Goal: Communication & Community: Answer question/provide support

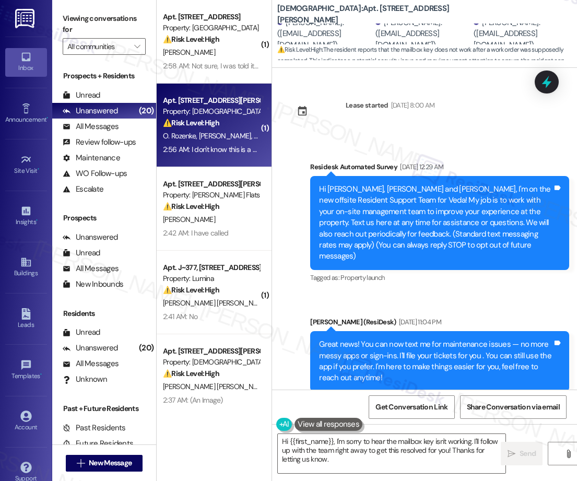
scroll to position [595, 0]
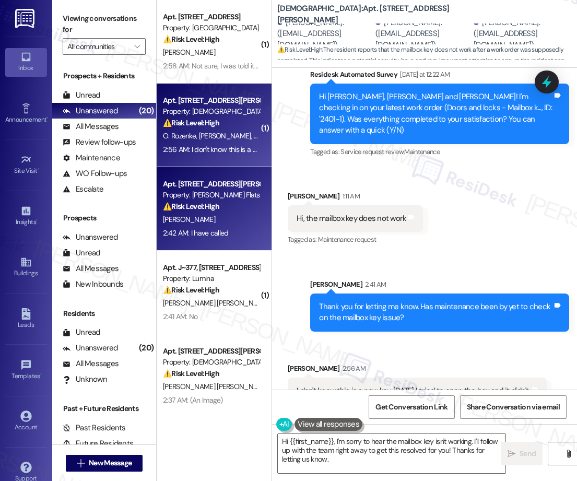
click at [220, 201] on div "⚠️ Risk Level: High The resident reports multiple issues: pest control, thin wa…" at bounding box center [211, 206] width 97 height 11
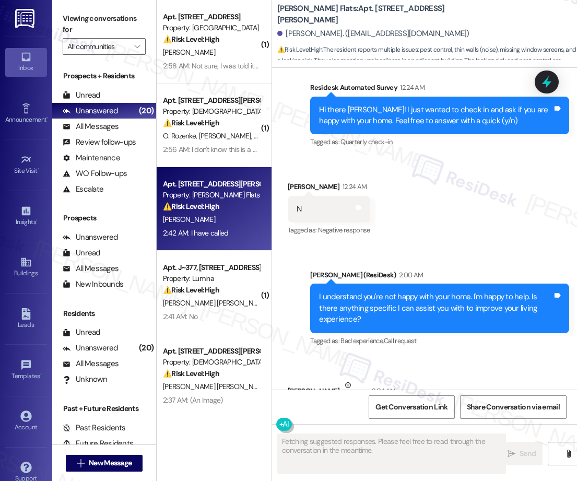
scroll to position [3146, 0]
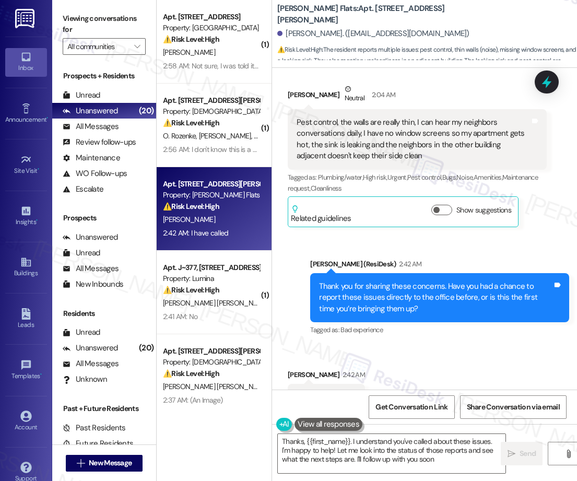
type textarea "Thanks, {{first_name}}. I understand you've called about these issues. I'm happ…"
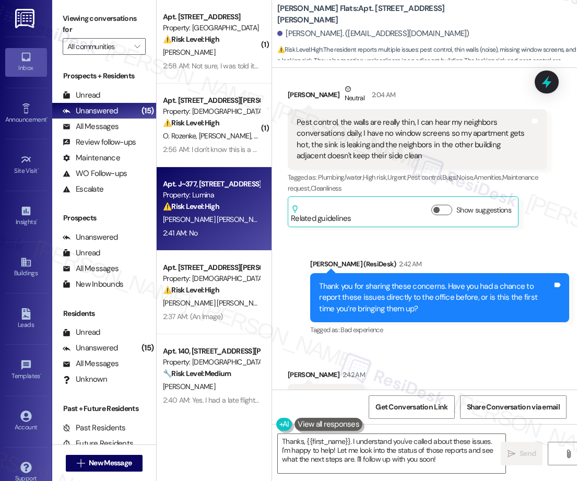
click at [196, 194] on div "Property: Lumina" at bounding box center [211, 194] width 97 height 11
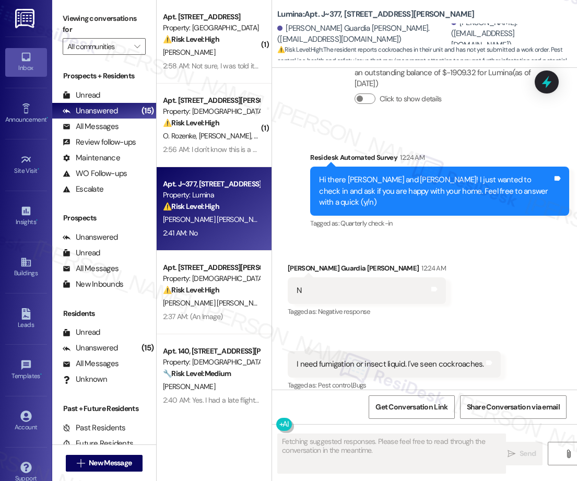
scroll to position [1005, 0]
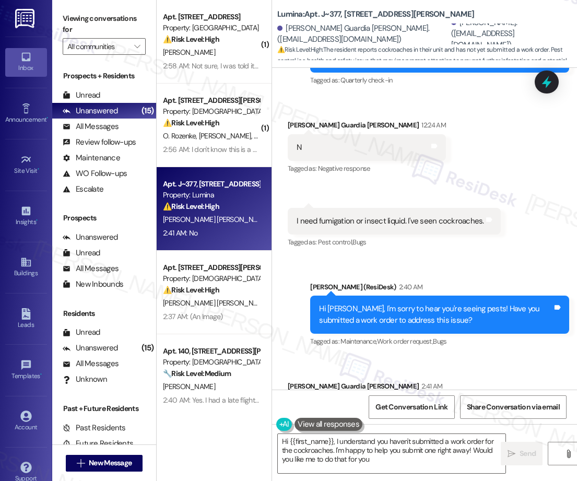
type textarea "Hi {{first_name}}, I understand you haven't submitted a work order for the cock…"
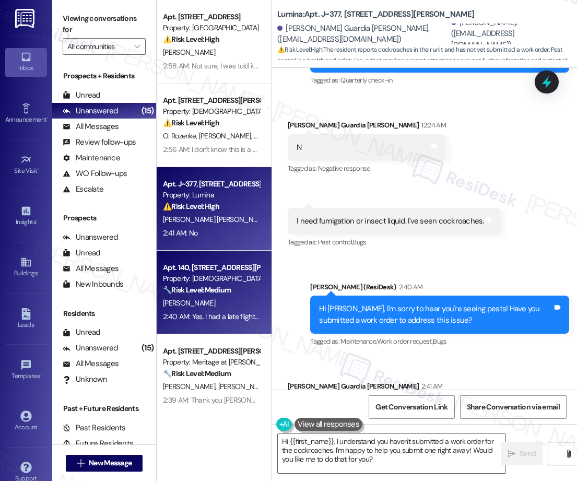
click at [218, 302] on div "[PERSON_NAME]" at bounding box center [211, 302] width 99 height 13
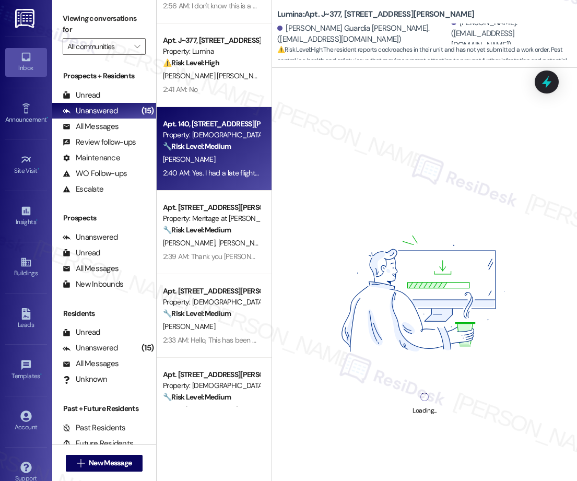
scroll to position [152, 0]
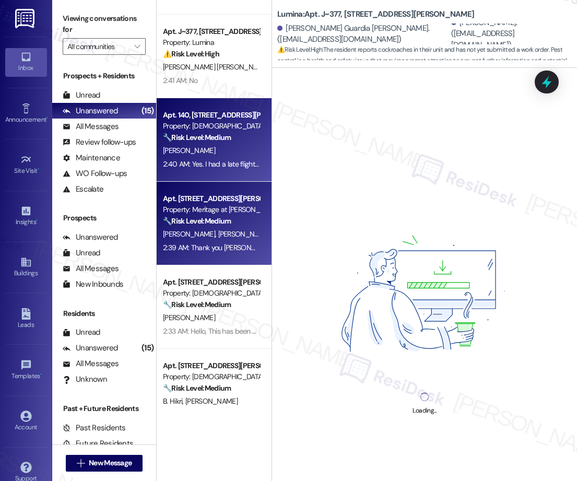
click at [223, 220] on strong "🔧 Risk Level: Medium" at bounding box center [197, 220] width 68 height 9
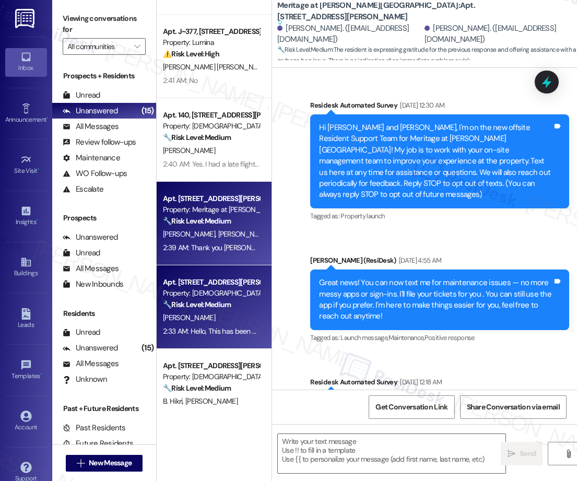
scroll to position [12878, 0]
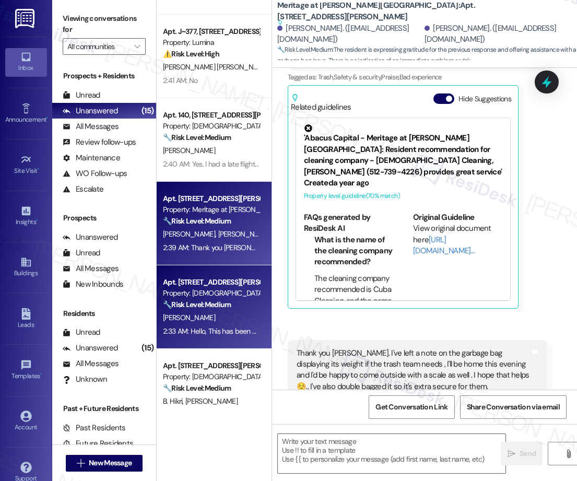
type textarea "Fetching suggested responses. Please feel free to read through the conversation…"
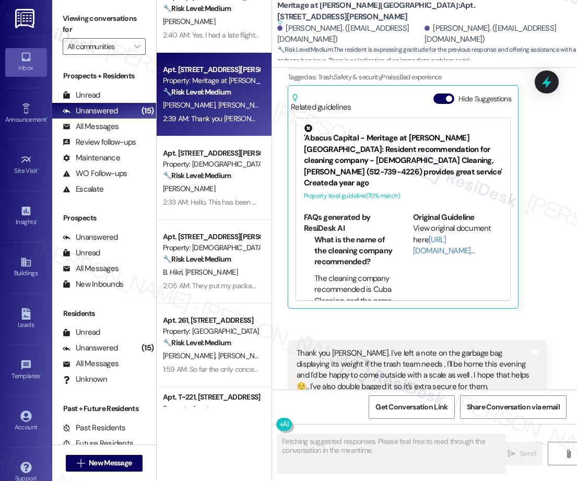
scroll to position [284, 0]
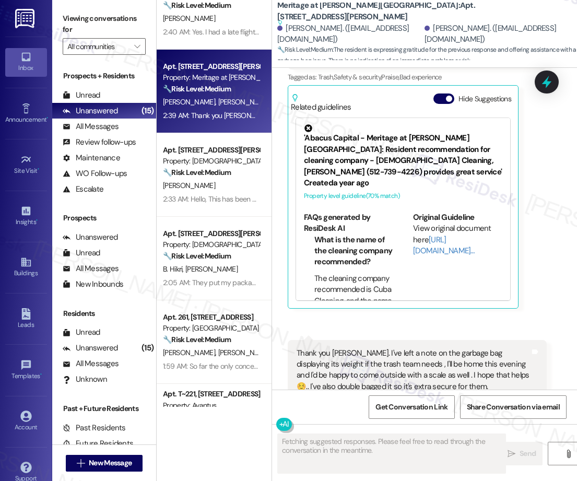
click at [211, 183] on div "Apt. 410, [STREET_ADDRESS][PERSON_NAME] Property: Veda ⚠️ Risk Level: High The …" at bounding box center [214, 203] width 115 height 407
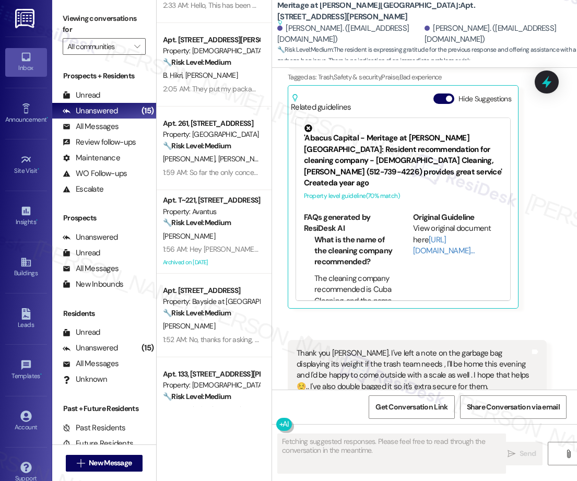
scroll to position [480, 0]
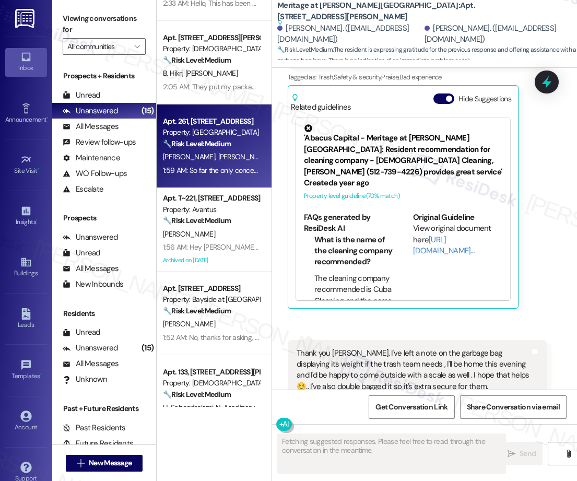
click at [220, 149] on div "Apt. 261, [STREET_ADDRESS] Property: Windscape Village 🔧 Risk Level: Medium The…" at bounding box center [211, 132] width 99 height 35
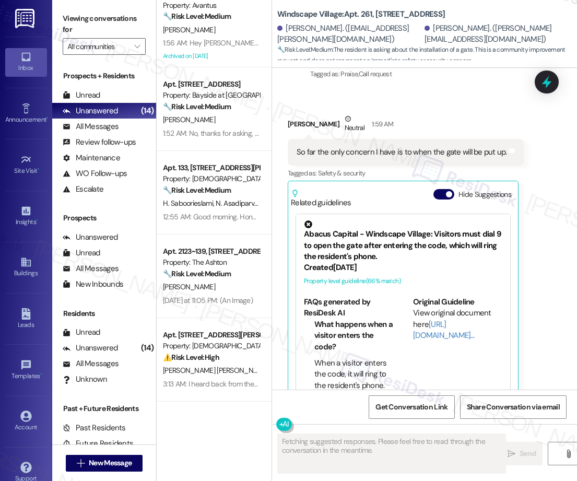
scroll to position [690, 0]
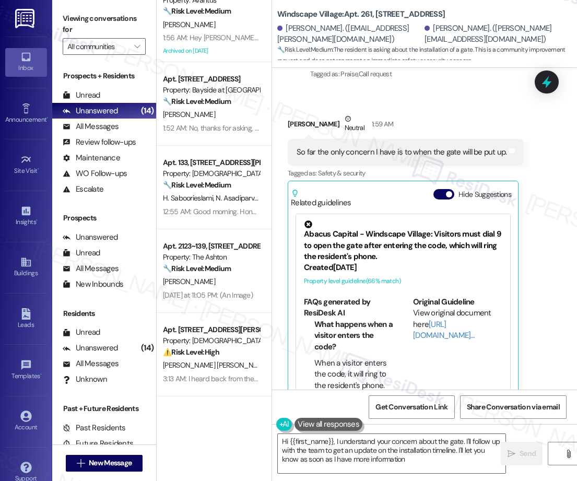
type textarea "Hi {{first_name}}, I understand your concern about the gate. I'll follow up wit…"
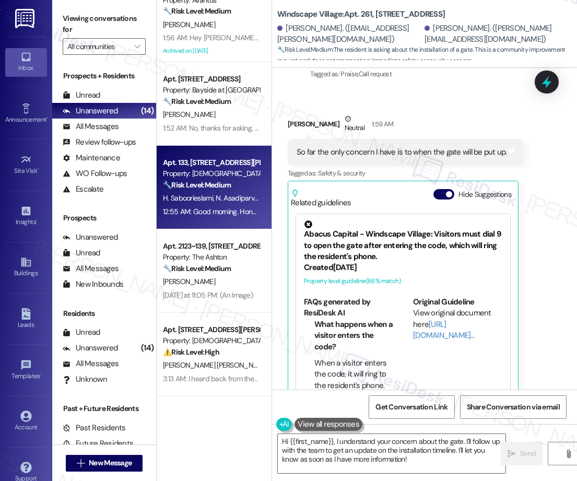
click at [223, 204] on div "H. Saboorieslami N. Asadiparvarmasouleh" at bounding box center [211, 198] width 99 height 13
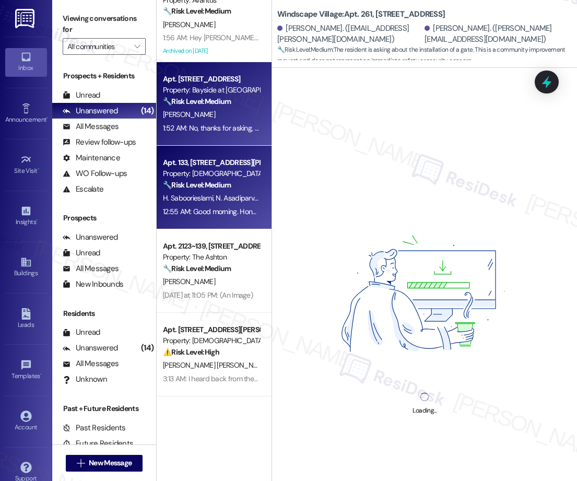
drag, startPoint x: 213, startPoint y: 114, endPoint x: 213, endPoint y: 109, distance: 5.7
click at [213, 109] on div "[PERSON_NAME]" at bounding box center [211, 114] width 99 height 13
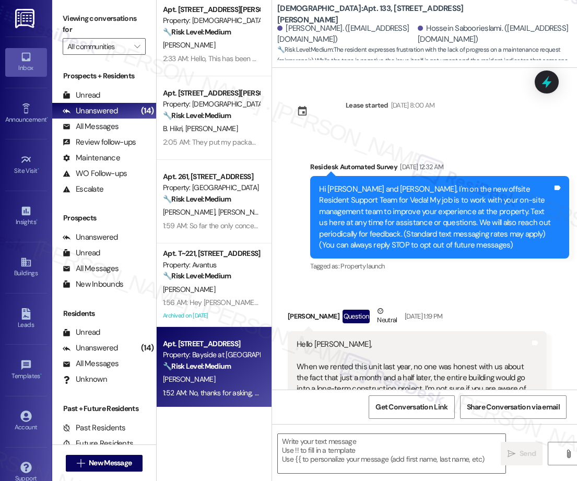
scroll to position [2691, 0]
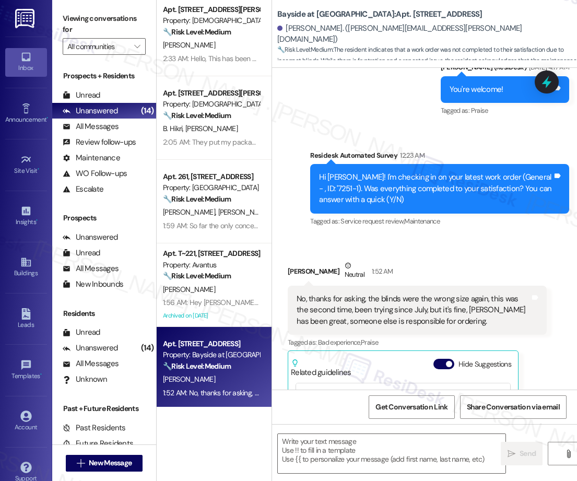
type textarea "Fetching suggested responses. Please feel free to read through the conversation…"
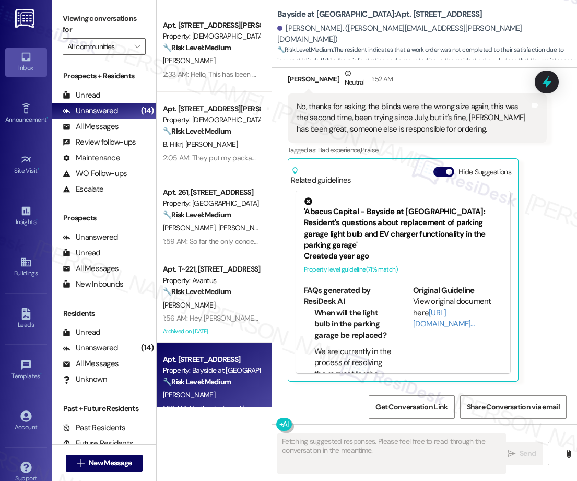
scroll to position [408, 0]
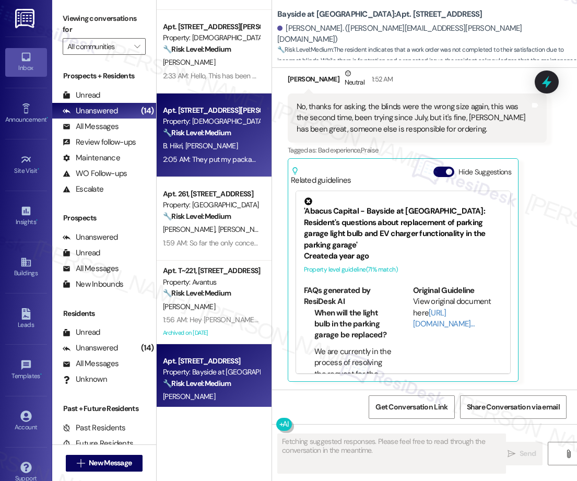
drag, startPoint x: 223, startPoint y: 149, endPoint x: 216, endPoint y: 135, distance: 15.6
click at [216, 135] on div "Apt. 402, [STREET_ADDRESS][PERSON_NAME] Property: [DEMOGRAPHIC_DATA] 🔧 Risk Lev…" at bounding box center [214, 135] width 115 height 84
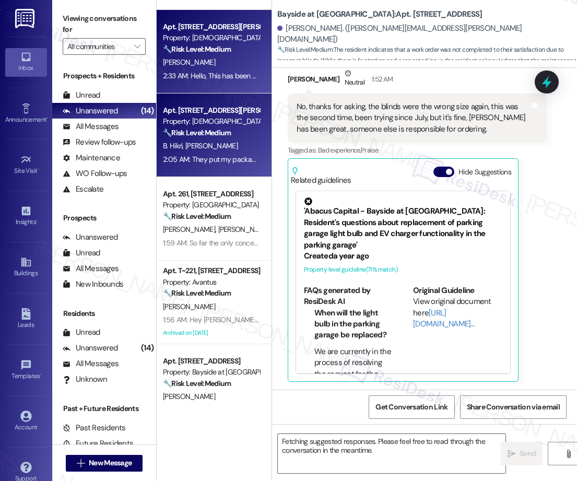
click at [206, 79] on div "2:33 AM: Hello, This has been going on for a long time, more often lately. I ju…" at bounding box center [469, 75] width 612 height 9
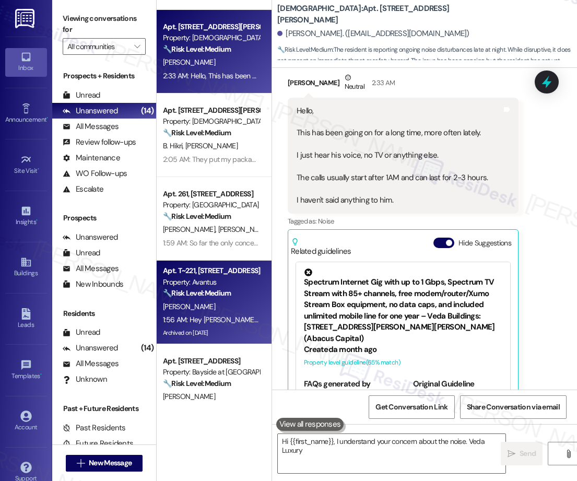
scroll to position [599, 0]
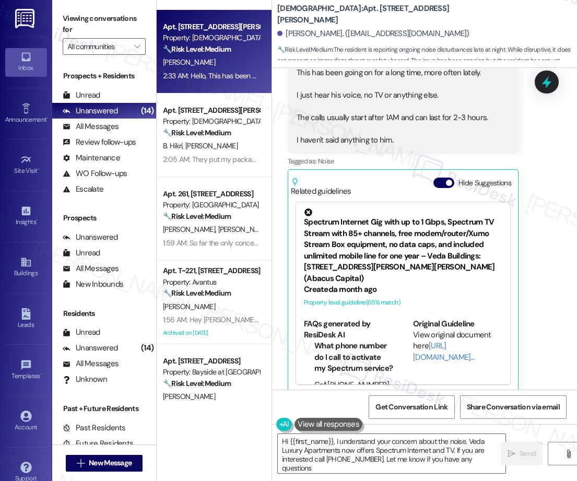
type textarea "Hi {{first_name}}, I understand your concern about the noise. Veda Luxury Apart…"
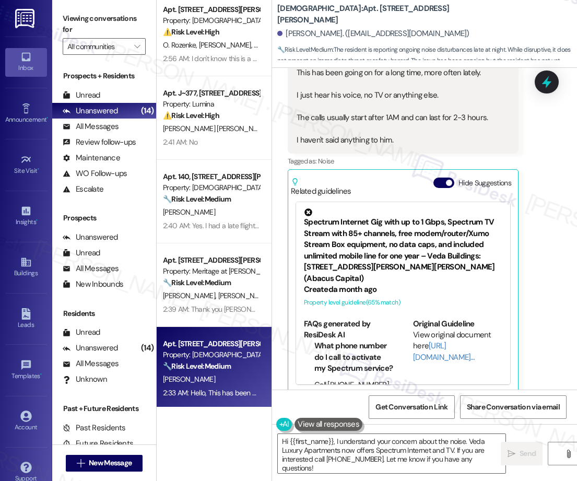
scroll to position [0, 0]
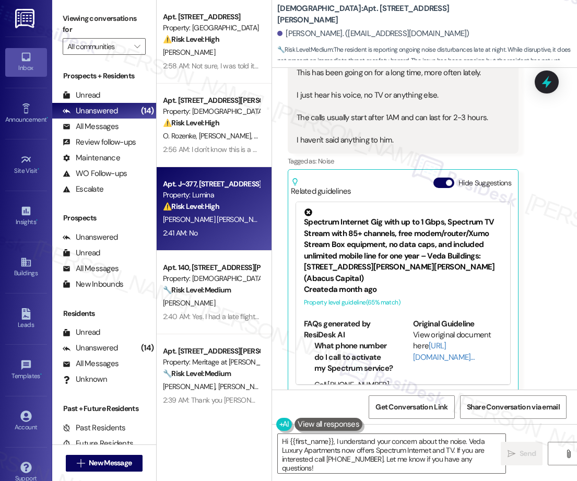
click at [204, 218] on span "[PERSON_NAME] [PERSON_NAME]" at bounding box center [217, 219] width 109 height 9
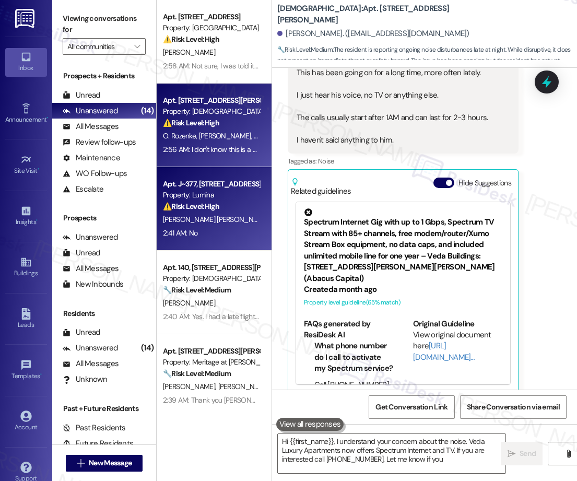
type textarea "Hi {{first_name}}, I understand your concern about the noise. Veda Luxury Apart…"
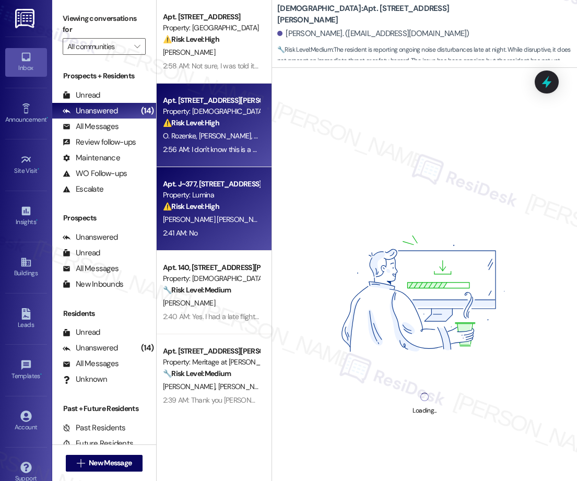
click at [227, 139] on span "[PERSON_NAME]" at bounding box center [226, 135] width 55 height 9
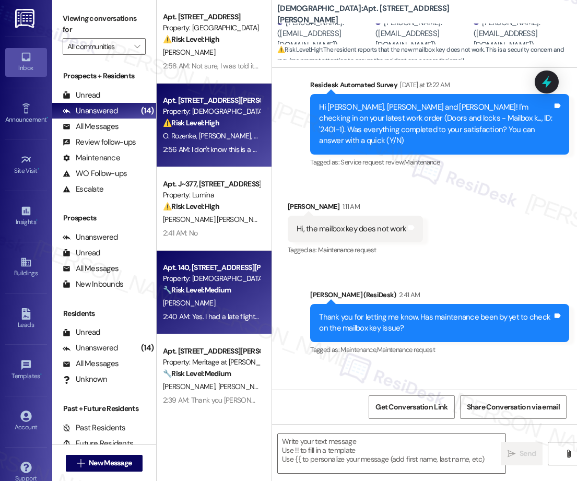
scroll to position [626, 0]
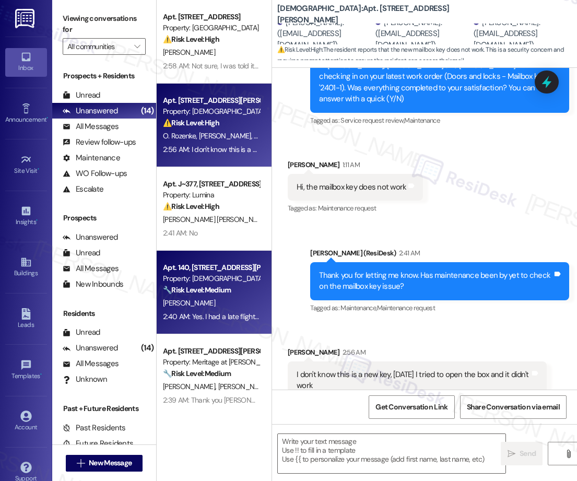
type textarea "Fetching suggested responses. Please feel free to read through the conversation…"
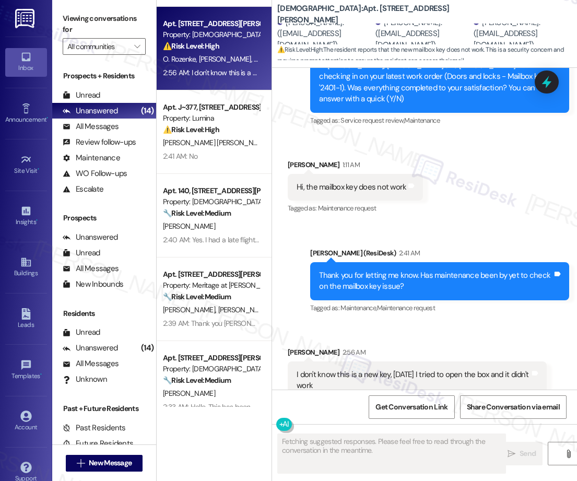
scroll to position [82, 0]
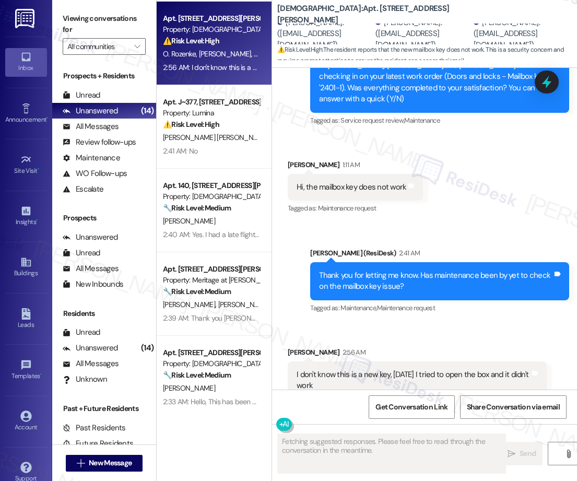
click at [205, 281] on div "Apt. [STREET_ADDRESS] Property: Sendero Ridge ⚠️ Risk Level: High The resident …" at bounding box center [214, 203] width 115 height 407
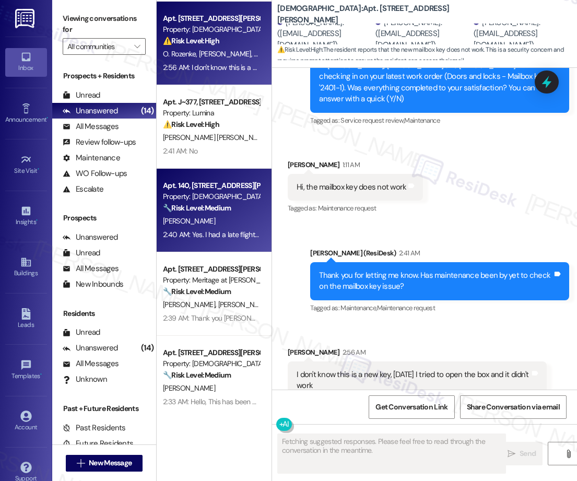
click at [206, 228] on div "2:40 AM: Yes. I had a late flight last night. Instead of taking my own vehicle …" at bounding box center [211, 234] width 99 height 13
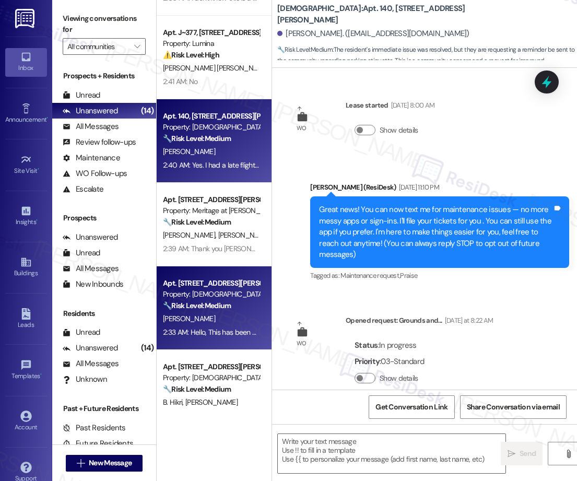
scroll to position [1249, 0]
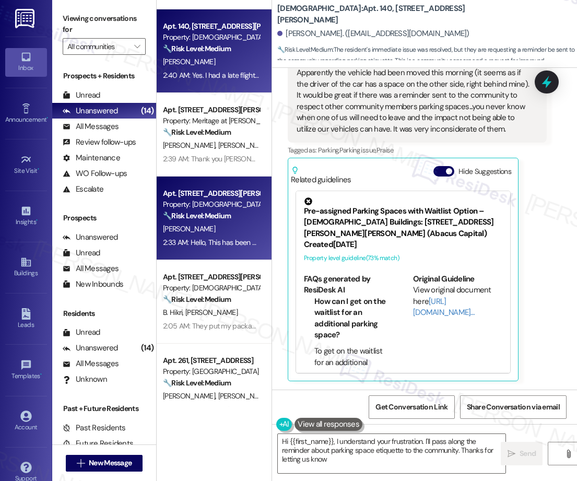
type textarea "Hi {{first_name}}, I understand your frustration. I'll pass along the reminder …"
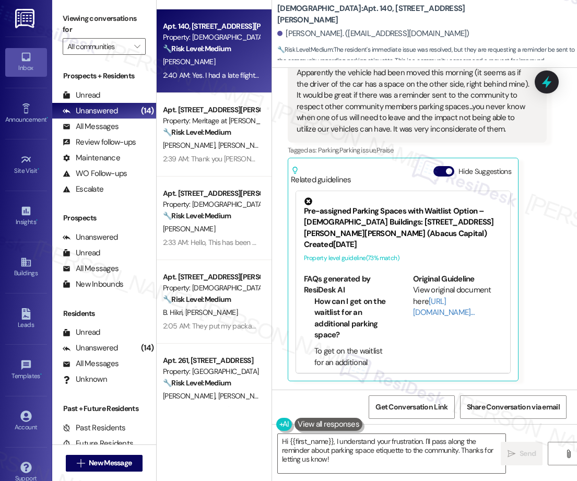
scroll to position [242, 0]
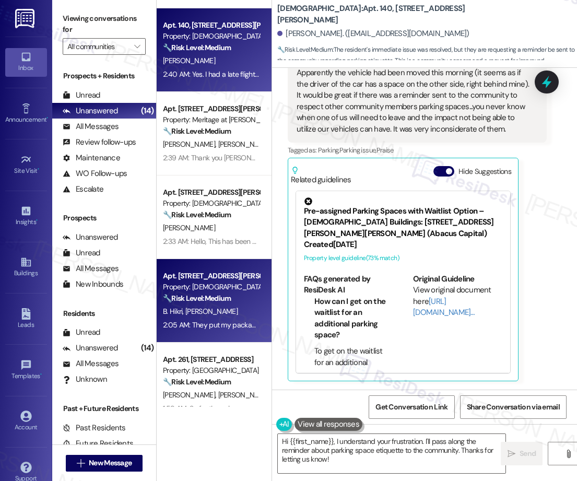
drag, startPoint x: 227, startPoint y: 281, endPoint x: 227, endPoint y: 273, distance: 7.8
click at [227, 273] on div "Apt. [STREET_ADDRESS][PERSON_NAME]" at bounding box center [211, 275] width 97 height 11
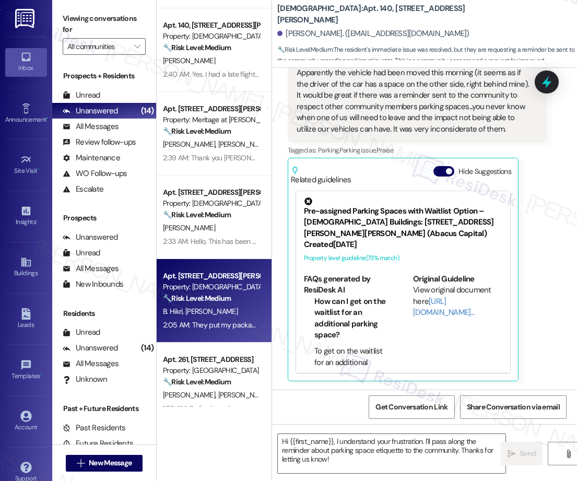
click at [218, 228] on div "[PERSON_NAME]" at bounding box center [211, 227] width 99 height 13
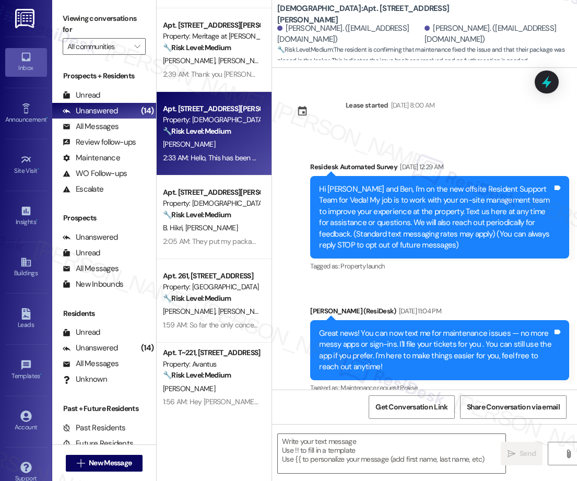
scroll to position [0, 0]
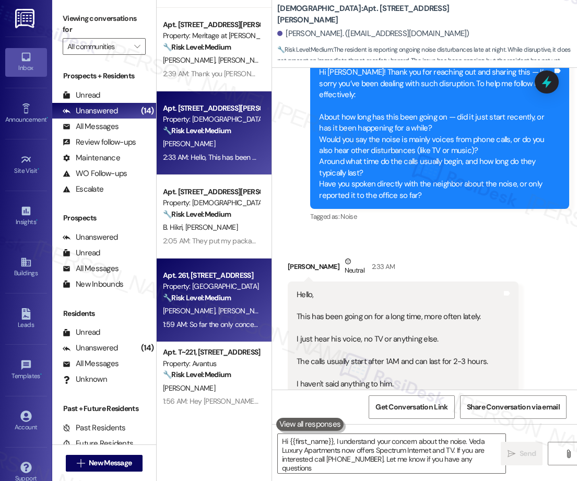
type textarea "Hi {{first_name}}, I understand your concern about the noise. Veda Luxury Apart…"
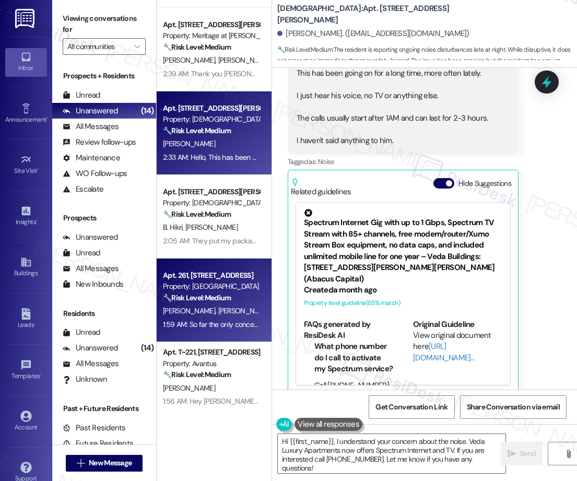
click at [203, 288] on div "Property: [GEOGRAPHIC_DATA]" at bounding box center [211, 286] width 97 height 11
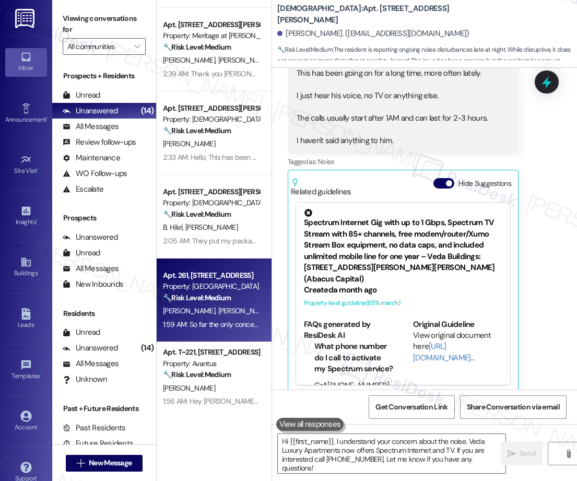
type textarea "Fetching suggested responses. Please feel free to read through the conversation…"
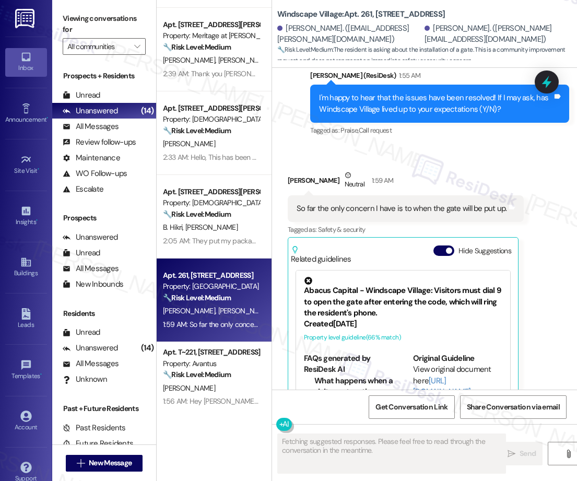
scroll to position [959, 0]
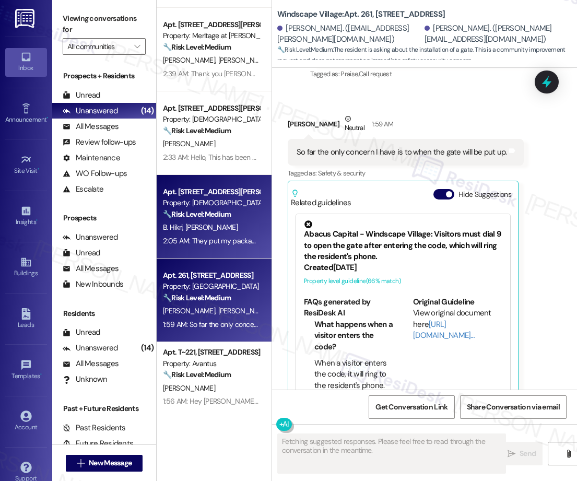
click at [192, 224] on span "[PERSON_NAME]" at bounding box center [211, 226] width 52 height 9
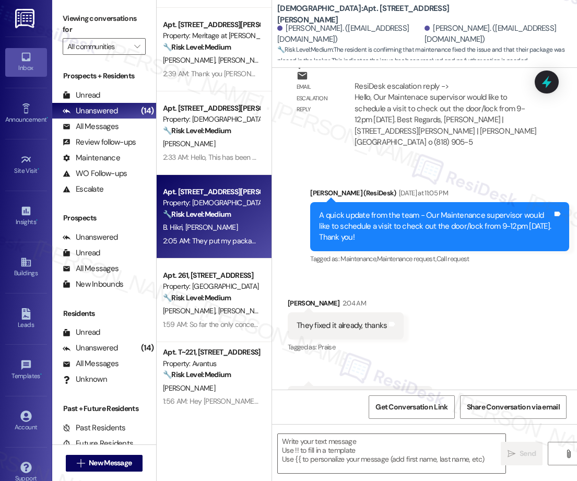
type textarea "Fetching suggested responses. Please feel free to read through the conversation…"
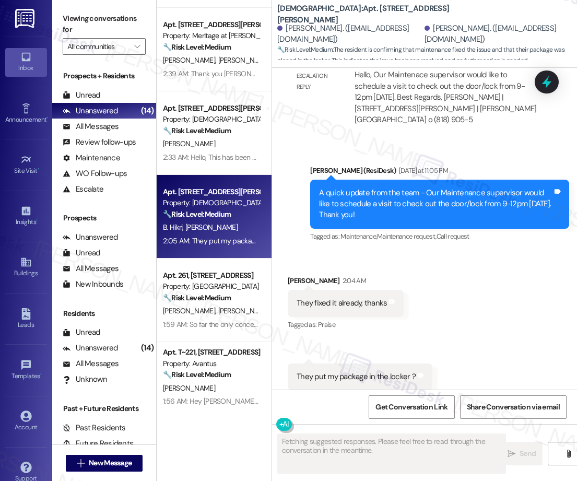
scroll to position [1785, 0]
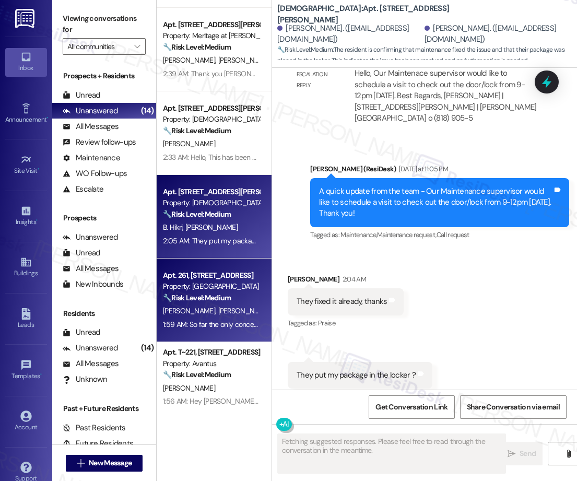
click at [219, 288] on div "Property: [GEOGRAPHIC_DATA]" at bounding box center [211, 286] width 97 height 11
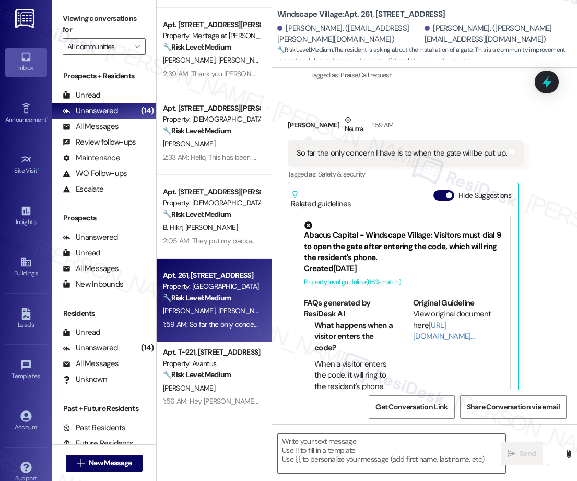
scroll to position [959, 0]
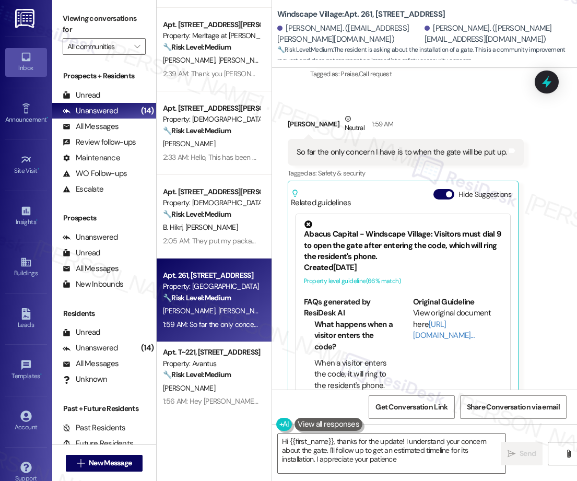
type textarea "Hi {{first_name}}, thanks for the update! I understand your concern about the g…"
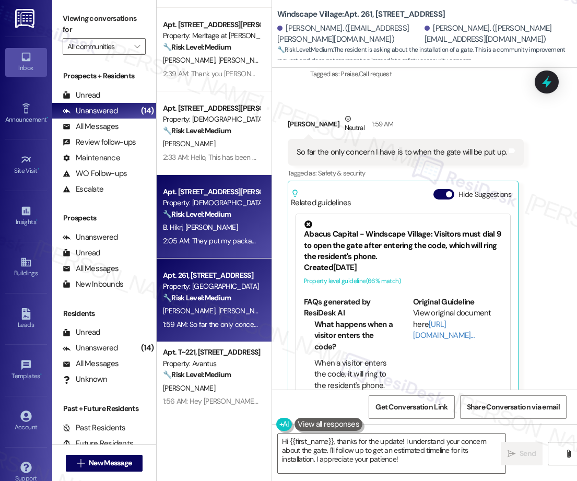
click at [219, 226] on div "[PERSON_NAME] [PERSON_NAME]" at bounding box center [211, 227] width 99 height 13
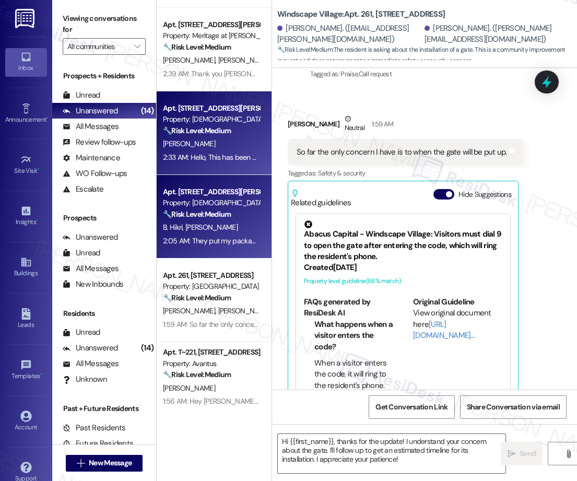
click at [201, 149] on div "[PERSON_NAME]" at bounding box center [211, 143] width 99 height 13
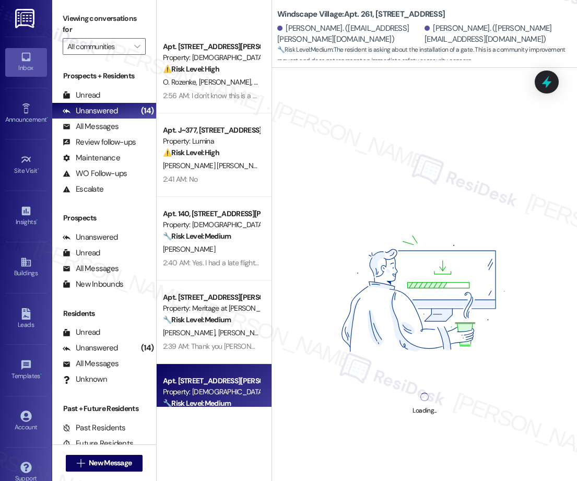
scroll to position [0, 0]
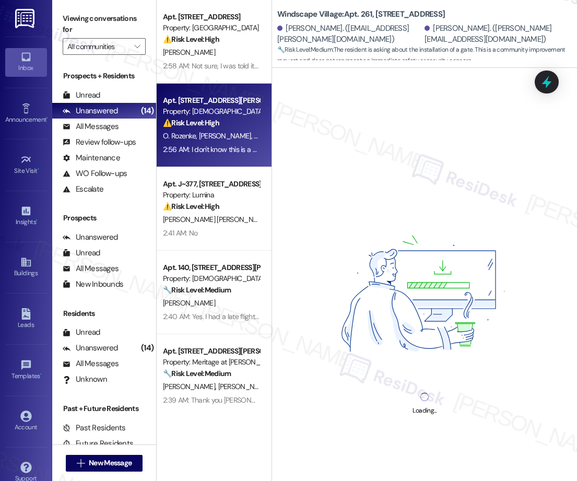
click at [197, 93] on div "Apt. 410, [STREET_ADDRESS][PERSON_NAME] Property: Veda ⚠️ Risk Level: High The …" at bounding box center [214, 126] width 115 height 84
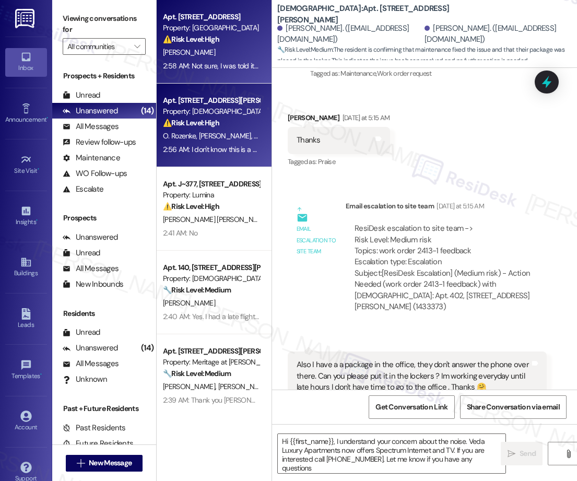
type textarea "Hi {{first_name}}, I understand your concern about the noise. Veda Luxury Apart…"
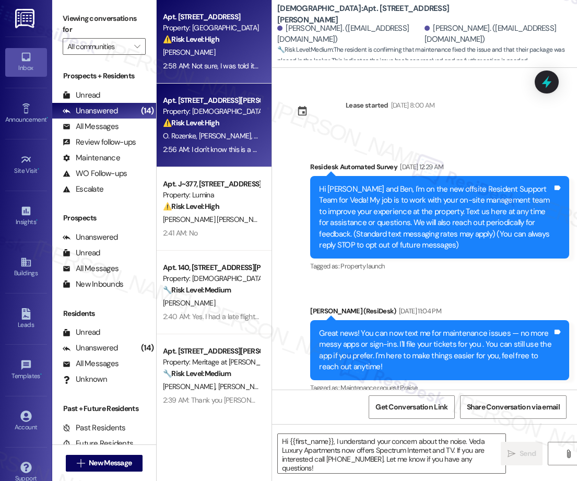
click at [213, 62] on div "2:58 AM: Not sure, I was told it was complete. Before this report they came out…" at bounding box center [308, 65] width 290 height 9
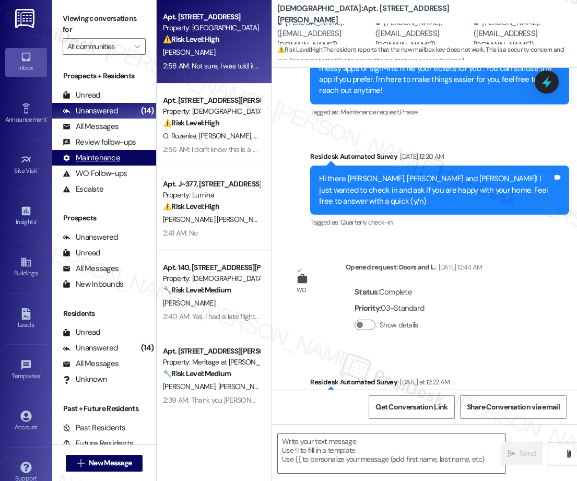
scroll to position [459, 0]
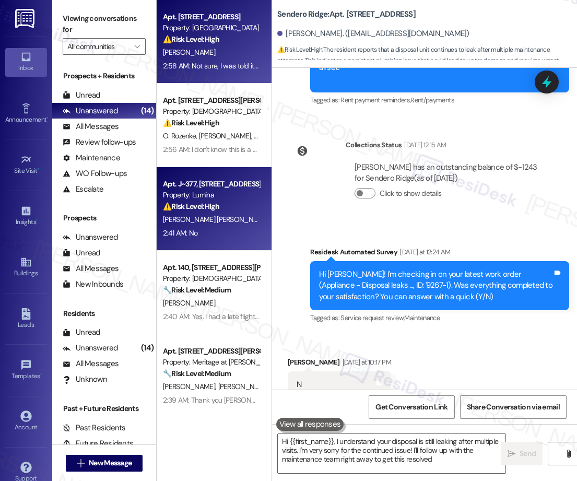
type textarea "Hi {{first_name}}, I understand your disposal is still leaking after multiple v…"
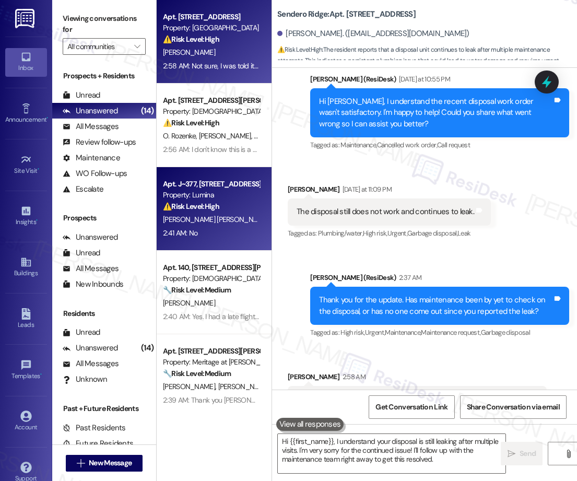
scroll to position [1147, 0]
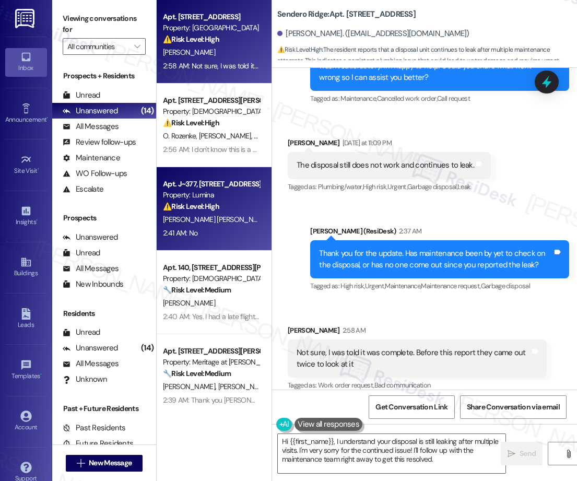
click at [232, 224] on div "[PERSON_NAME] [PERSON_NAME] [PERSON_NAME] De La Guardia [PERSON_NAME]" at bounding box center [211, 219] width 99 height 13
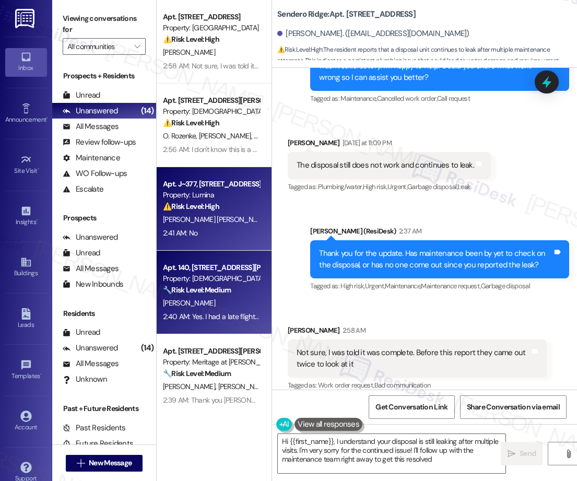
type textarea "Hi {{first_name}}, I understand your disposal is still leaking after multiple v…"
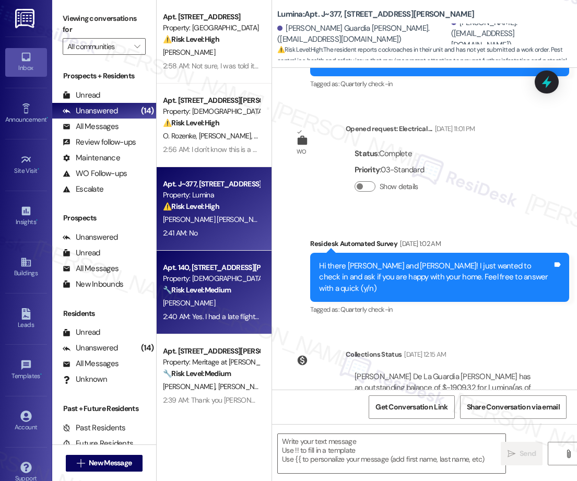
type textarea "Fetching suggested responses. Please feel free to read through the conversation…"
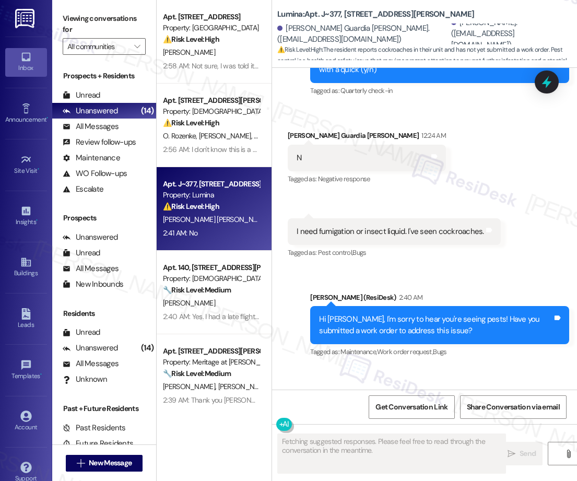
scroll to position [1005, 0]
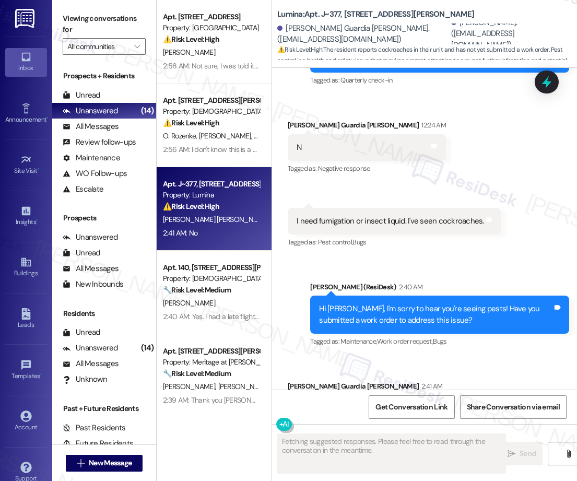
click at [218, 66] on div "2:58 AM: Not sure, I was told it was complete. Before this report they came out…" at bounding box center [308, 65] width 290 height 9
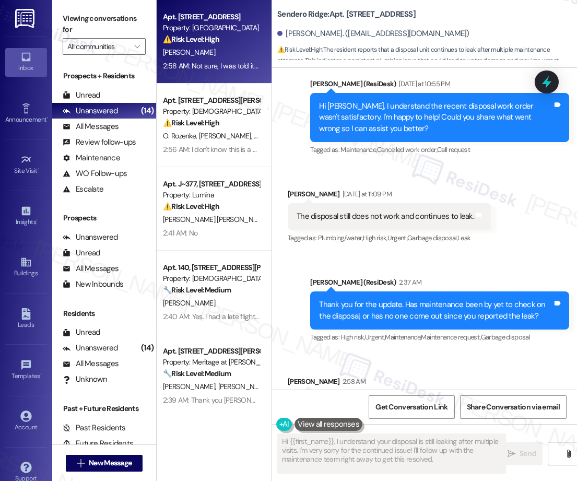
scroll to position [1147, 0]
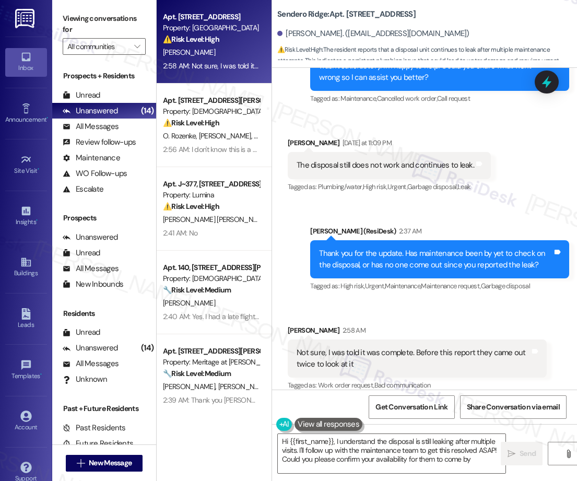
type textarea "Hi {{first_name}}, I understand the disposal is still leaking after multiple vi…"
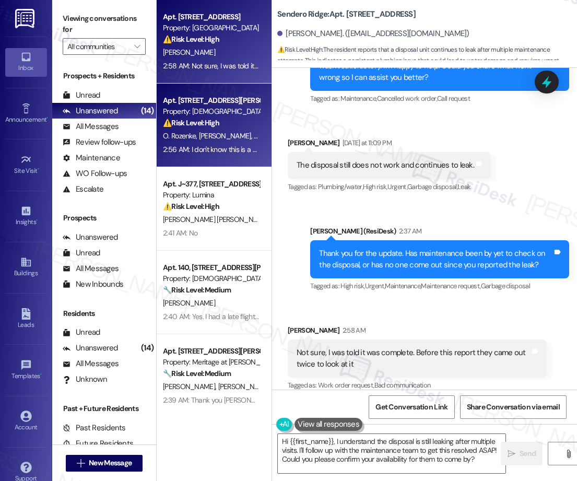
click at [213, 117] on div "⚠️ Risk Level: High The resident reports that the new mailbox key does not work…" at bounding box center [211, 122] width 97 height 11
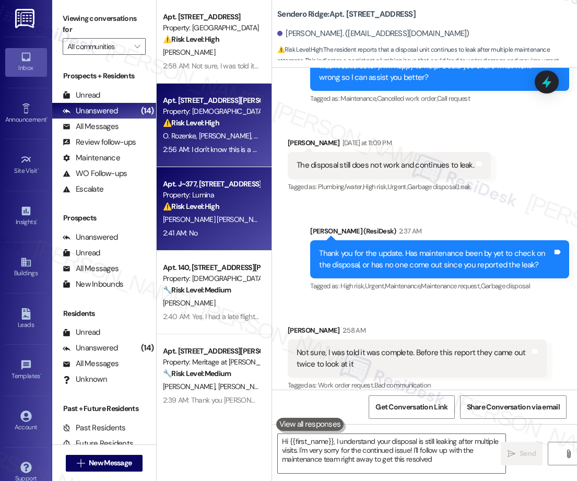
type textarea "Hi {{first_name}}, I understand your disposal is still leaking after multiple v…"
click at [196, 224] on div "[PERSON_NAME] [PERSON_NAME] [PERSON_NAME] De La Guardia [PERSON_NAME]" at bounding box center [211, 219] width 99 height 13
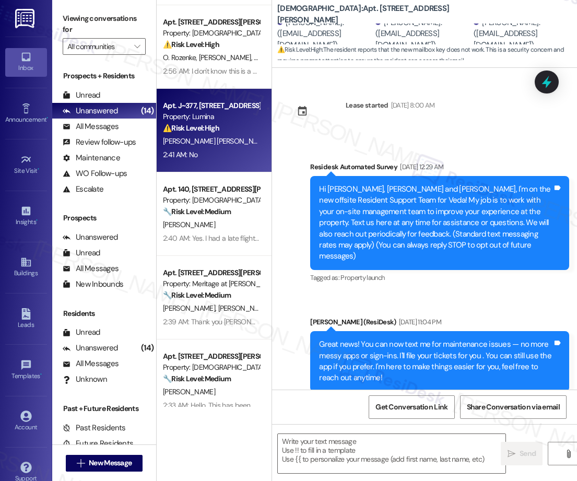
scroll to position [85, 0]
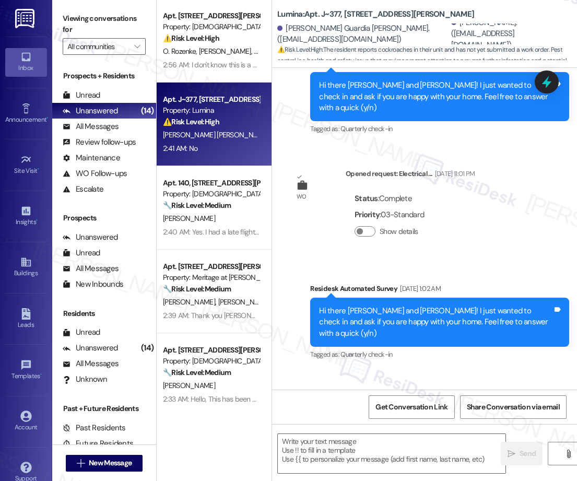
click at [198, 224] on div "[PERSON_NAME]" at bounding box center [211, 218] width 99 height 13
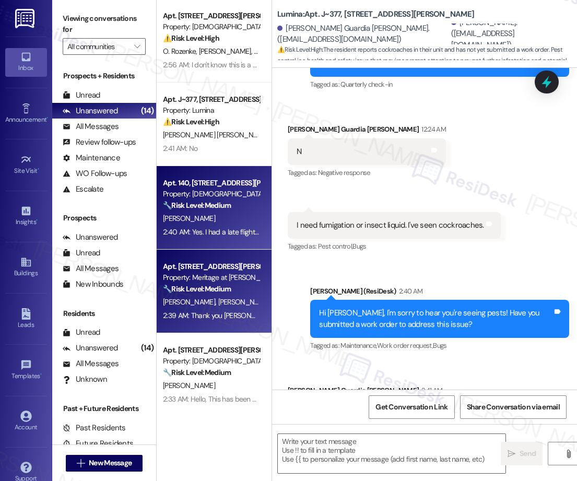
scroll to position [1005, 0]
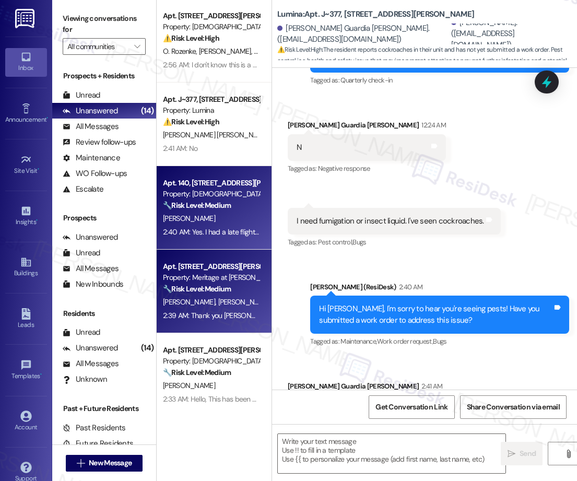
click at [215, 281] on div "Property: Meritage at [PERSON_NAME][GEOGRAPHIC_DATA]" at bounding box center [211, 277] width 97 height 11
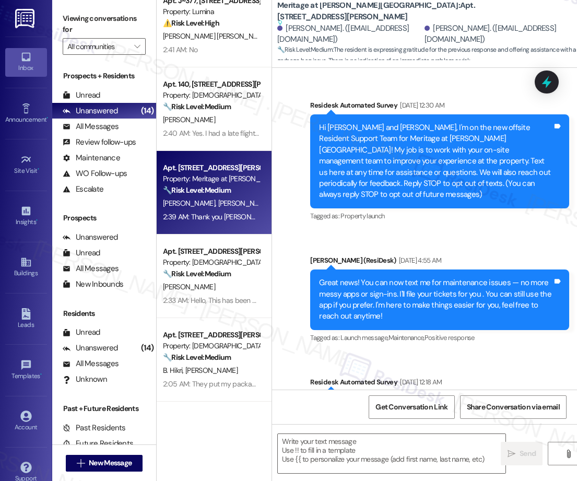
scroll to position [12878, 0]
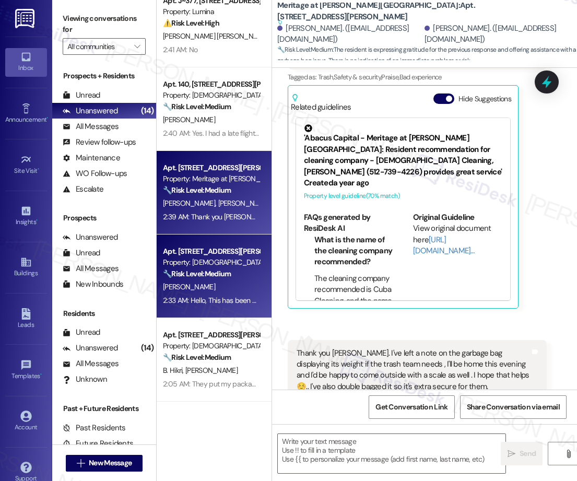
type textarea "Fetching suggested responses. Please feel free to read through the conversation…"
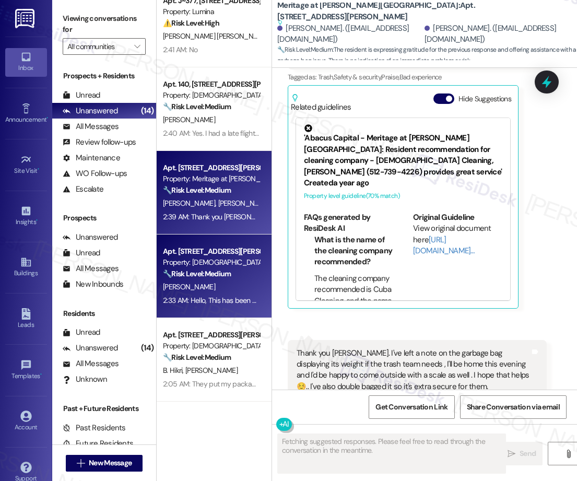
click at [195, 279] on div "Apt. 313, [STREET_ADDRESS][PERSON_NAME] Property: [DEMOGRAPHIC_DATA] 🔧 Risk Lev…" at bounding box center [211, 262] width 99 height 35
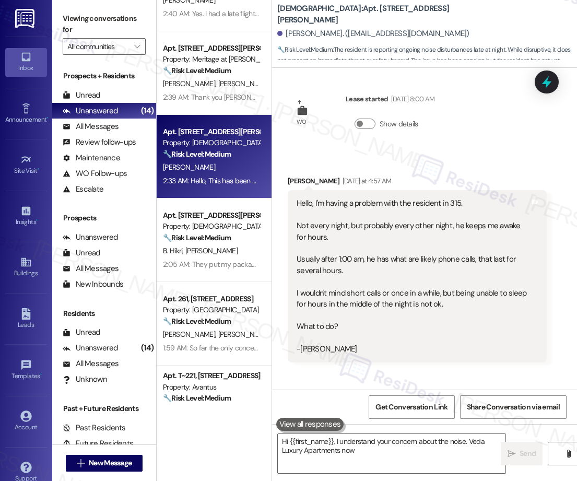
scroll to position [309, 0]
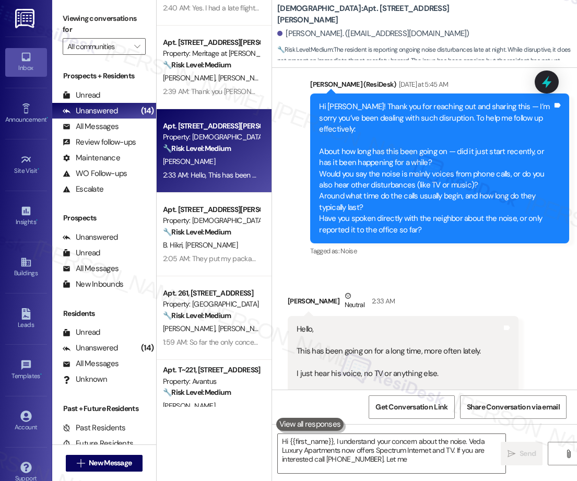
click at [220, 270] on div "Apt. J~377, [STREET_ADDRESS][PERSON_NAME] Property: Lumina ⚠️ Risk Level: High …" at bounding box center [214, 203] width 115 height 407
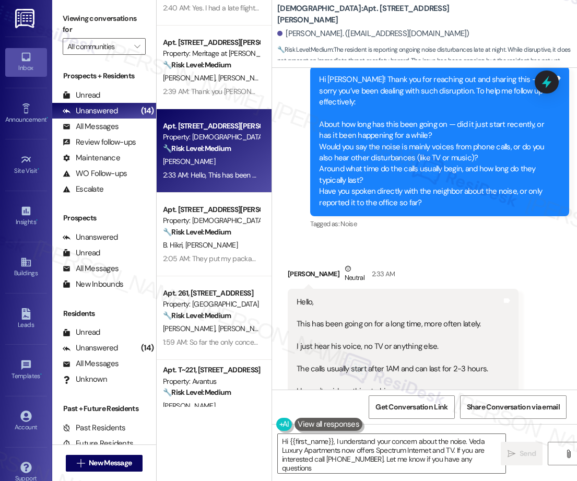
type textarea "Hi {{first_name}}, I understand your concern about the noise. Veda Luxury Apart…"
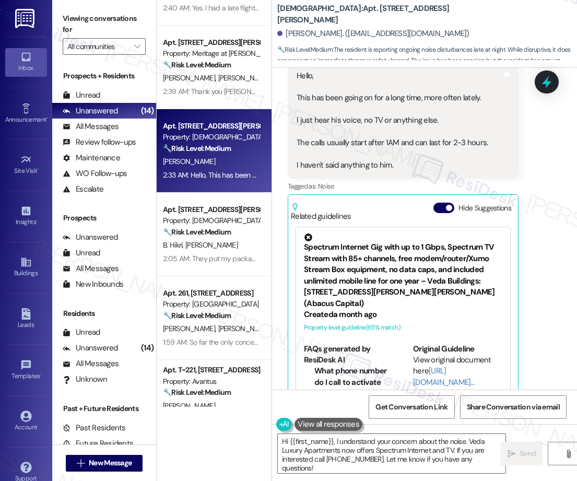
scroll to position [599, 0]
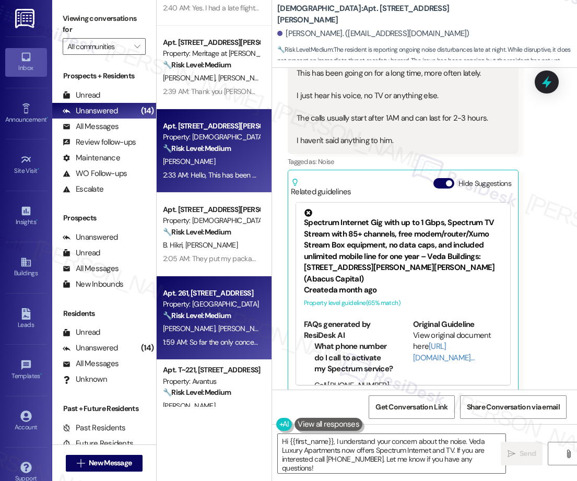
click at [226, 319] on strong "🔧 Risk Level: Medium" at bounding box center [197, 315] width 68 height 9
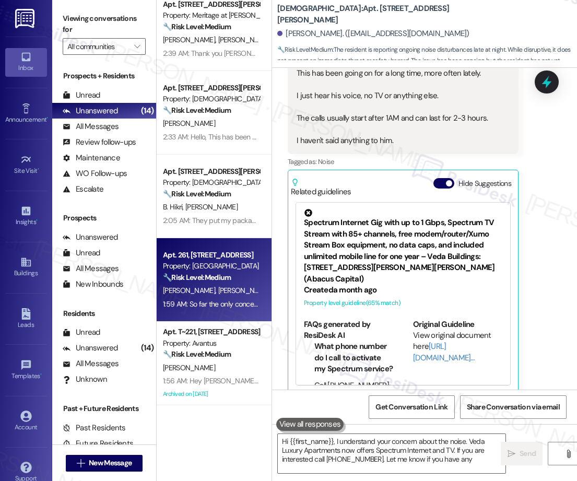
type textarea "Hi {{first_name}}, I understand your concern about the noise. Veda Luxury Apart…"
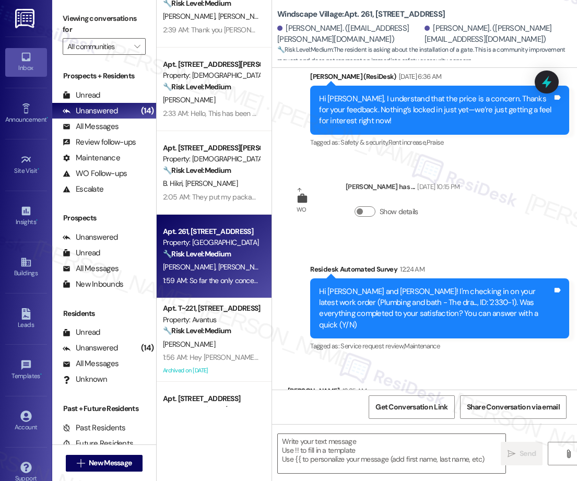
type textarea "Fetching suggested responses. Please feel free to read through the conversation…"
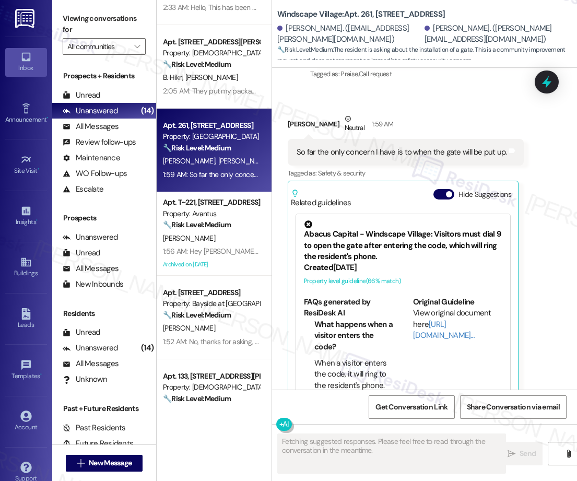
scroll to position [0, 0]
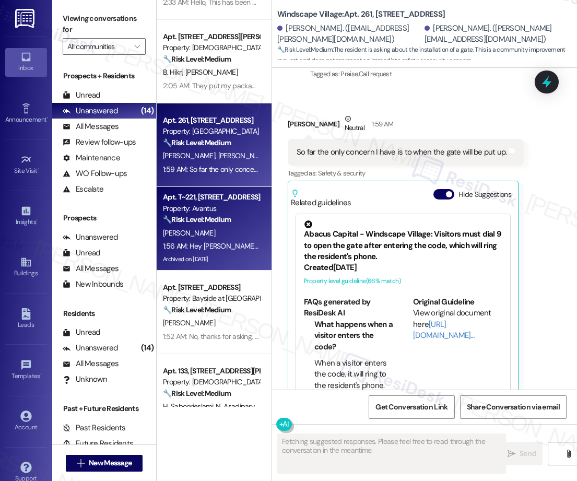
click at [250, 247] on div "1:56 AM: Hey [PERSON_NAME], I wanted to reach out, last week I had the Cockroac…" at bounding box center [512, 245] width 698 height 9
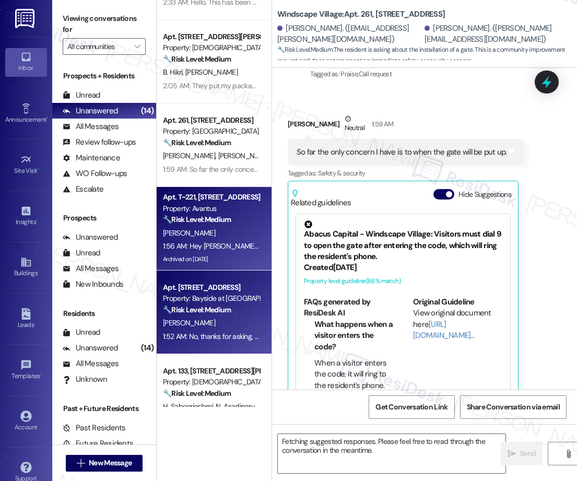
click at [238, 279] on div "Apt. [STREET_ADDRESS] Property: Bayside at Coronado 🔧 Risk Level: Medium The re…" at bounding box center [214, 312] width 115 height 84
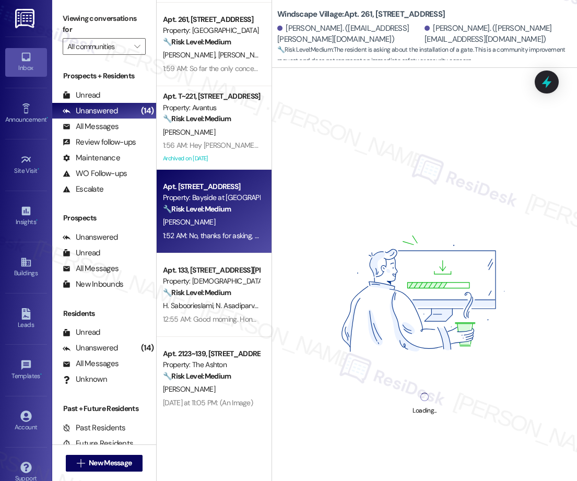
scroll to position [583, 0]
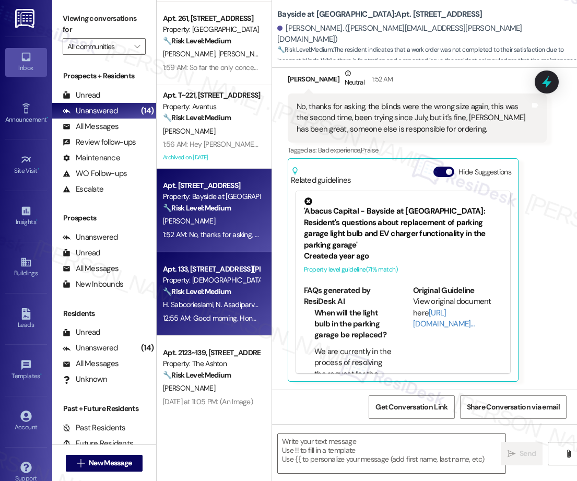
type textarea "Fetching suggested responses. Please feel free to read through the conversation…"
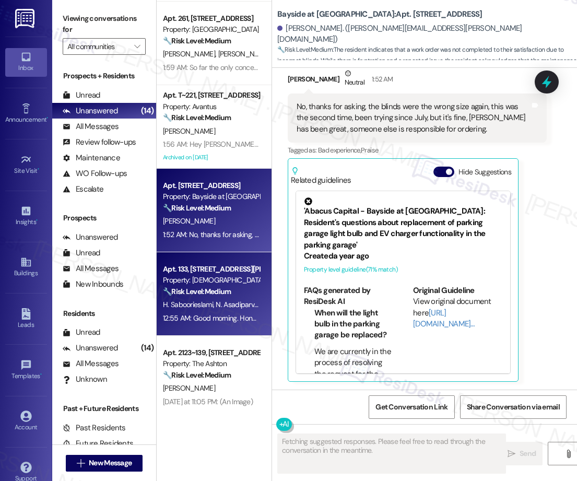
click at [229, 272] on div "Apt. 133, [STREET_ADDRESS][PERSON_NAME]" at bounding box center [211, 269] width 97 height 11
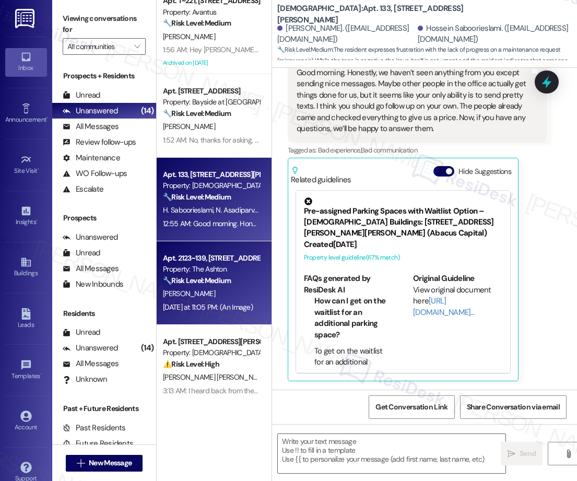
click at [237, 274] on div "Property: The Ashton" at bounding box center [211, 269] width 97 height 11
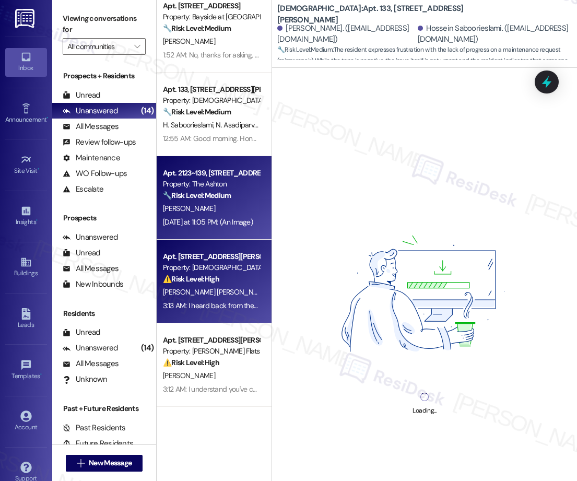
click at [228, 274] on div "⚠️ Risk Level: High The resident is reporting missing packages that were marked…" at bounding box center [211, 279] width 97 height 11
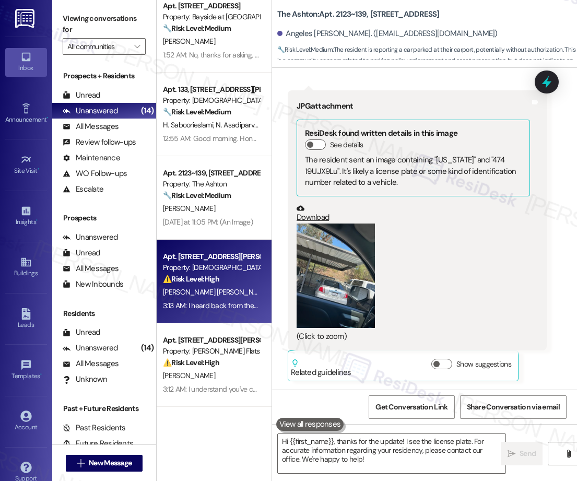
type textarea "Fetching suggested responses. Please feel free to read through the conversation…"
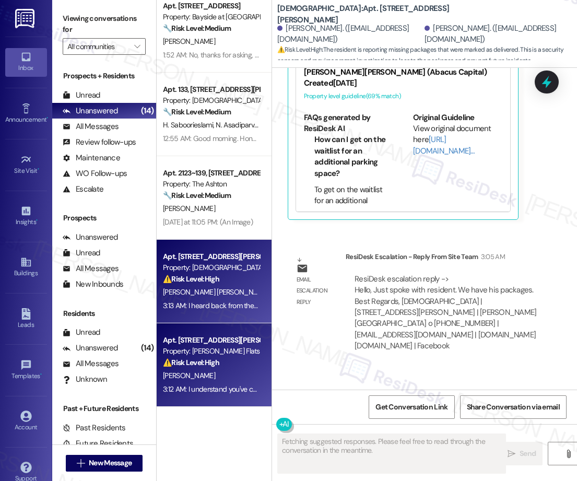
click at [231, 357] on div "Property: [PERSON_NAME] Flats" at bounding box center [211, 351] width 97 height 11
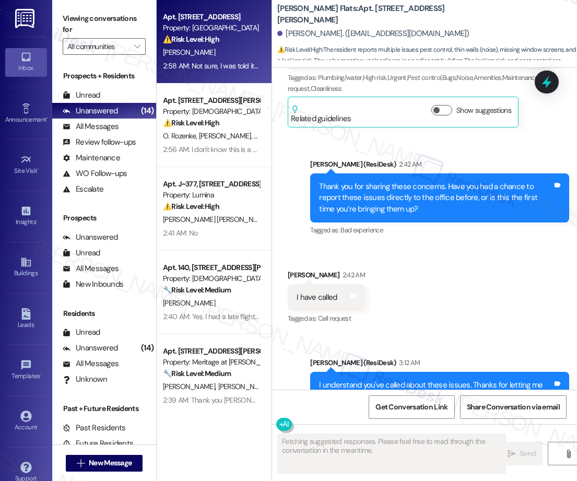
click at [216, 54] on div "[PERSON_NAME]" at bounding box center [211, 52] width 99 height 13
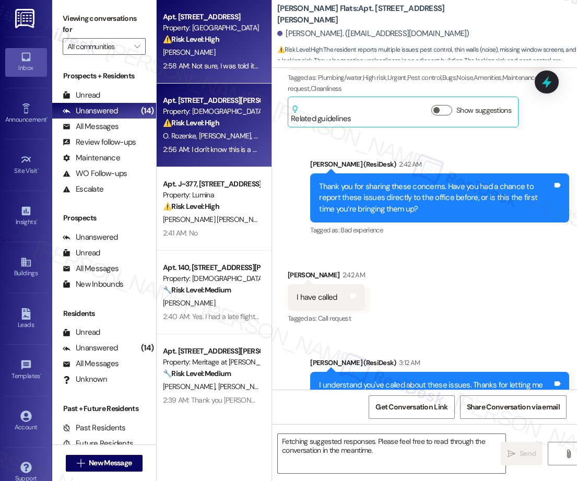
click at [215, 102] on div "Apt. [STREET_ADDRESS][PERSON_NAME]" at bounding box center [211, 100] width 97 height 11
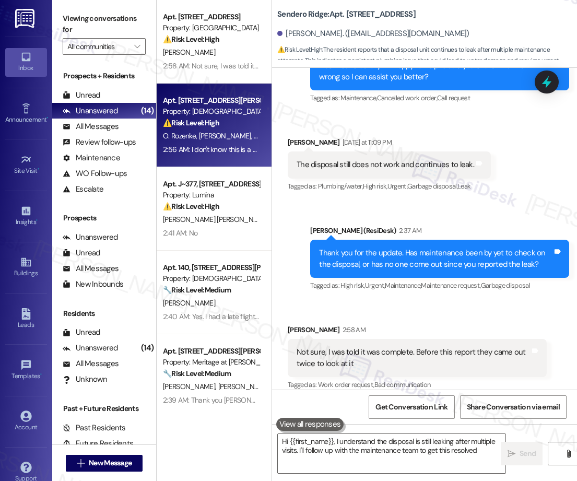
type textarea "Hi {{first_name}}, I understand the disposal is still leaking after multiple vi…"
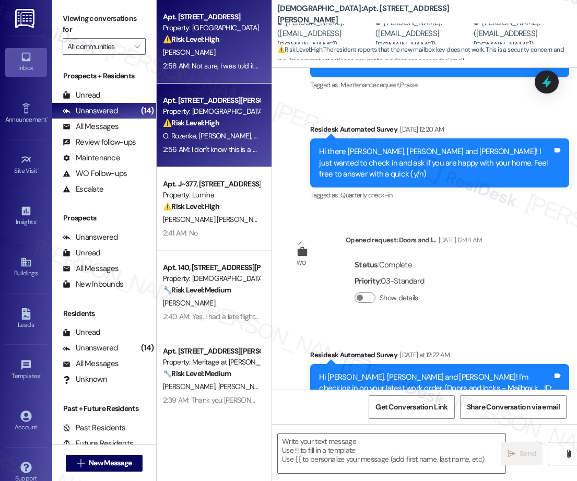
type textarea "Fetching suggested responses. Please feel free to read through the conversation…"
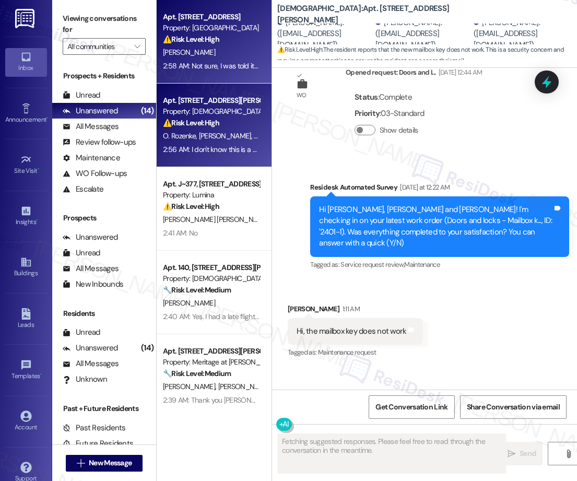
click at [224, 70] on div "2:58 AM: Not sure, I was told it was complete. Before this report they came out…" at bounding box center [211, 66] width 99 height 13
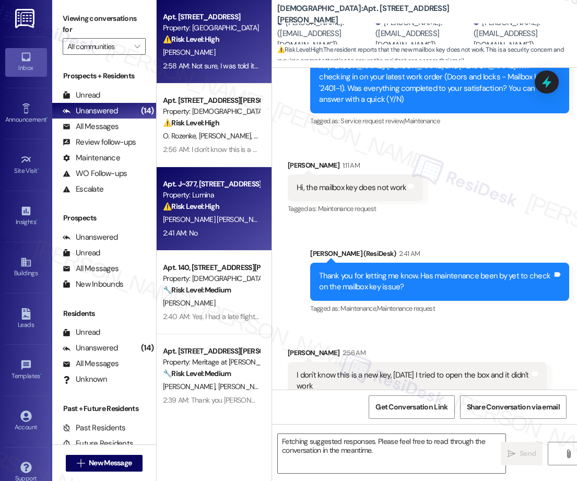
click at [218, 188] on div "Apt. J~377, [STREET_ADDRESS][PERSON_NAME]" at bounding box center [211, 184] width 97 height 11
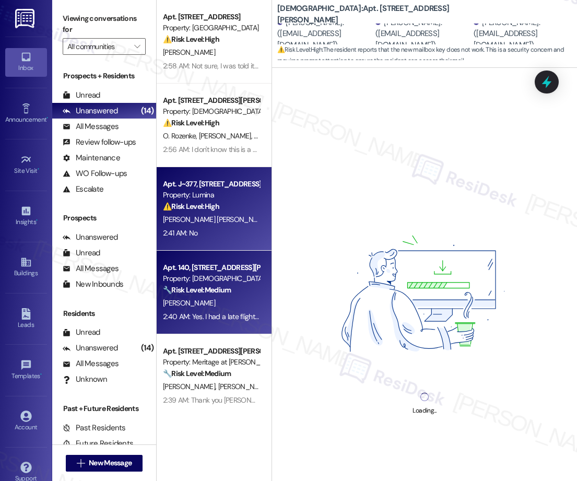
click at [232, 290] on div "🔧 Risk Level: Medium The resident's immediate issue was resolved, but they are …" at bounding box center [211, 289] width 97 height 11
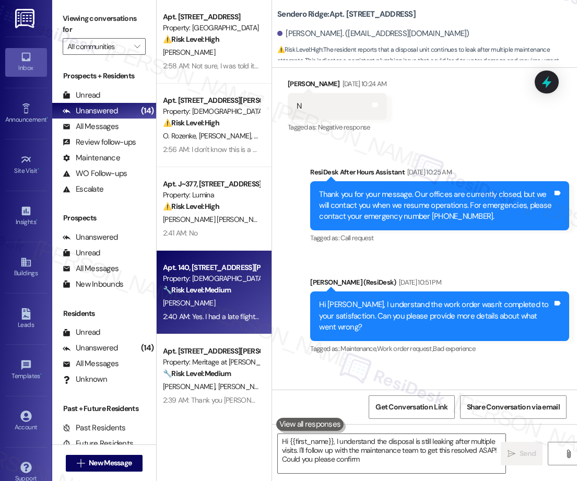
type textarea "Hi {{first_name}}, I understand the disposal is still leaking after multiple vi…"
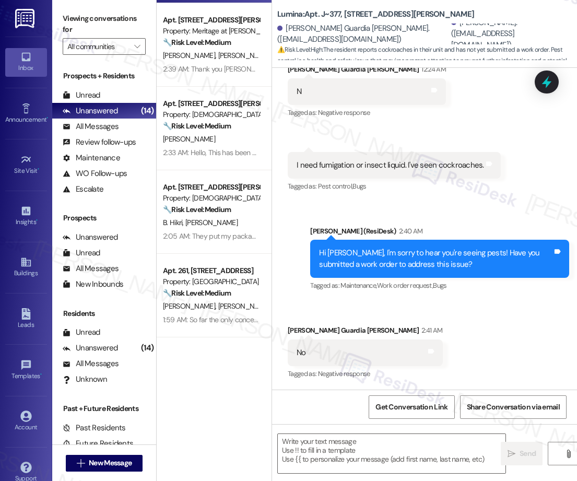
type textarea "Fetching suggested responses. Please feel free to read through the conversation…"
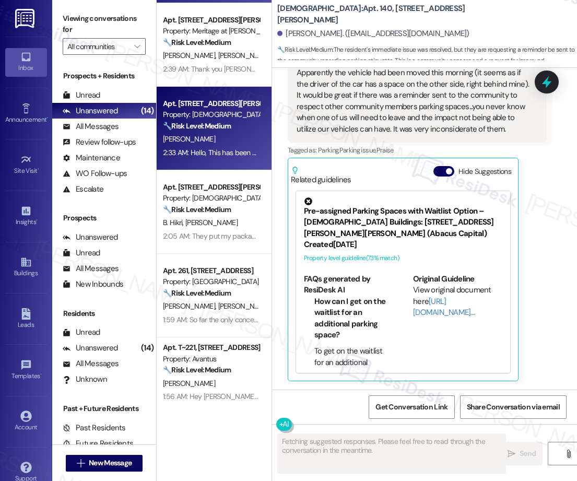
click at [222, 159] on div "Apt. 313, [STREET_ADDRESS][PERSON_NAME] Property: [DEMOGRAPHIC_DATA] 🔧 Risk Lev…" at bounding box center [214, 129] width 115 height 84
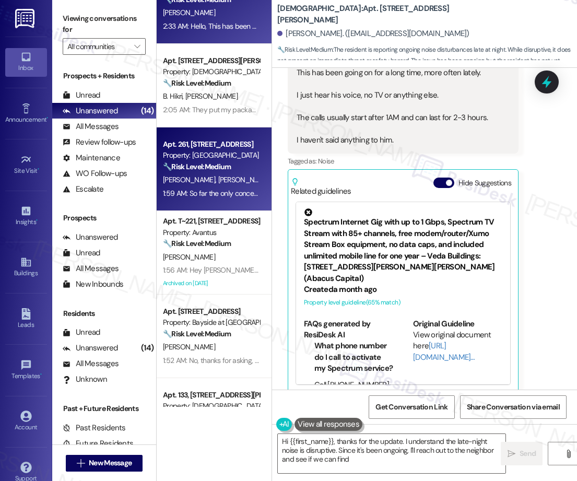
type textarea "Hi {{first_name}}, thanks for the update. I understand the late-night noise is …"
click at [213, 170] on strong "🔧 Risk Level: Medium" at bounding box center [197, 166] width 68 height 9
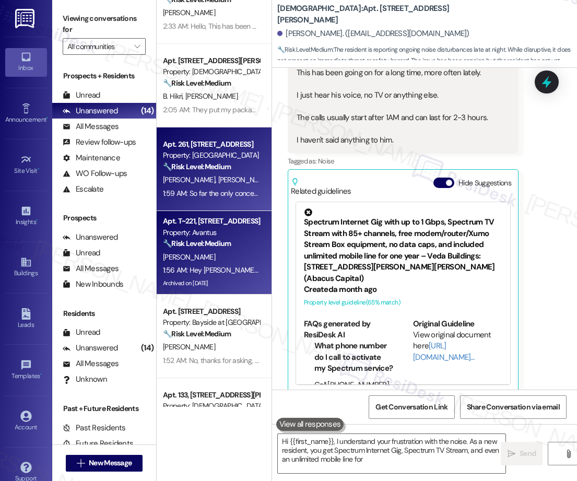
type textarea "Hi {{first_name}}, I understand your frustration with the noise. As a new resid…"
click at [236, 257] on div "[PERSON_NAME]" at bounding box center [211, 257] width 99 height 13
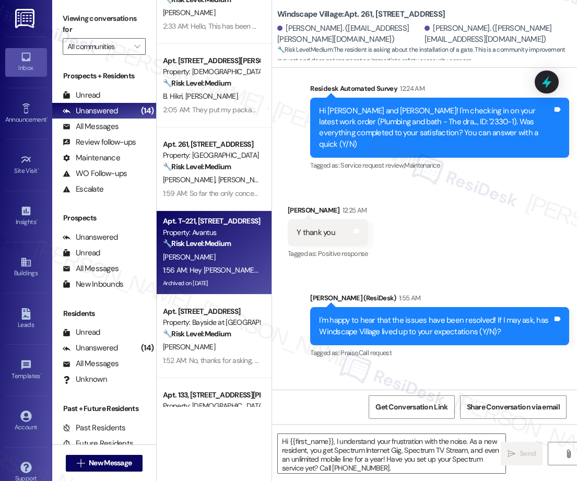
type textarea "Fetching suggested responses. Please feel free to read through the conversation…"
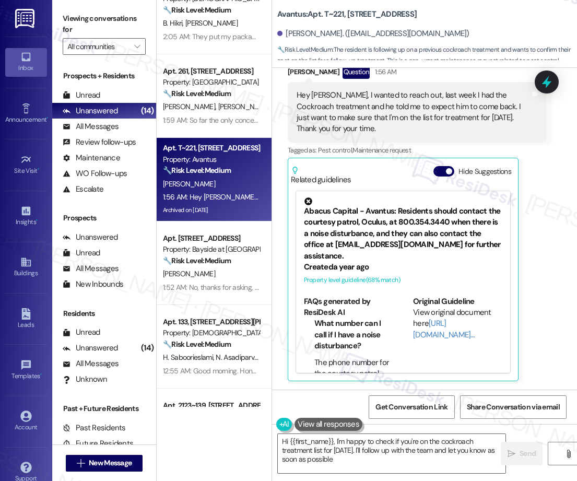
type textarea "Hi {{first_name}}, I'm happy to check if you're on the cockroach treatment list…"
click at [140, 266] on div "All Messages (undefined)" at bounding box center [104, 269] width 104 height 16
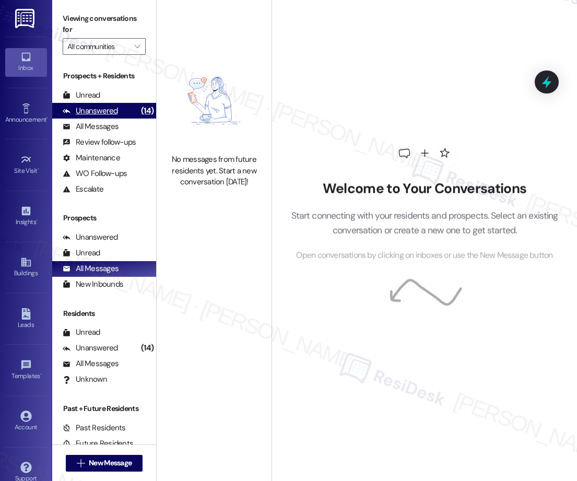
click at [99, 108] on div "Unanswered" at bounding box center [90, 110] width 55 height 11
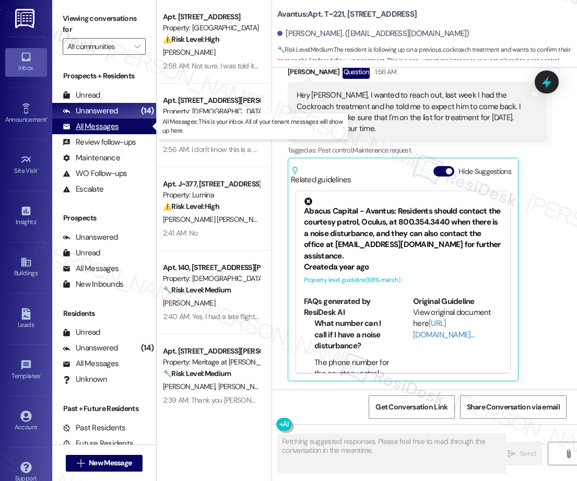
type textarea "Fetching suggested responses. Please feel free to read through the conversation…"
click at [100, 127] on div "All Messages" at bounding box center [91, 126] width 56 height 11
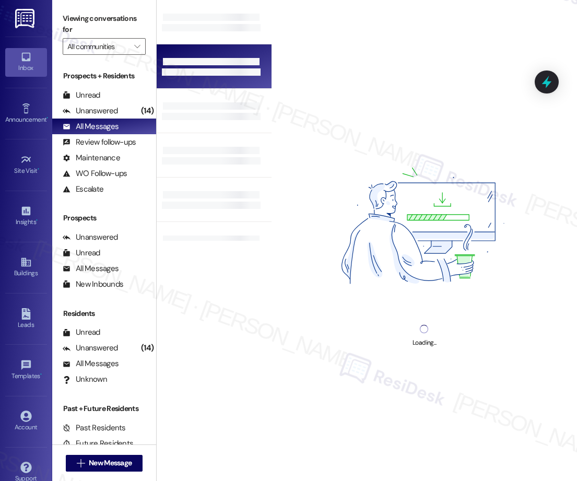
click at [221, 80] on div at bounding box center [214, 66] width 115 height 44
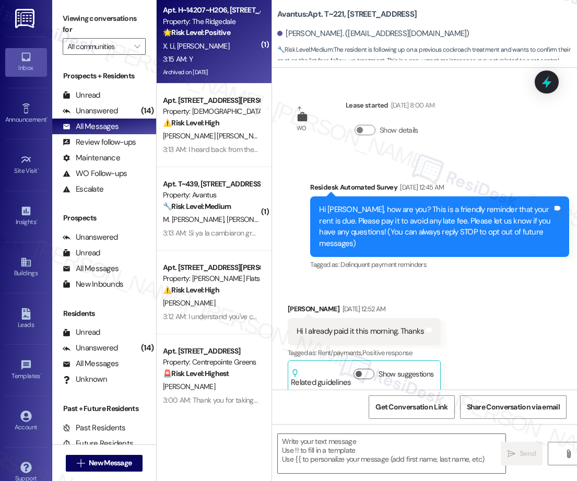
click at [212, 64] on div "3:15 AM: Y 3:15 AM: Y" at bounding box center [211, 59] width 99 height 13
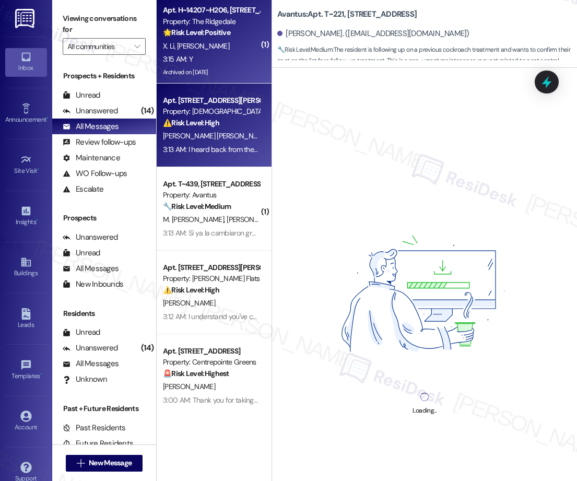
click at [225, 145] on div "3:13 AM: I heard back from the team - it looks like they've spoken with you, an…" at bounding box center [360, 149] width 394 height 9
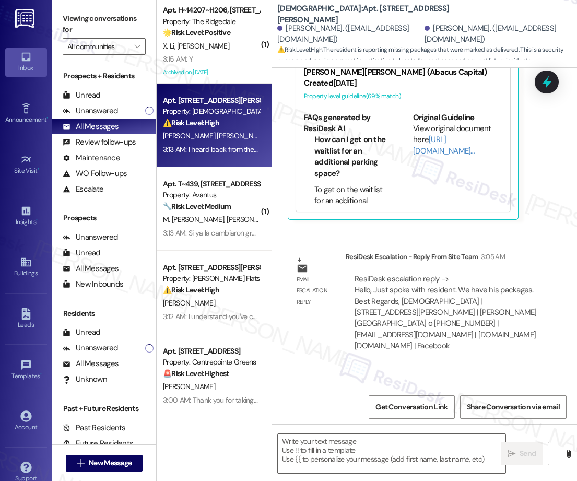
type textarea "Fetching suggested responses. Please feel free to read through the conversation…"
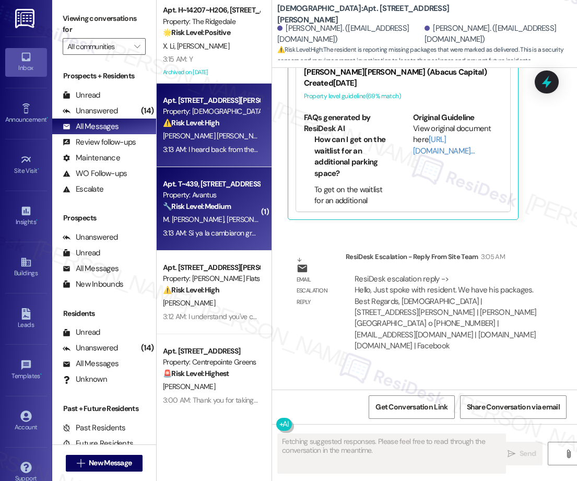
click at [195, 224] on div "M. [PERSON_NAME] [PERSON_NAME] [PERSON_NAME]" at bounding box center [211, 219] width 99 height 13
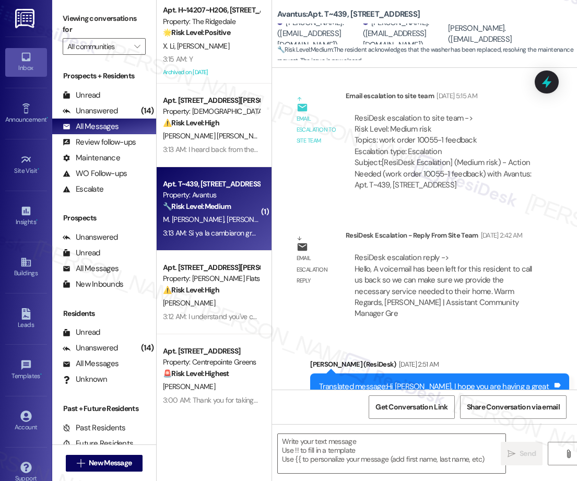
type textarea "Fetching suggested responses. Please feel free to read through the conversation…"
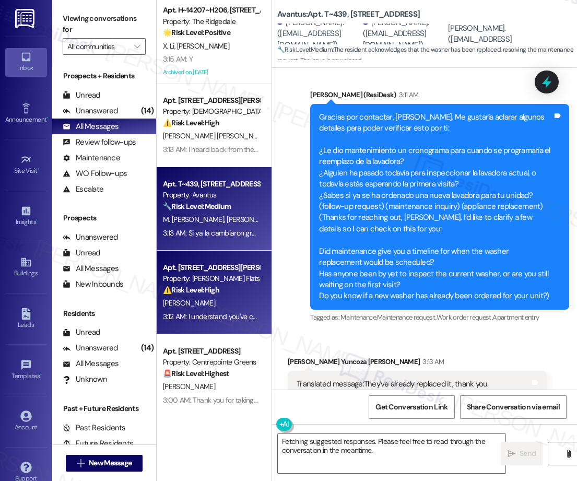
click at [210, 278] on div "Property: [PERSON_NAME] Flats" at bounding box center [211, 278] width 97 height 11
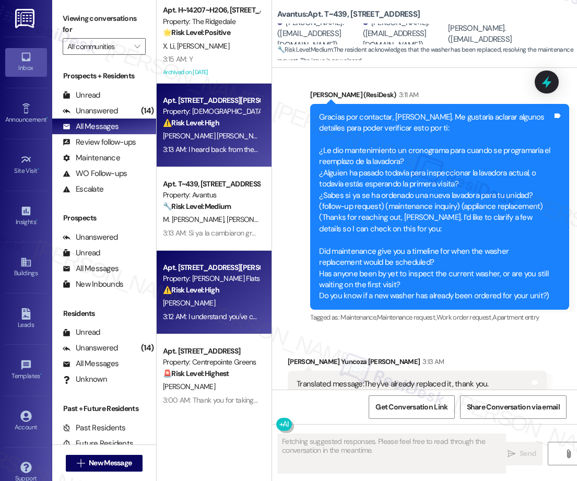
click at [241, 141] on div "[PERSON_NAME] [PERSON_NAME] [PERSON_NAME]" at bounding box center [211, 135] width 99 height 13
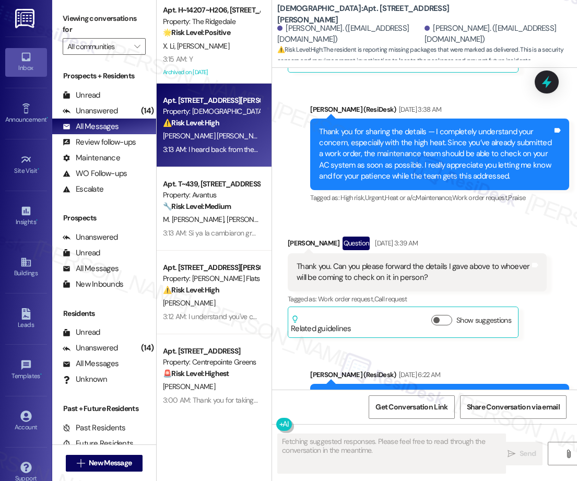
scroll to position [4562, 0]
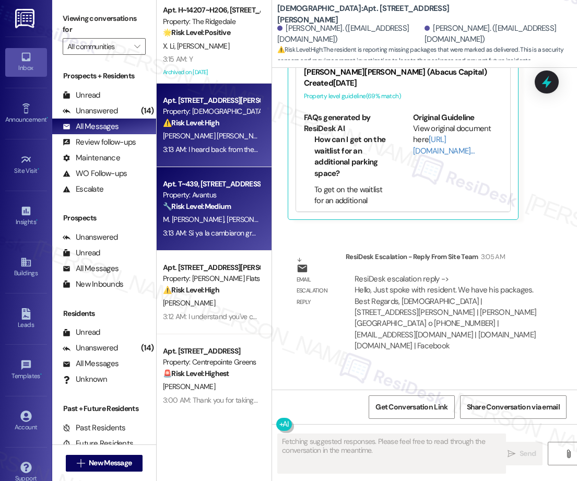
click at [217, 203] on strong "🔧 Risk Level: Medium" at bounding box center [197, 205] width 68 height 9
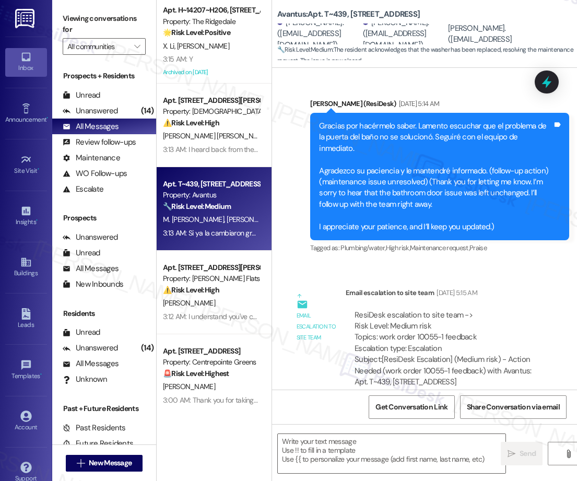
type textarea "Fetching suggested responses. Please feel free to read through the conversation…"
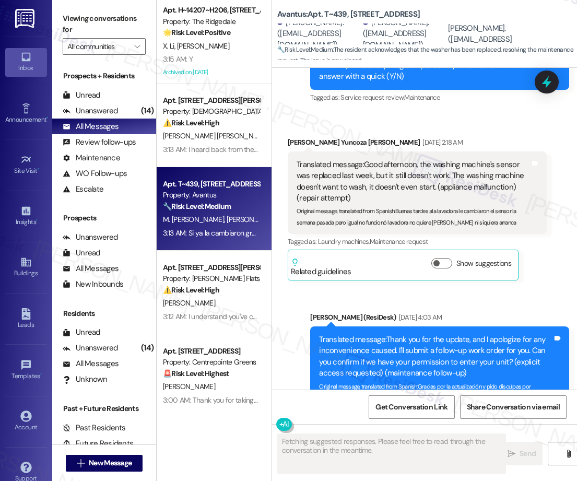
scroll to position [11237, 0]
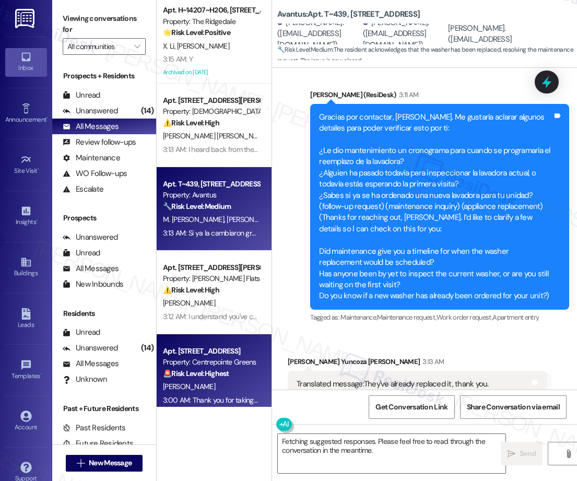
click at [192, 369] on strong "🚨 Risk Level: Highest" at bounding box center [196, 373] width 66 height 9
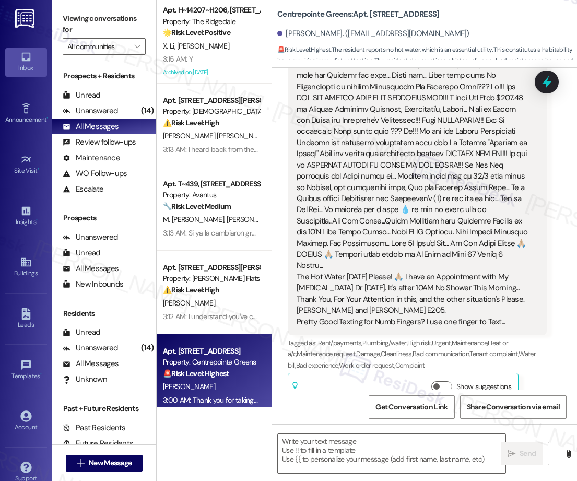
type textarea "Fetching suggested responses. Please feel free to read through the conversation…"
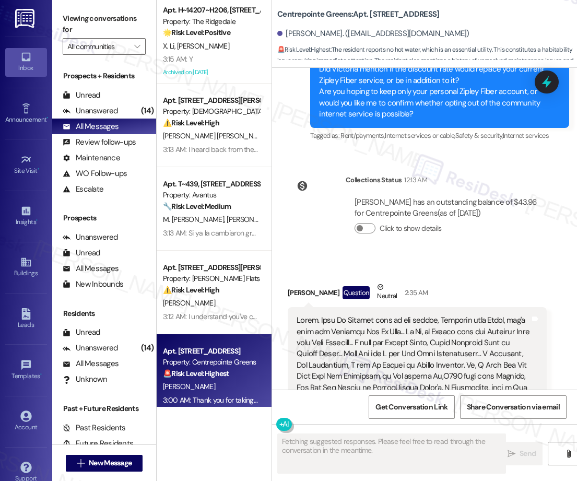
scroll to position [10422, 0]
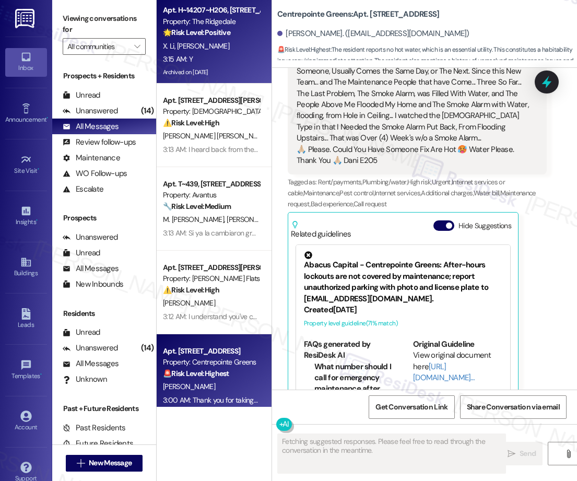
click at [213, 41] on div "[PERSON_NAME] [PERSON_NAME]" at bounding box center [211, 46] width 99 height 13
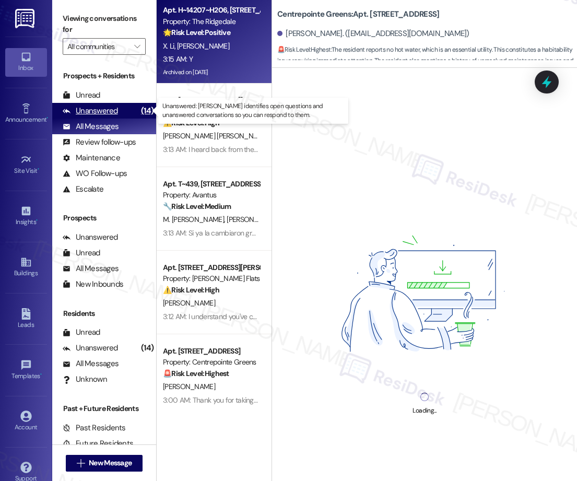
click at [94, 114] on div "Unanswered" at bounding box center [90, 110] width 55 height 11
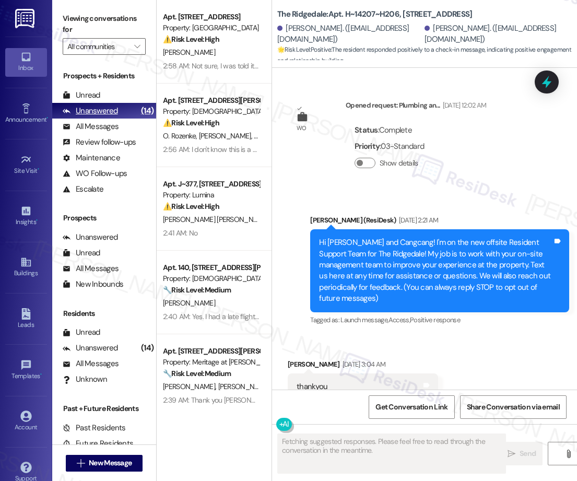
scroll to position [17366, 0]
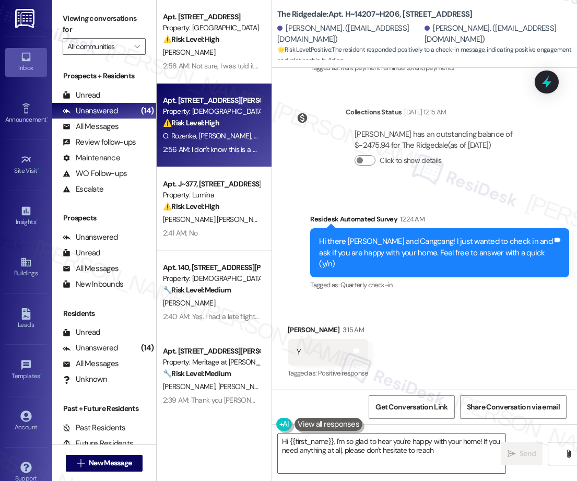
type textarea "Hi {{first_name}}, I'm so glad to hear you're happy with your home! If you need…"
click at [222, 120] on div "⚠️ Risk Level: High The resident reports that the new mailbox key does not work…" at bounding box center [211, 122] width 97 height 11
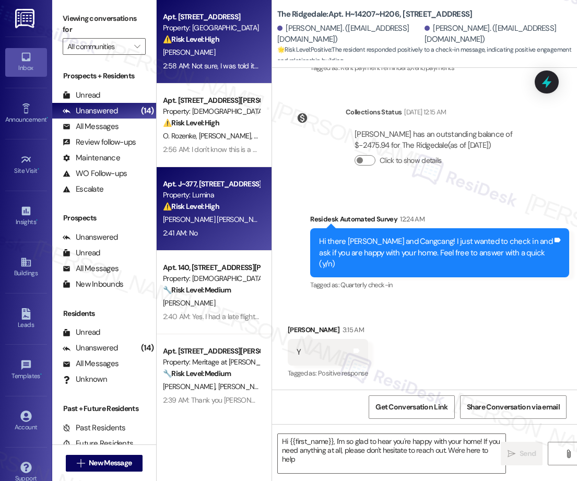
type textarea "Hi {{first_name}}, I'm so glad to hear you're happy with your home! If you need…"
click at [218, 205] on strong "⚠️ Risk Level: High" at bounding box center [191, 205] width 56 height 9
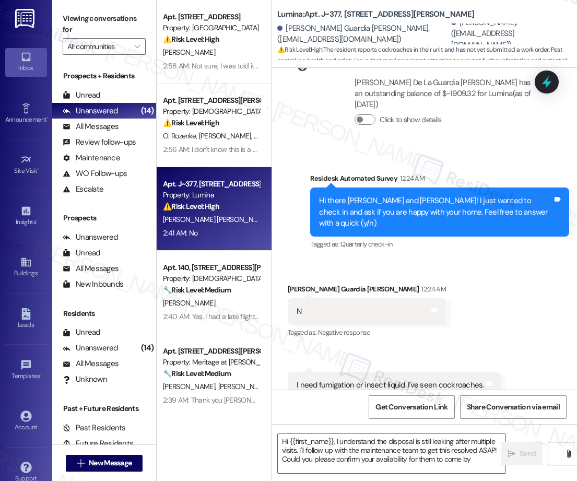
type textarea "Hi {{first_name}}, I understand the disposal is still leaking after multiple vi…"
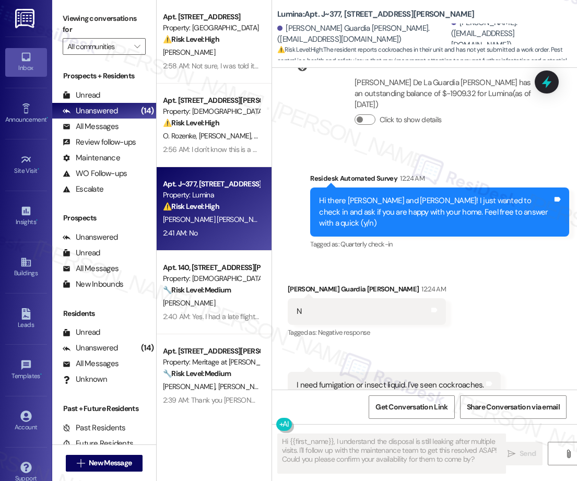
scroll to position [1005, 0]
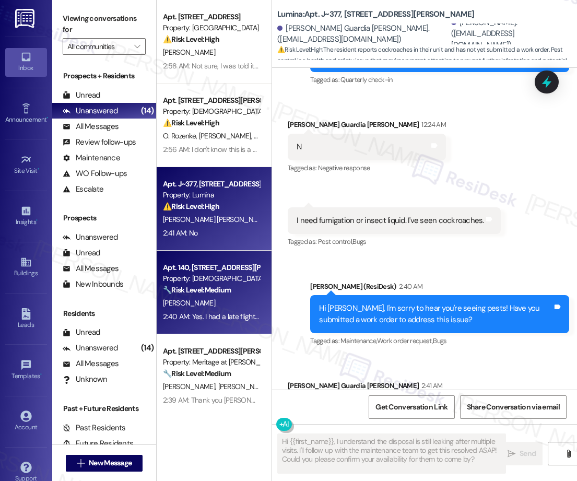
click at [207, 269] on div "Apt. 140, [STREET_ADDRESS][PERSON_NAME]" at bounding box center [211, 267] width 97 height 11
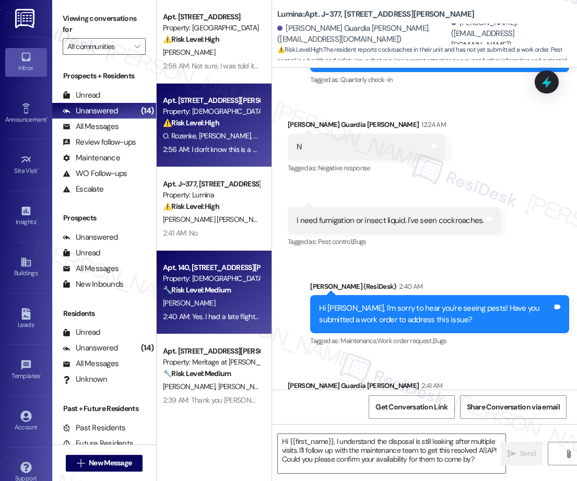
type textarea "Fetching suggested responses. Please feel free to read through the conversation…"
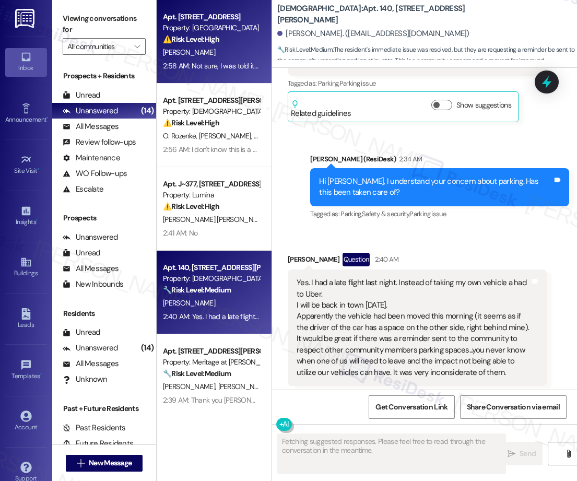
scroll to position [1249, 0]
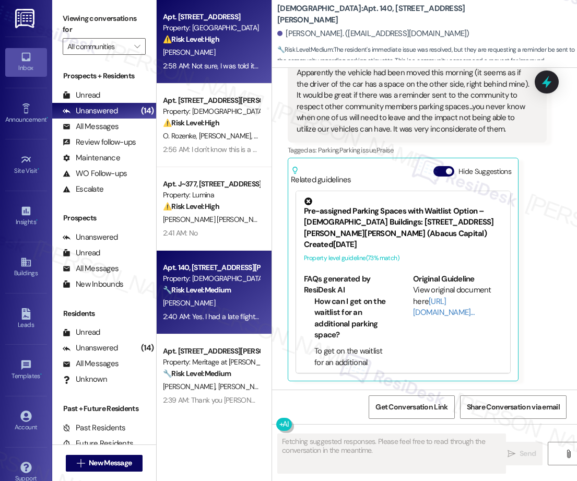
click at [215, 67] on div "2:58 AM: Not sure, I was told it was complete. Before this report they came out…" at bounding box center [308, 65] width 290 height 9
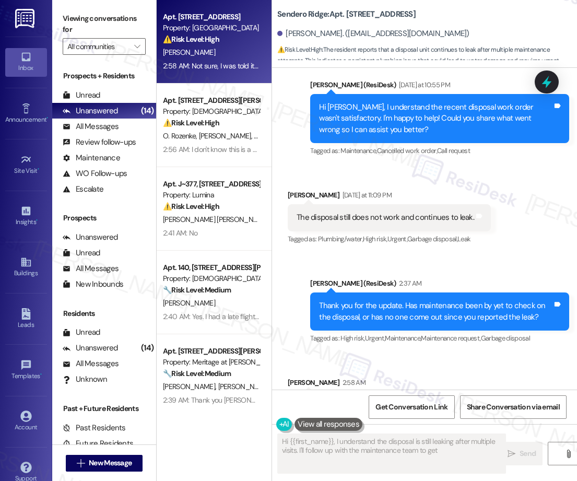
scroll to position [1147, 0]
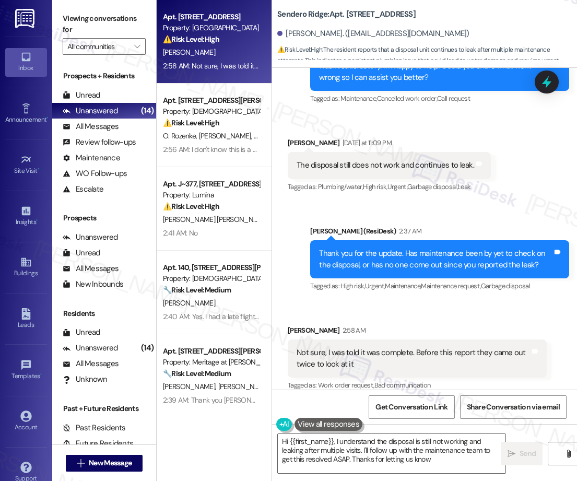
type textarea "Hi {{first_name}}, I understand the disposal is still not working and leaking a…"
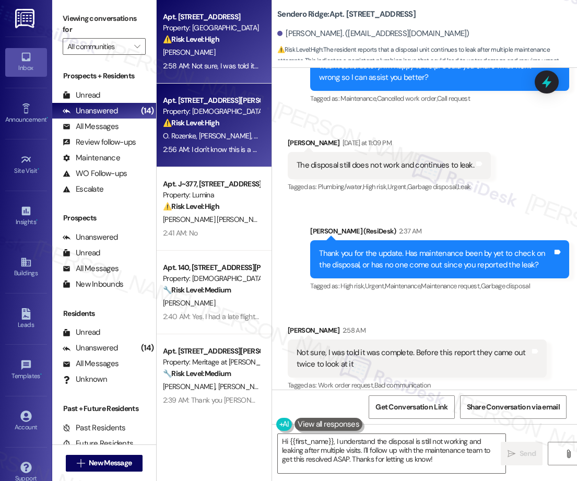
click at [222, 164] on div "Apt. 410, [STREET_ADDRESS][PERSON_NAME] Property: Veda ⚠️ Risk Level: High The …" at bounding box center [214, 126] width 115 height 84
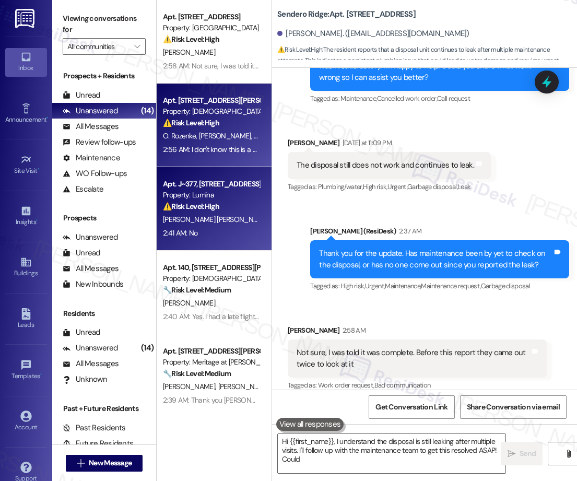
type textarea "Hi {{first_name}}, I understand the disposal is still leaking after multiple vi…"
click at [272, 219] on span "[PERSON_NAME] De La Guardia [PERSON_NAME]" at bounding box center [347, 219] width 151 height 9
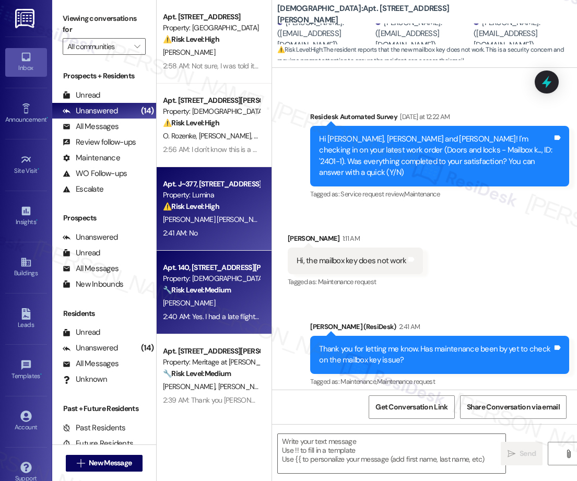
scroll to position [625, 0]
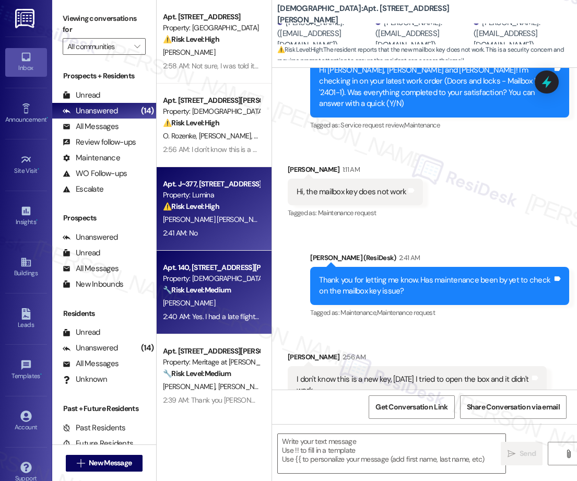
click at [220, 283] on div "Property: [DEMOGRAPHIC_DATA]" at bounding box center [211, 278] width 97 height 11
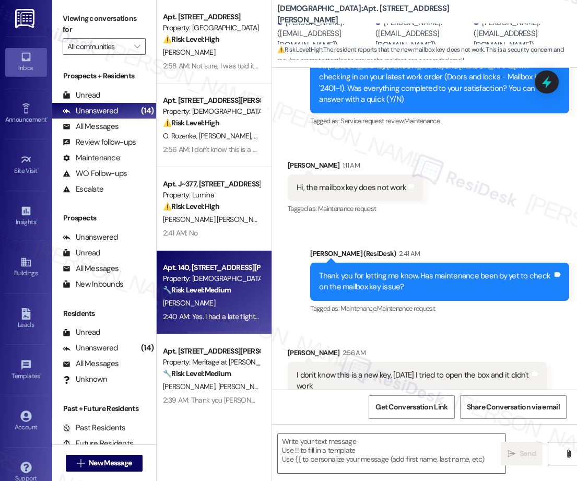
type textarea "Fetching suggested responses. Please feel free to read through the conversation…"
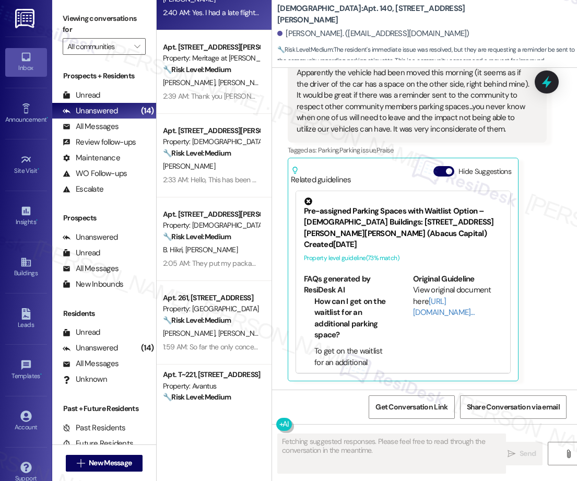
scroll to position [319, 0]
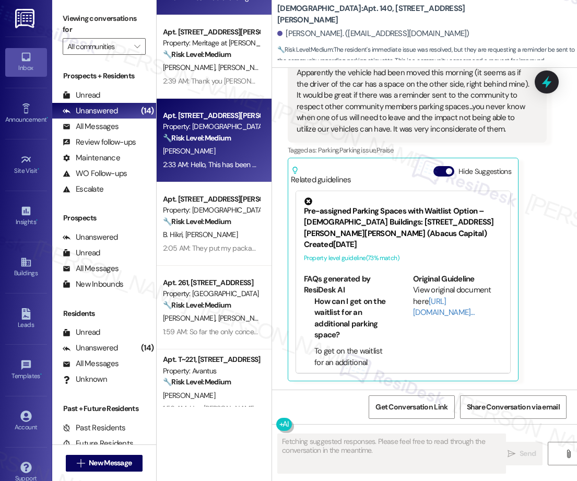
click at [217, 152] on div "[PERSON_NAME]" at bounding box center [211, 151] width 99 height 13
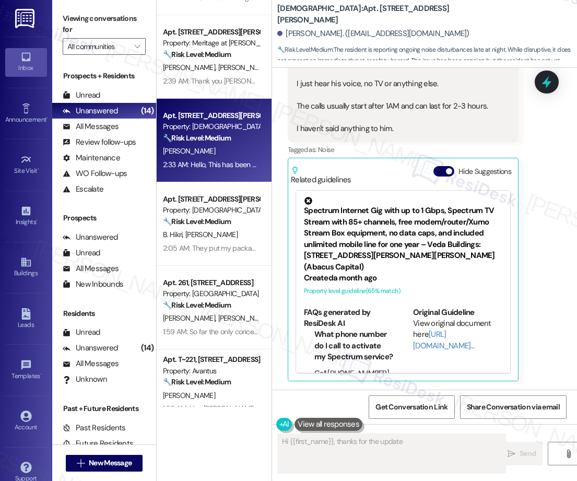
scroll to position [599, 0]
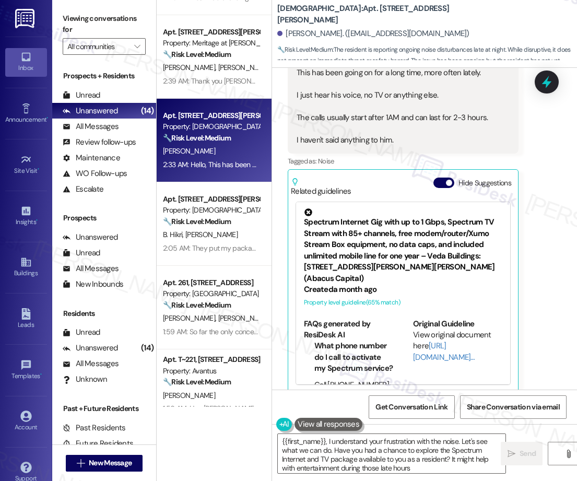
type textarea "{{first_name}}, I understand your frustration with the noise. Let's see what we…"
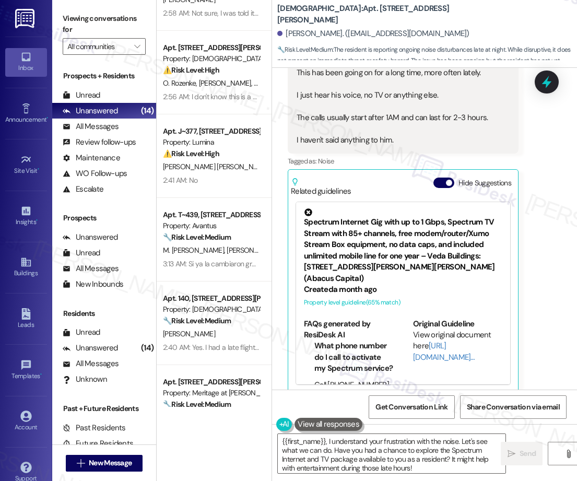
scroll to position [0, 0]
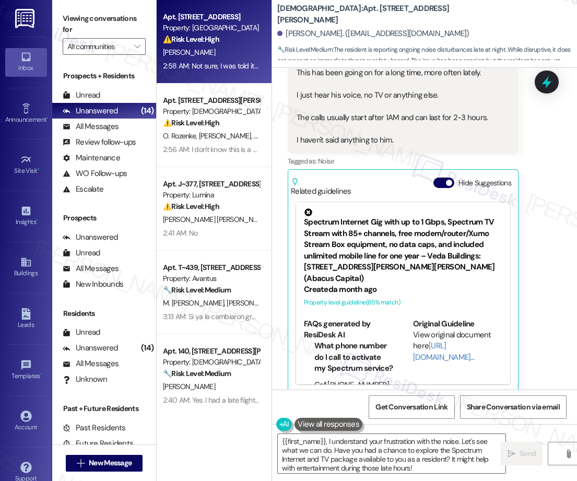
click at [210, 60] on div "2:58 AM: Not sure, I was told it was complete. Before this report they came out…" at bounding box center [211, 66] width 99 height 13
type textarea "Hi {{first_name}}, thanks for the update. I understand the late-night noise is …"
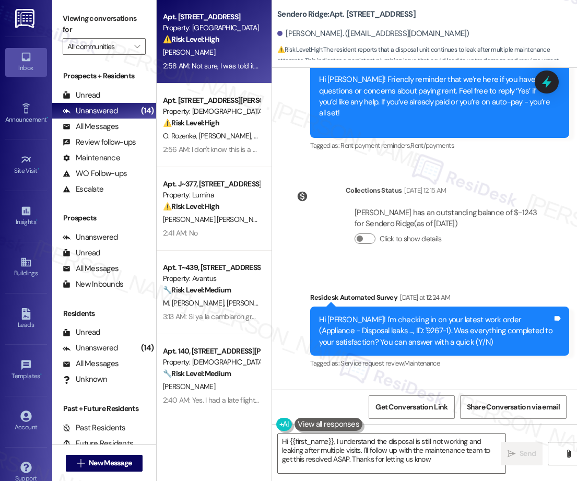
type textarea "Hi {{first_name}}, I understand the disposal is still not working and leaking a…"
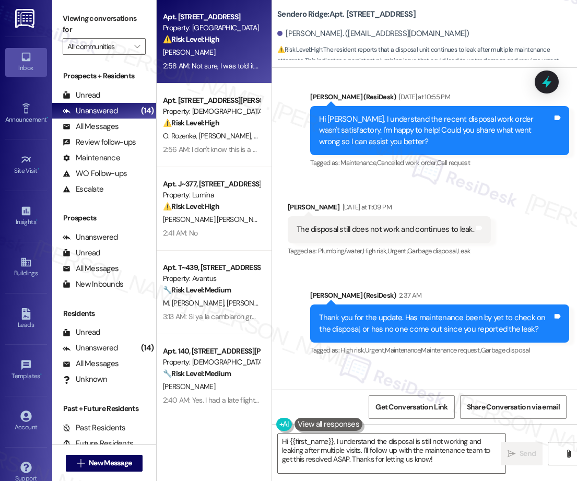
scroll to position [1147, 0]
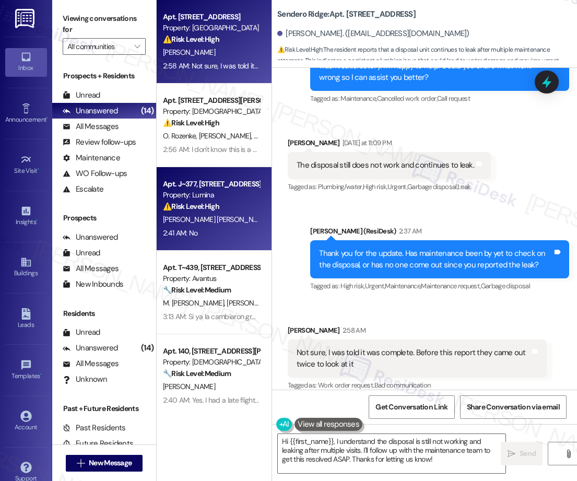
click at [229, 249] on div "Apt. J~377, [STREET_ADDRESS][PERSON_NAME] Property: Lumina ⚠️ Risk Level: High …" at bounding box center [214, 209] width 115 height 84
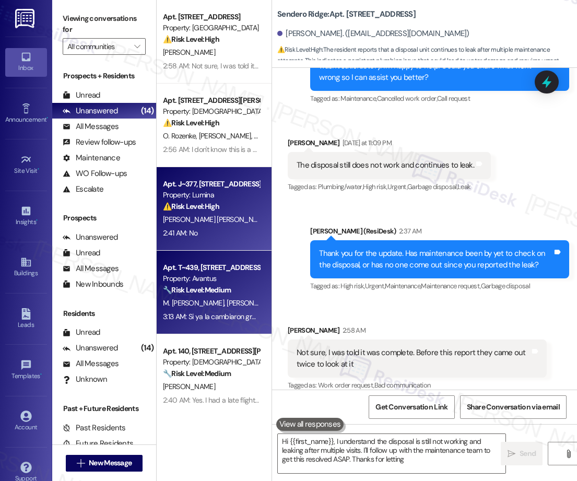
type textarea "Hi {{first_name}}, I understand the disposal is still not working and leaking a…"
click at [201, 302] on span "M. [PERSON_NAME]" at bounding box center [195, 302] width 64 height 9
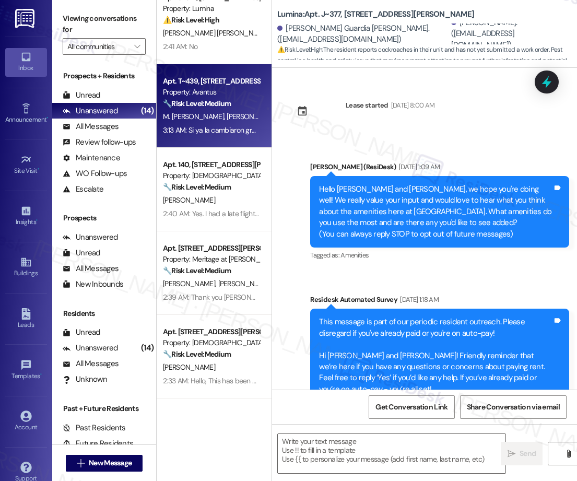
scroll to position [478, 0]
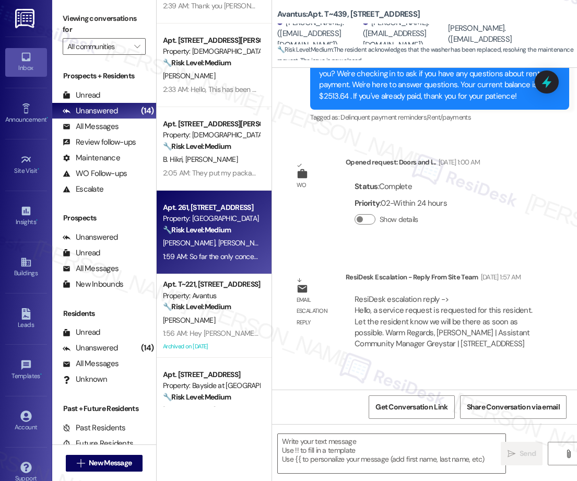
click at [218, 246] on span "[PERSON_NAME] [PERSON_NAME]" at bounding box center [271, 242] width 106 height 9
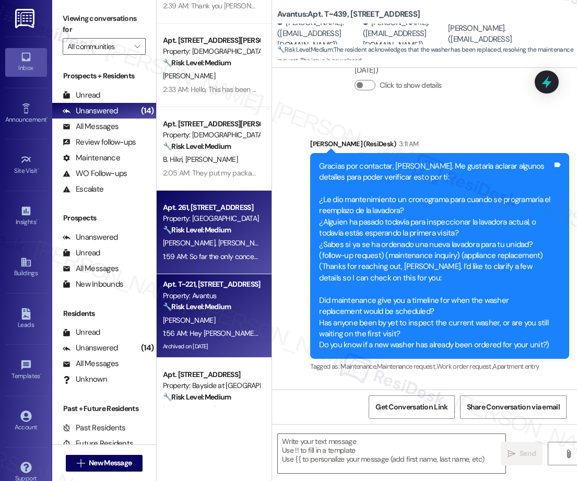
type textarea "Fetching suggested responses. Please feel free to read through the conversation…"
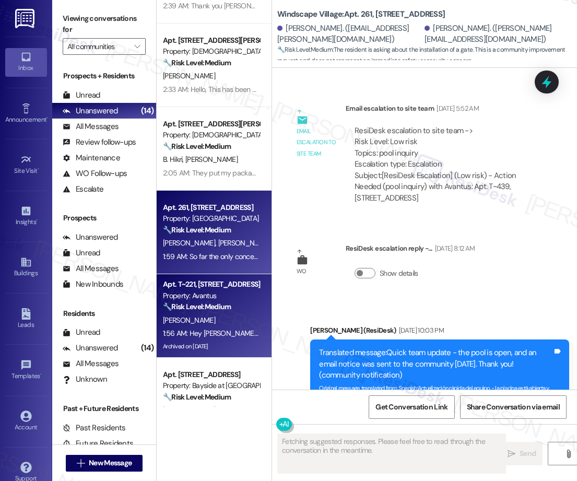
click at [212, 350] on div "Archived on [DATE]" at bounding box center [211, 346] width 99 height 13
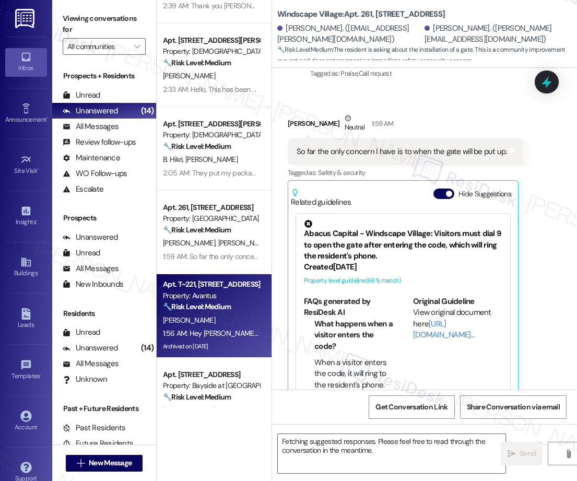
scroll to position [959, 0]
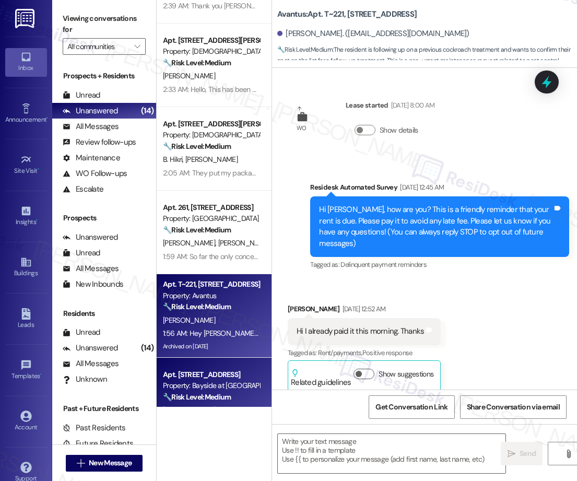
click at [209, 386] on div "Property: Bayside at [GEOGRAPHIC_DATA]" at bounding box center [211, 385] width 97 height 11
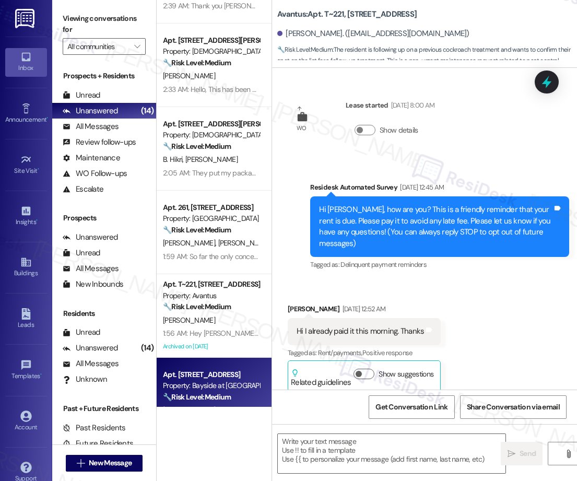
scroll to position [34070, 0]
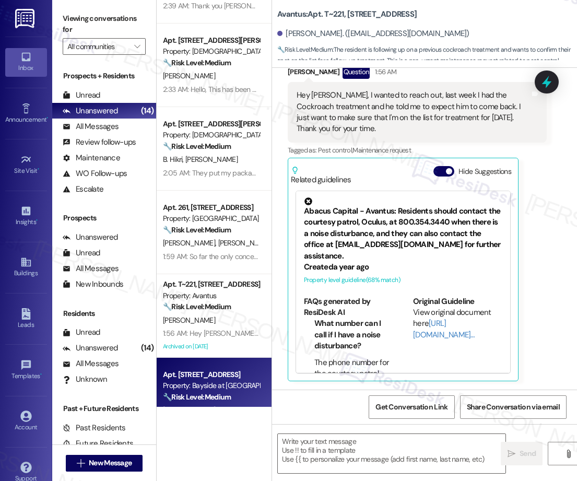
type textarea "Fetching suggested responses. Please feel free to read through the conversation…"
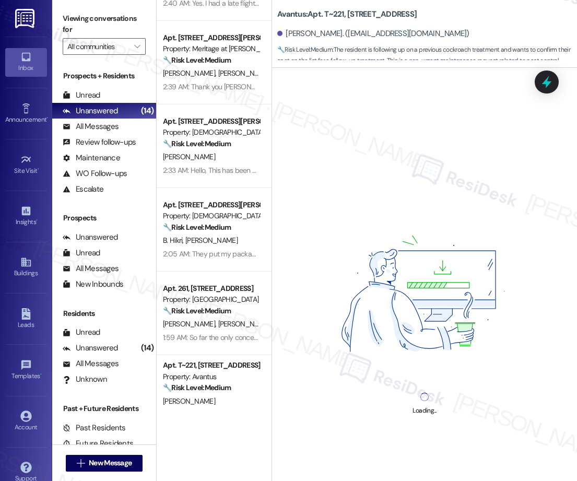
scroll to position [763, 0]
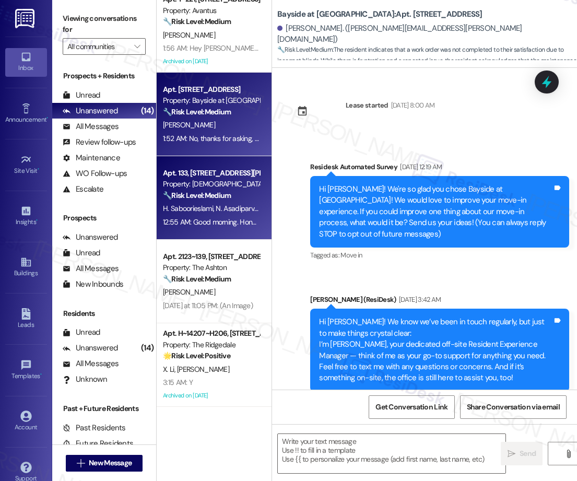
type textarea "Fetching suggested responses. Please feel free to read through the conversation…"
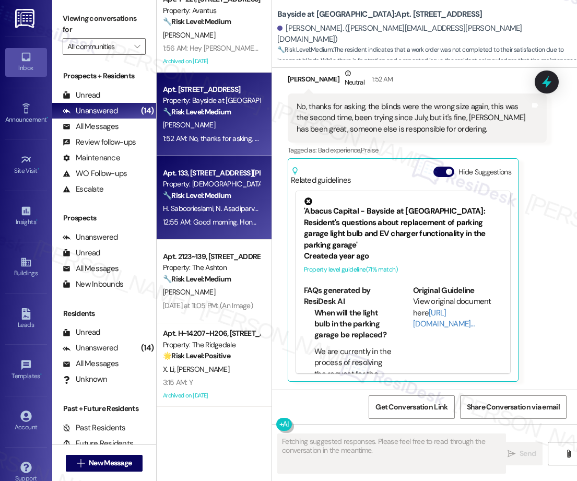
click at [207, 216] on div "12:55 AM: Good morning. Honestly, we haven’t seen anything from you except send…" at bounding box center [211, 222] width 99 height 13
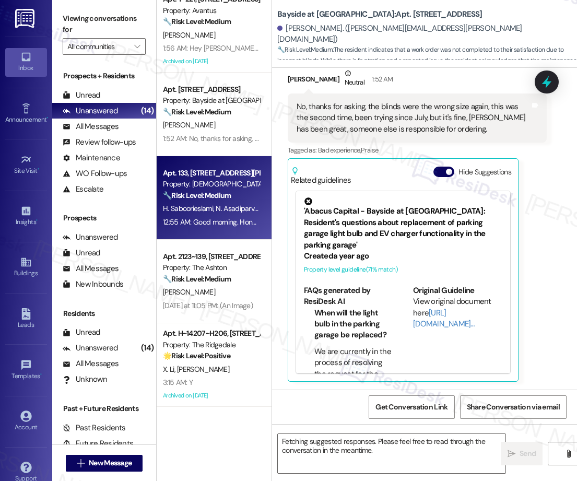
click at [204, 274] on strong "🔧 Risk Level: Medium" at bounding box center [197, 278] width 68 height 9
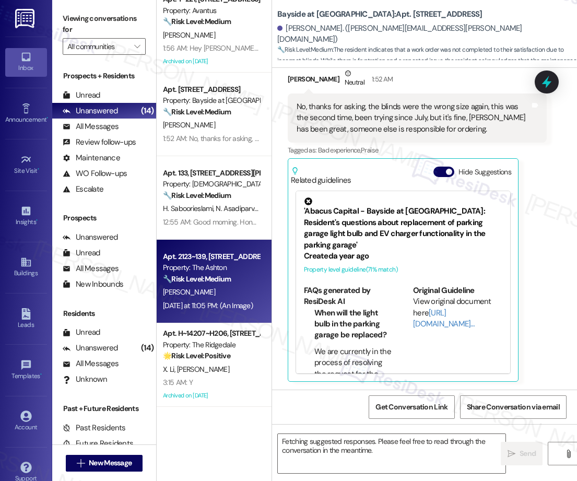
scroll to position [6838, 0]
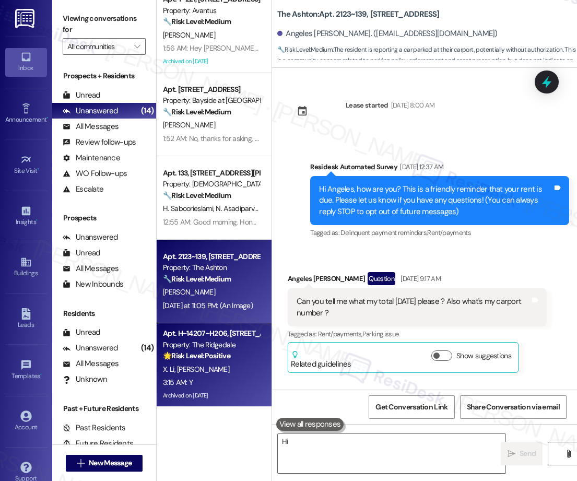
click at [217, 357] on strong "🌟 Risk Level: Positive" at bounding box center [196, 355] width 67 height 9
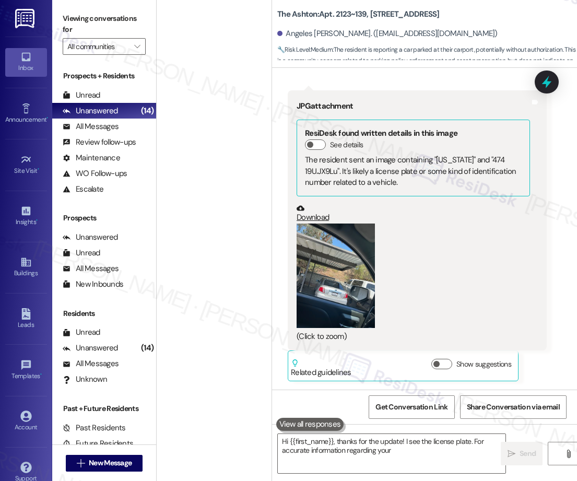
scroll to position [0, 0]
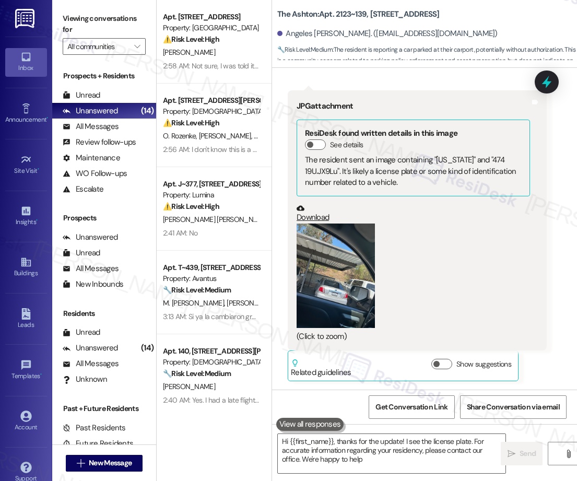
type textarea "Hi {{first_name}}, thanks for the update! I see the license plate. For accurate…"
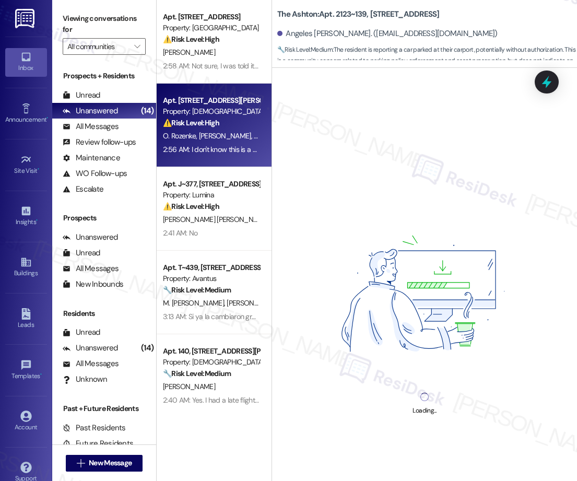
click at [224, 150] on div "2:56 AM: I don't know this is a new key, [DATE] I tried to open the box and it …" at bounding box center [292, 149] width 258 height 9
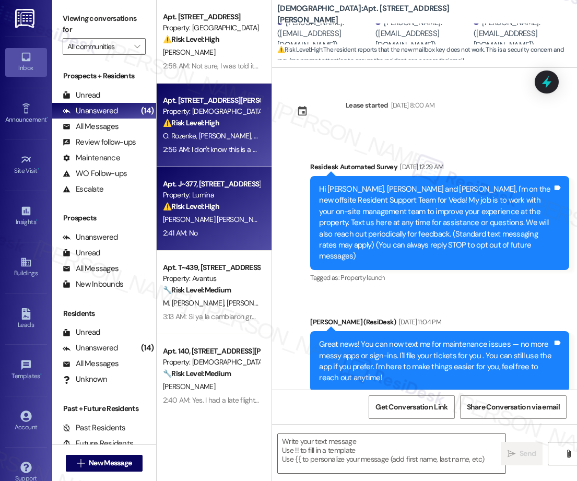
scroll to position [338, 0]
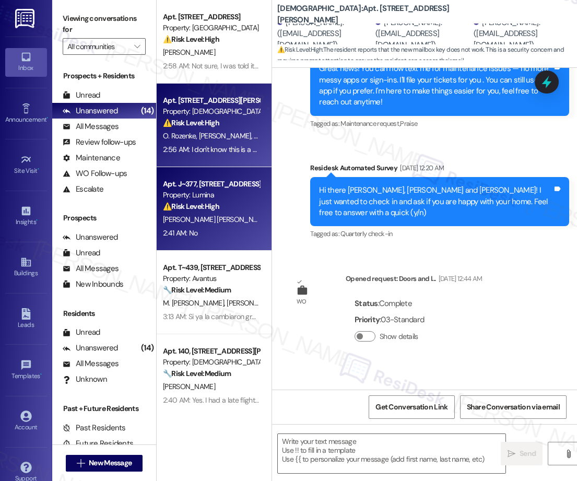
type textarea "Fetching suggested responses. Please feel free to read through the conversation…"
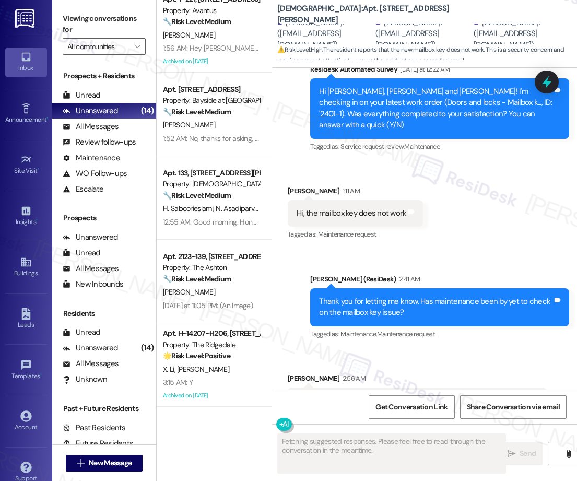
scroll to position [625, 0]
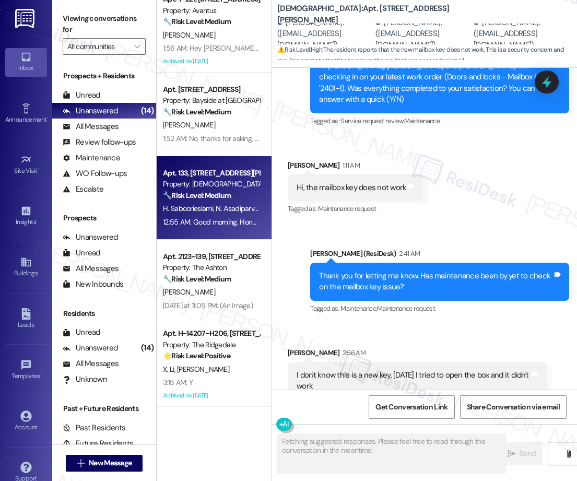
click at [207, 179] on div "Property: [DEMOGRAPHIC_DATA]" at bounding box center [211, 184] width 97 height 11
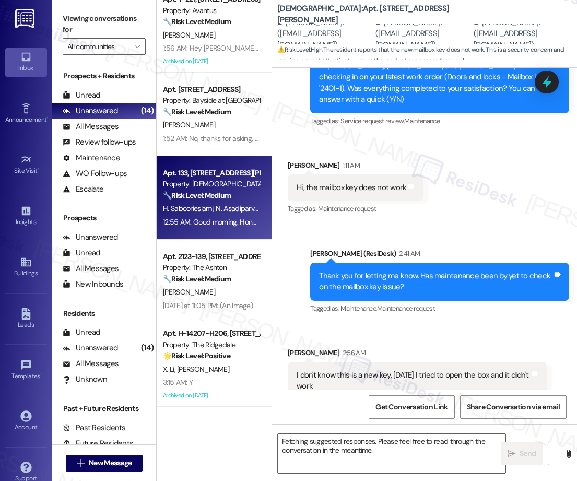
click at [196, 134] on div "1:52 AM: No, thanks for asking, the blinds were the wrong size again, this was …" at bounding box center [470, 138] width 614 height 9
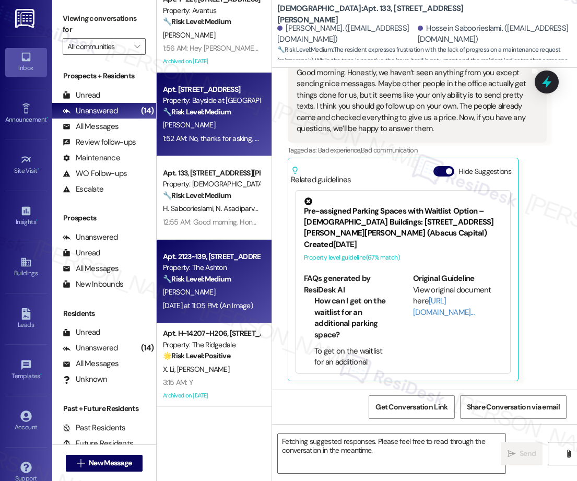
click at [199, 289] on span "[PERSON_NAME]" at bounding box center [189, 291] width 52 height 9
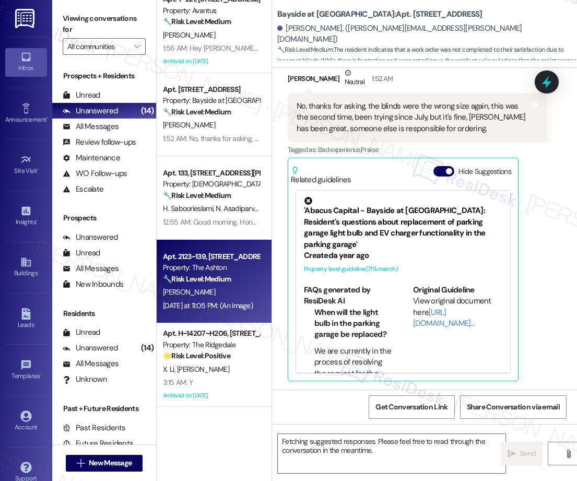
scroll to position [2883, 0]
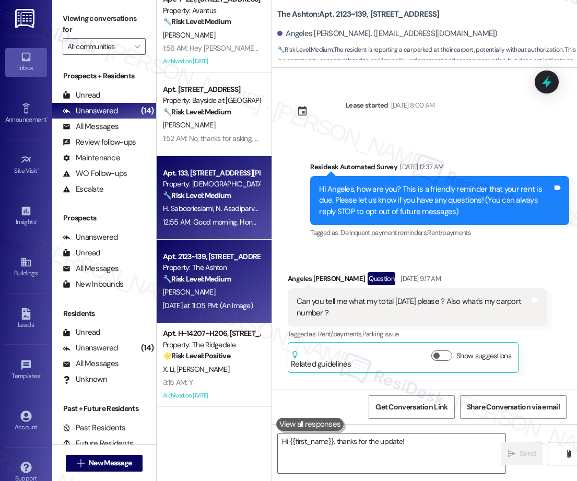
type textarea "Hi {{first_name}}, thanks for the update! I"
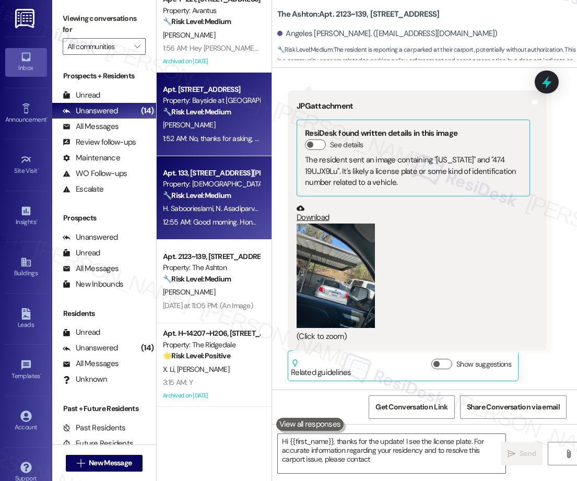
type textarea "Hi {{first_name}}, thanks for the update! I see the license plate. For accurate…"
click at [194, 138] on div "1:52 AM: No, thanks for asking, the blinds were the wrong size again, this was …" at bounding box center [470, 138] width 614 height 9
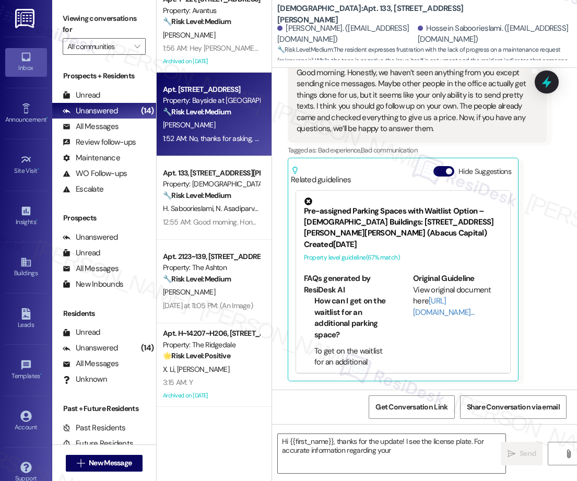
scroll to position [6837, 0]
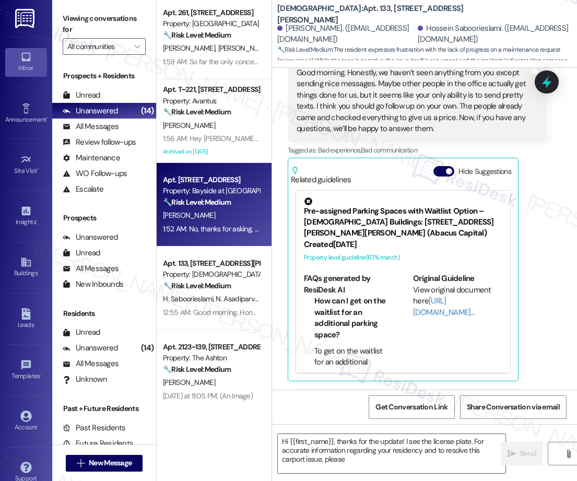
type textarea "Hi {{first_name}}, thanks for the update! I see the license plate. For accurate…"
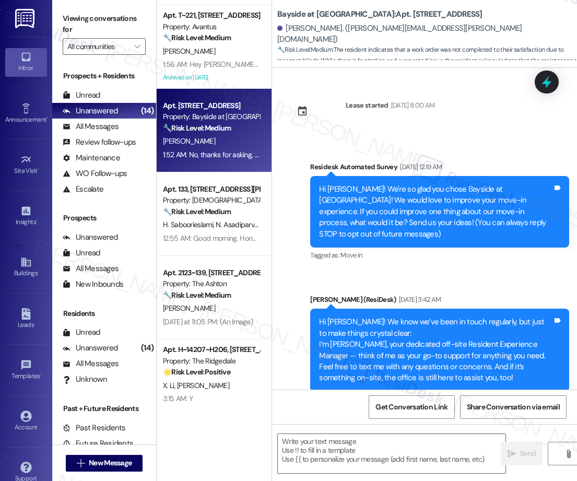
scroll to position [2883, 0]
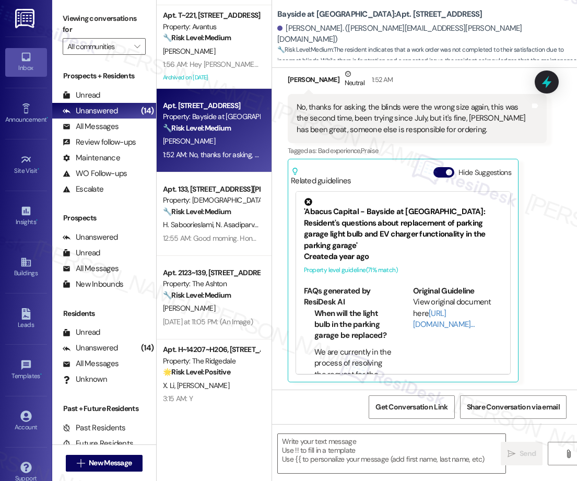
type textarea "Fetching suggested responses. Please feel free to read through the conversation…"
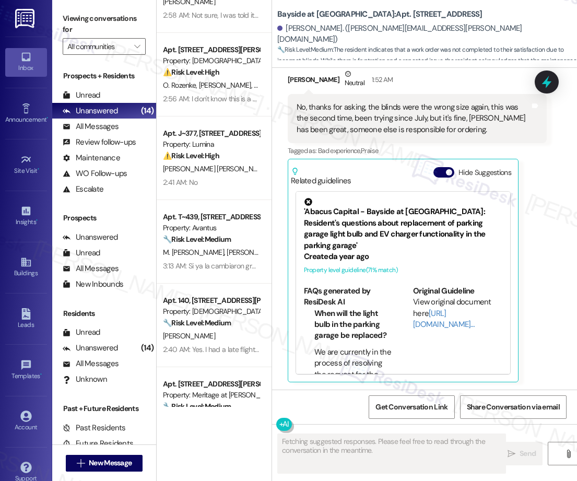
scroll to position [44, 0]
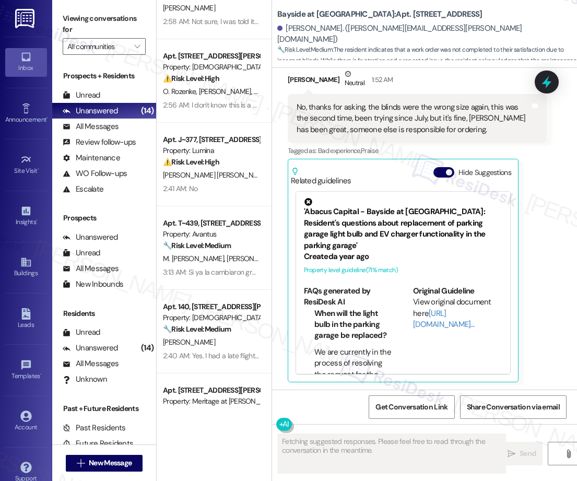
click at [215, 149] on div "Apt. [STREET_ADDRESS] Property: Sendero Ridge ⚠️ Risk Level: High The resident …" at bounding box center [214, 203] width 115 height 407
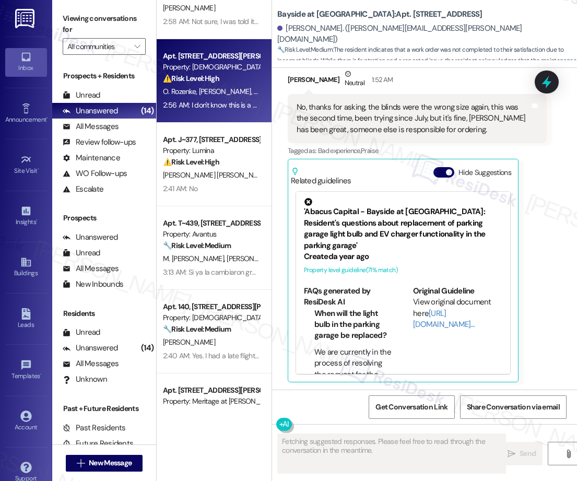
click at [216, 99] on div "2:56 AM: I don't know this is a new key, [DATE] I tried to open the box and it …" at bounding box center [211, 105] width 99 height 13
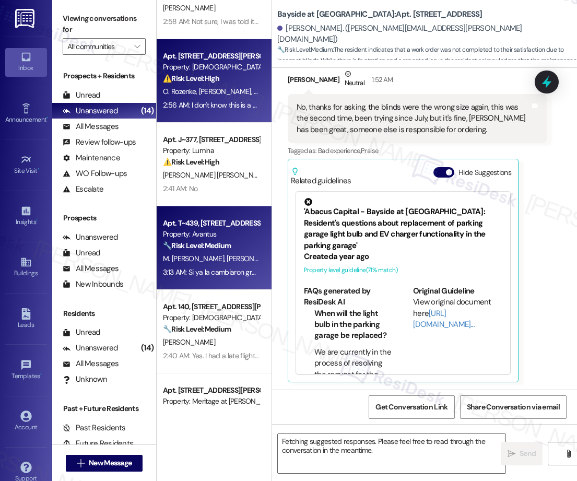
scroll to position [626, 0]
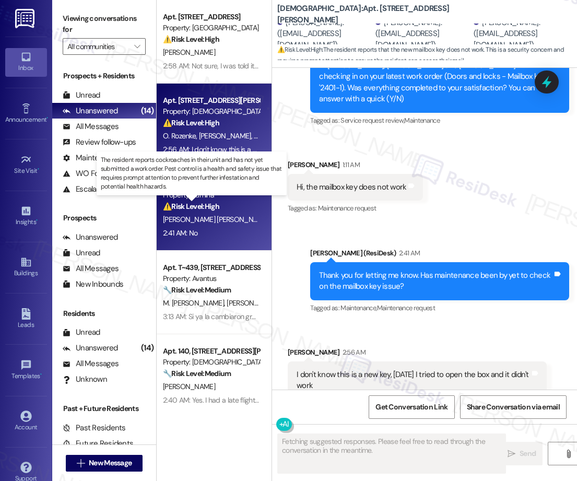
click at [205, 204] on strong "⚠️ Risk Level: High" at bounding box center [191, 205] width 56 height 9
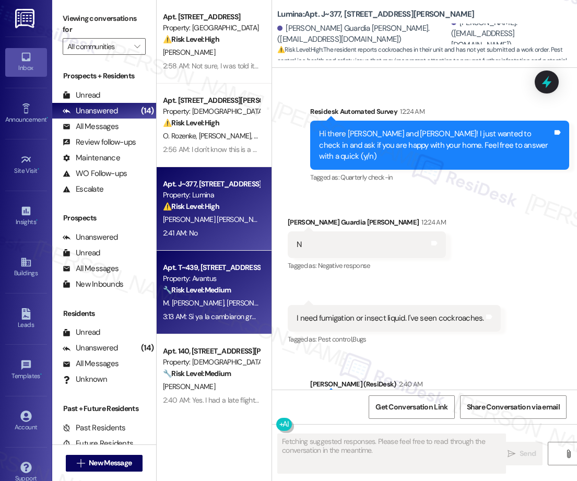
scroll to position [1005, 0]
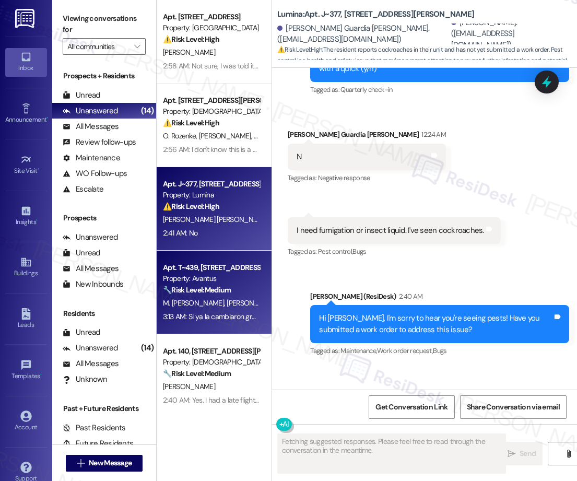
click at [206, 301] on span "M. [PERSON_NAME]" at bounding box center [195, 302] width 64 height 9
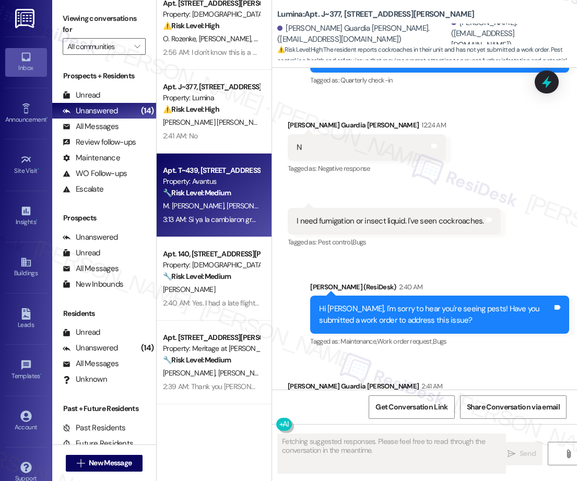
scroll to position [103, 0]
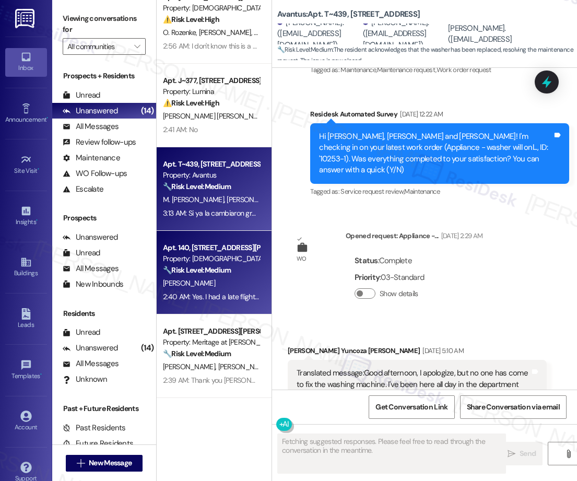
click at [211, 270] on strong "🔧 Risk Level: Medium" at bounding box center [197, 269] width 68 height 9
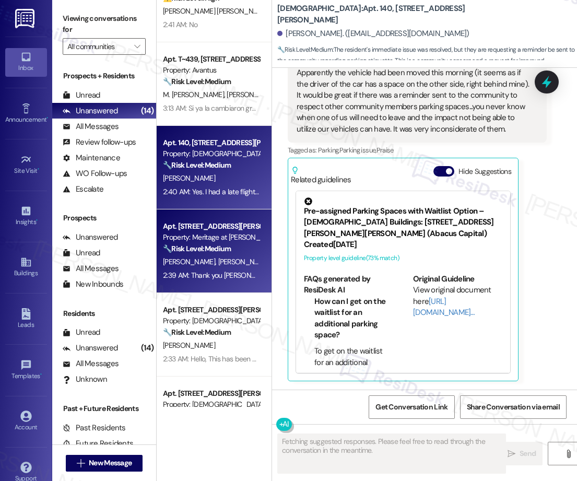
scroll to position [1249, 0]
click at [224, 248] on strong "🔧 Risk Level: Medium" at bounding box center [197, 248] width 68 height 9
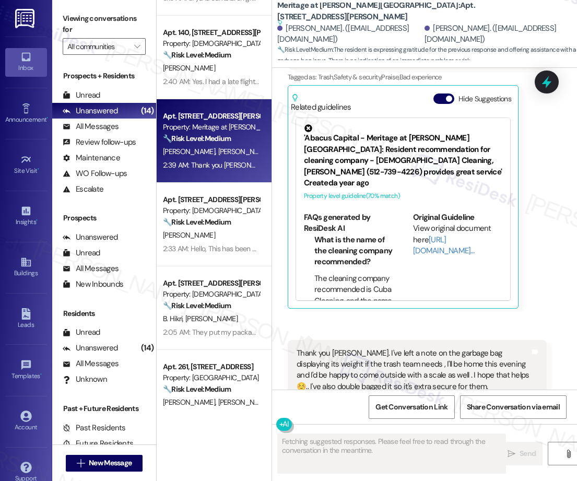
scroll to position [327, 0]
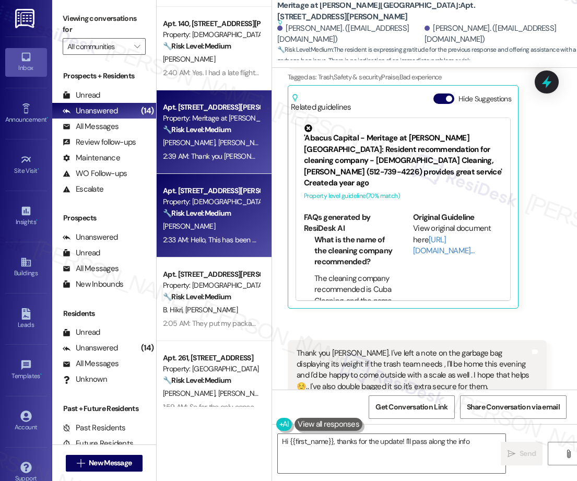
type textarea "Hi {{first_name}}, thanks for the update! I'll pass along the info about"
click at [236, 228] on div "[PERSON_NAME]" at bounding box center [211, 226] width 99 height 13
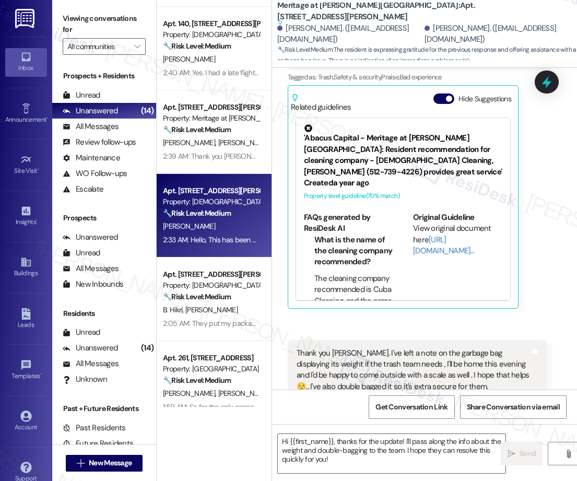
type textarea "Fetching suggested responses. Please feel free to read through the conversation…"
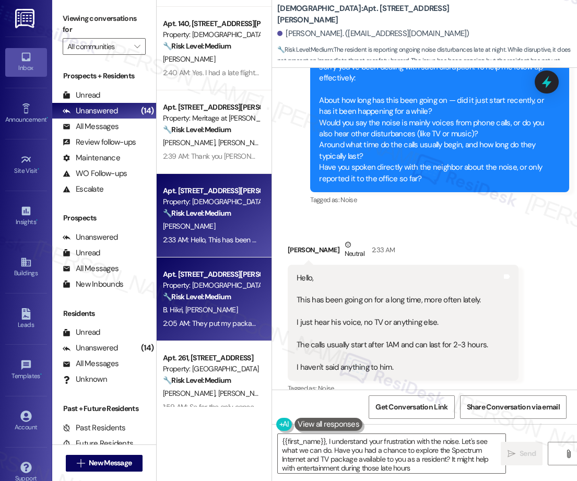
type textarea "{{first_name}}, I understand your frustration with the noise. Let's see what we…"
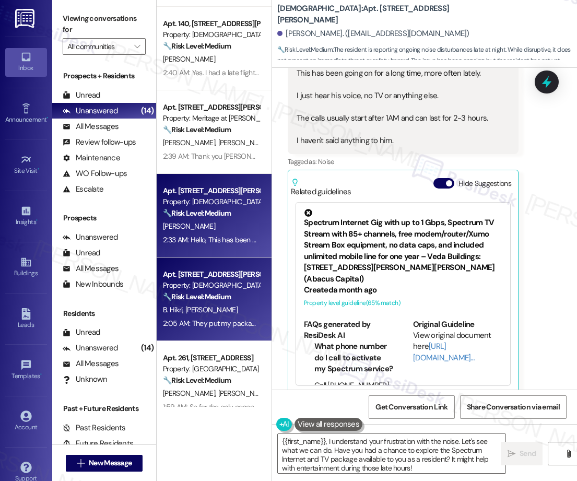
click at [197, 296] on strong "🔧 Risk Level: Medium" at bounding box center [197, 296] width 68 height 9
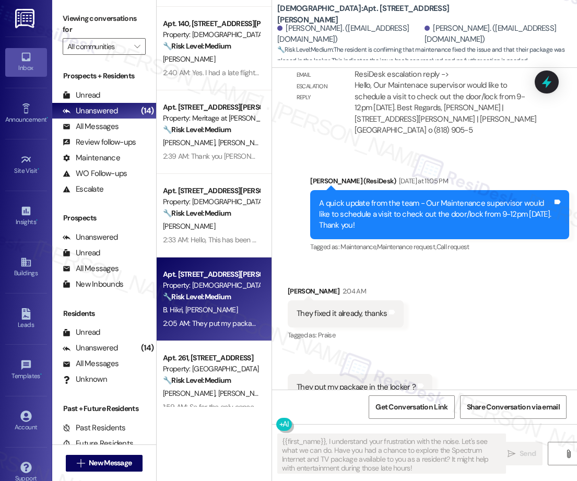
scroll to position [1785, 0]
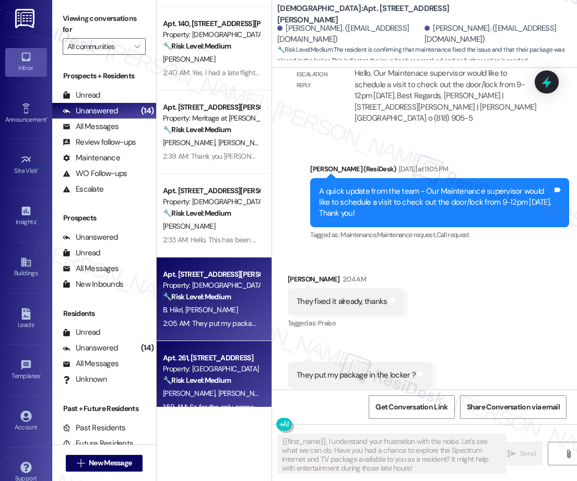
click at [233, 390] on div "Apt. 410, [STREET_ADDRESS][PERSON_NAME] Property: Veda ⚠️ Risk Level: High The …" at bounding box center [214, 203] width 115 height 407
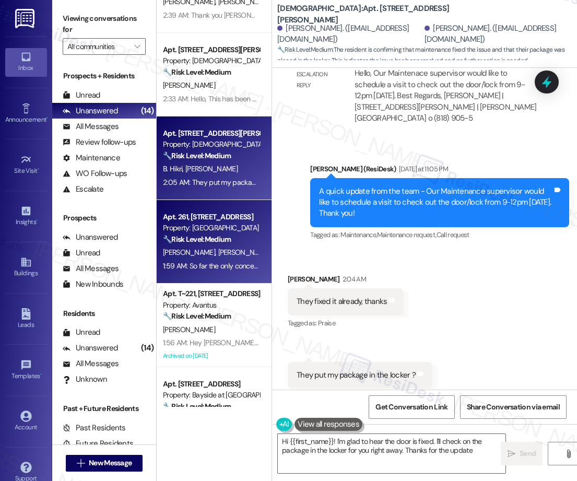
type textarea "Hi {{first_name}}! I'm glad to hear the door is fixed. I'll check on the packag…"
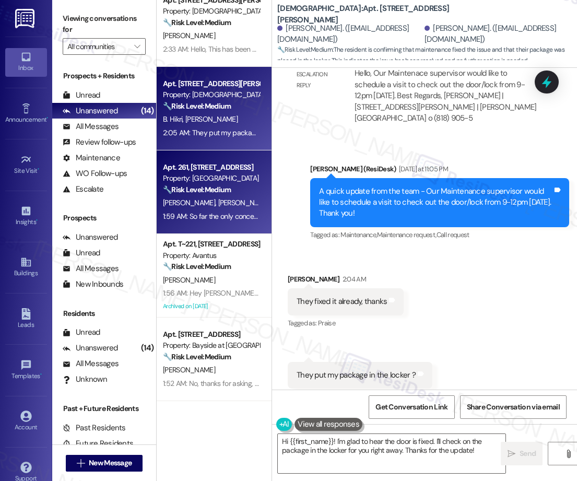
click at [204, 216] on div "1:59 AM: So far the only concern I have is to when the gate will be put up. 1:5…" at bounding box center [273, 215] width 220 height 9
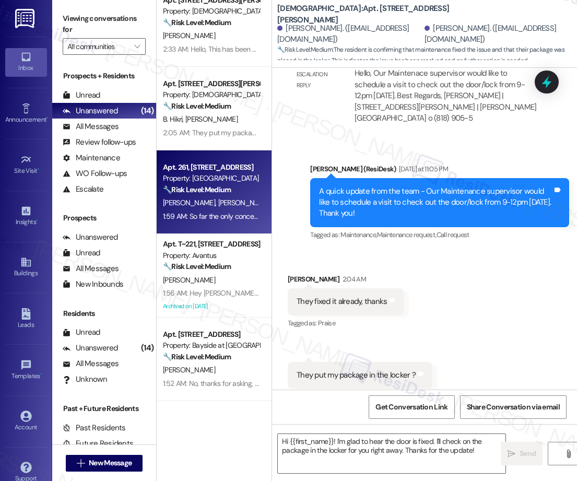
type textarea "Fetching suggested responses. Please feel free to read through the conversation…"
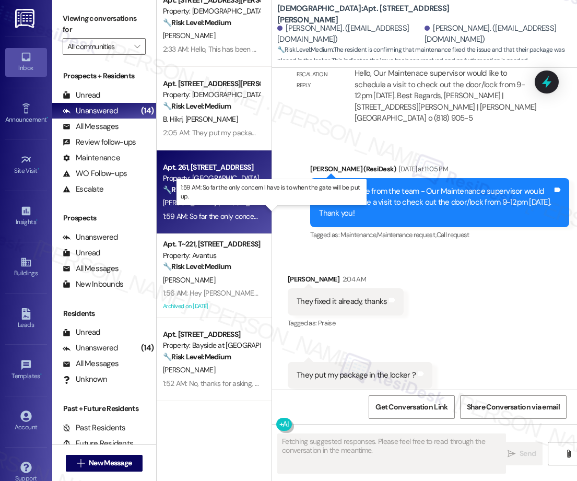
scroll to position [960, 0]
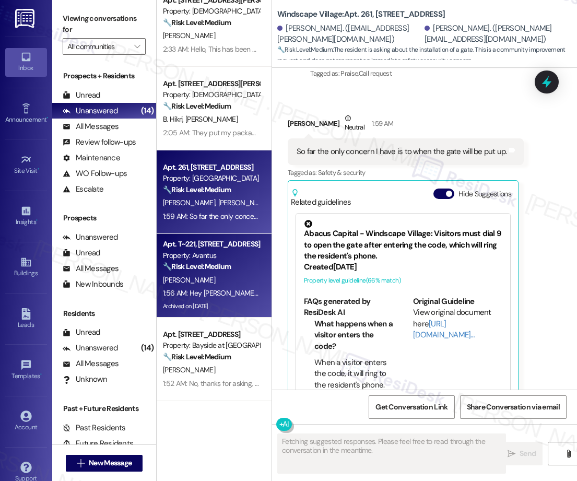
click at [197, 286] on div "[PERSON_NAME]" at bounding box center [211, 280] width 99 height 13
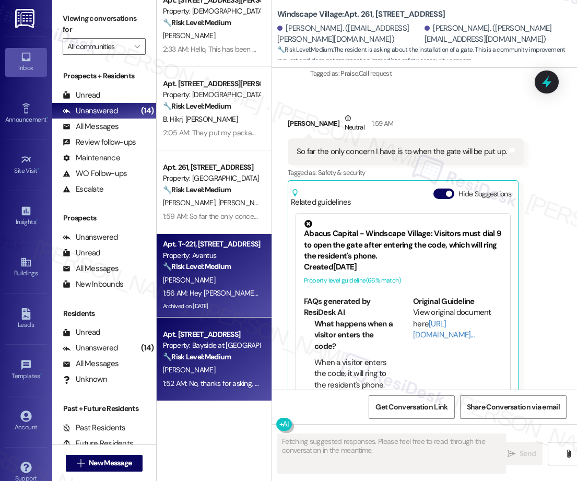
click at [216, 361] on strong "🔧 Risk Level: Medium" at bounding box center [197, 356] width 68 height 9
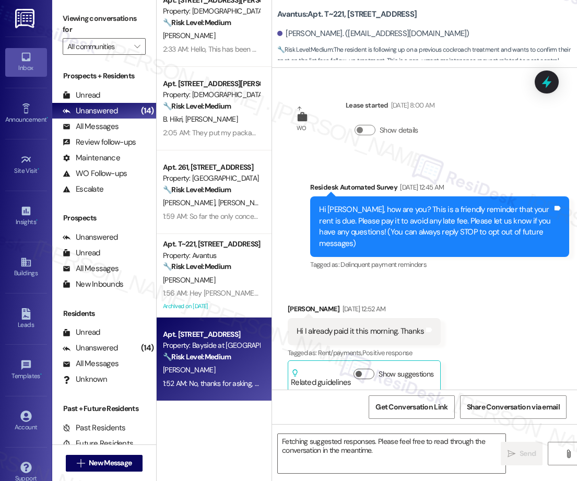
scroll to position [599, 0]
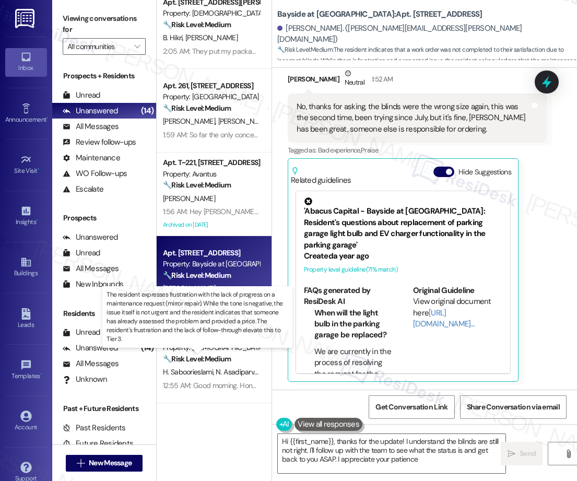
type textarea "Hi {{first_name}}, thanks for the update! I understand the blinds are still not…"
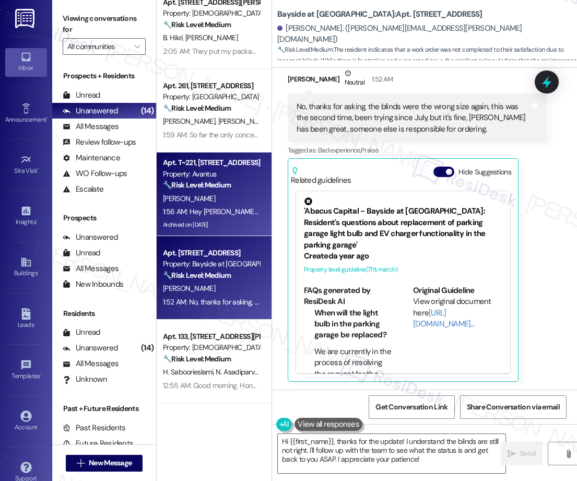
click at [216, 221] on div "Archived on [DATE]" at bounding box center [211, 224] width 99 height 13
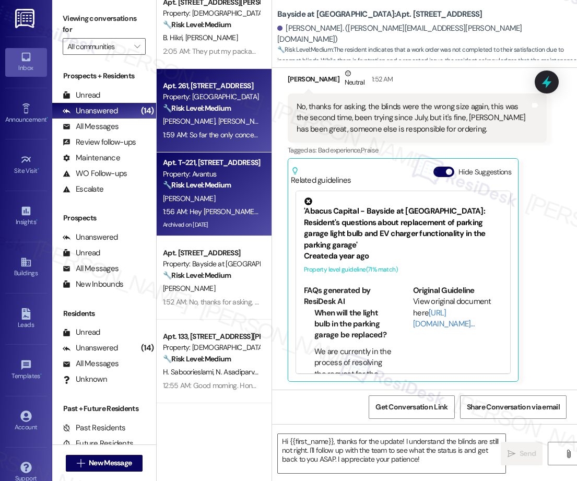
click at [241, 123] on span "[PERSON_NAME] [PERSON_NAME]" at bounding box center [271, 120] width 106 height 9
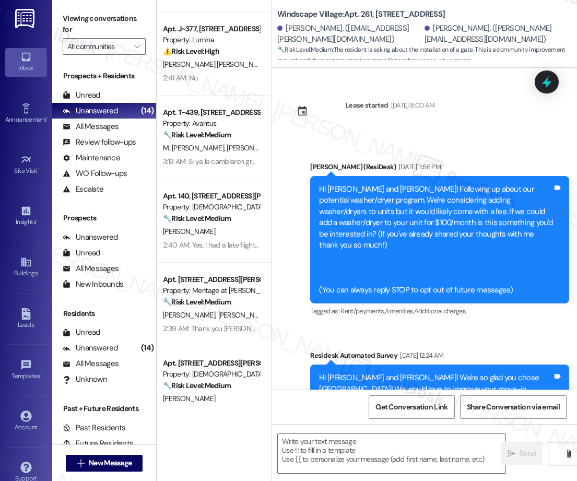
scroll to position [81, 0]
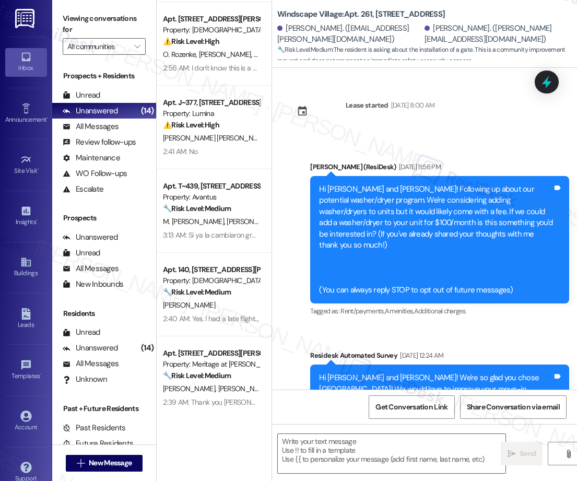
click at [235, 88] on div "Apt. [STREET_ADDRESS] Property: Sendero Ridge ⚠️ Risk Level: High The resident …" at bounding box center [214, 203] width 115 height 407
click at [216, 53] on div "Apt. [STREET_ADDRESS] Property: Sendero Ridge ⚠️ Risk Level: High The resident …" at bounding box center [214, 203] width 115 height 407
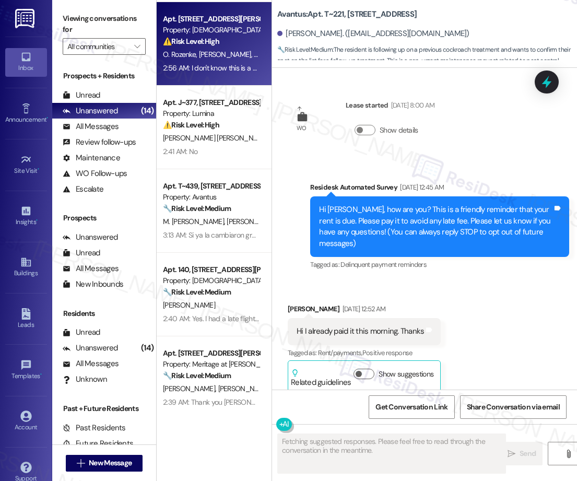
type textarea "Fetching suggested responses. Please feel free to read through the conversation…"
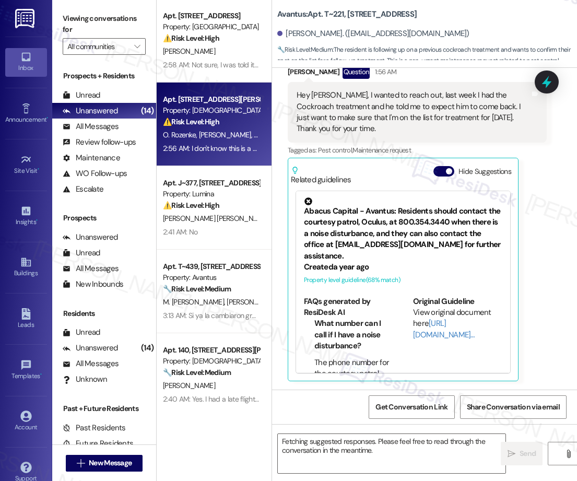
scroll to position [0, 0]
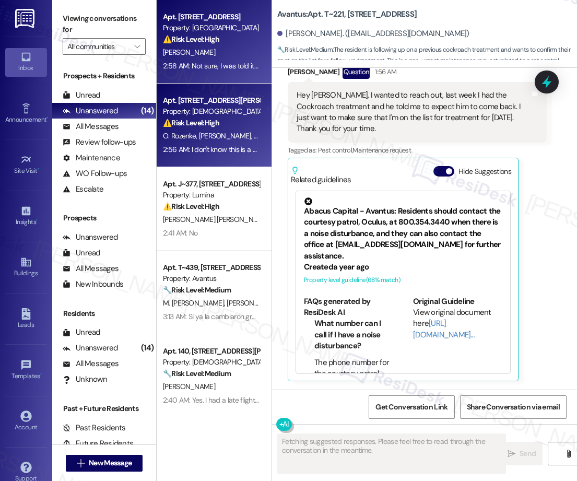
click at [207, 59] on div "[PERSON_NAME]" at bounding box center [211, 52] width 99 height 13
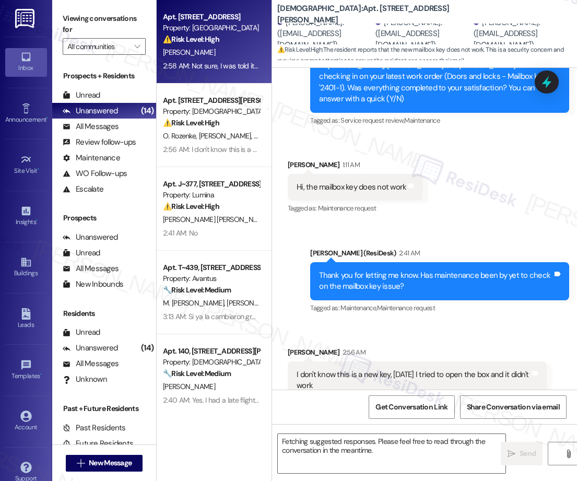
click at [203, 213] on div "[PERSON_NAME] [PERSON_NAME] [PERSON_NAME] De La Guardia [PERSON_NAME]" at bounding box center [211, 219] width 99 height 13
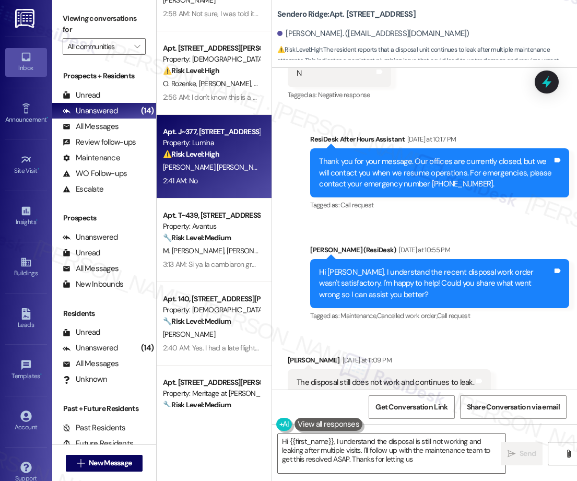
scroll to position [989, 0]
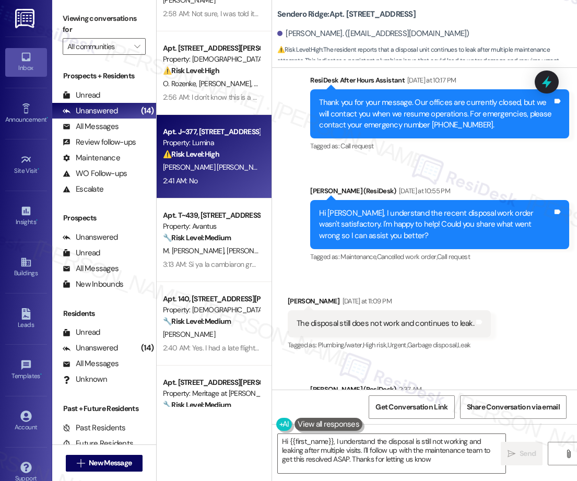
type textarea "Hi {{first_name}}, I understand the disposal is still not working and leaking a…"
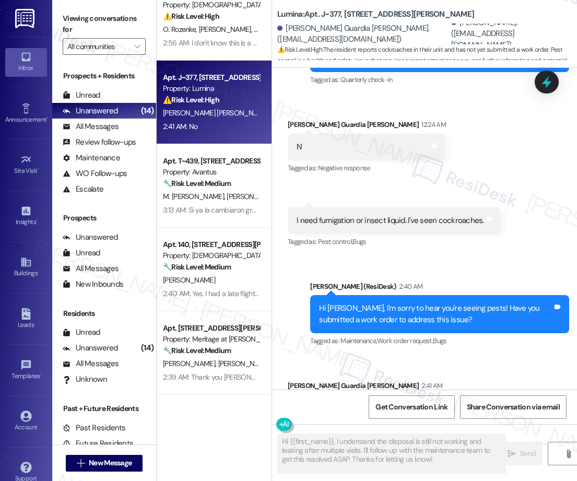
scroll to position [121, 0]
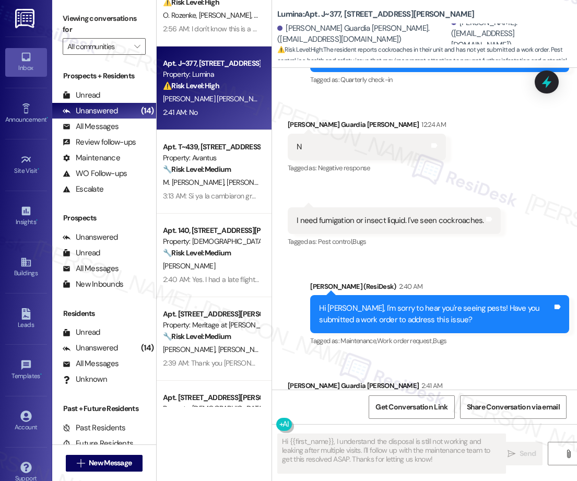
click at [213, 193] on div "3:13 AM: Si ya la cambiaron gracias 3:13 AM: Si ya la cambiaron gracias" at bounding box center [215, 195] width 105 height 9
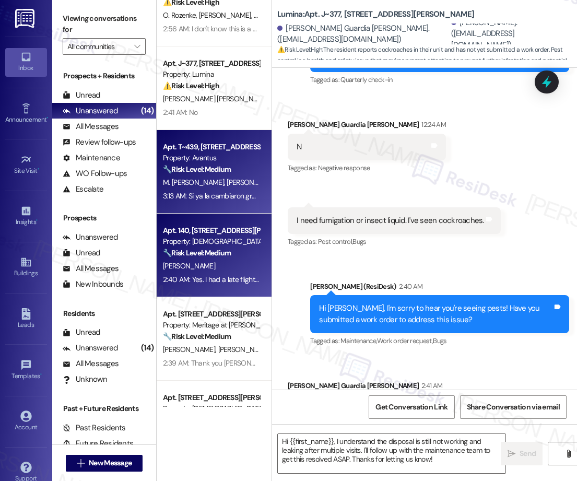
type textarea "Fetching suggested responses. Please feel free to read through the conversation…"
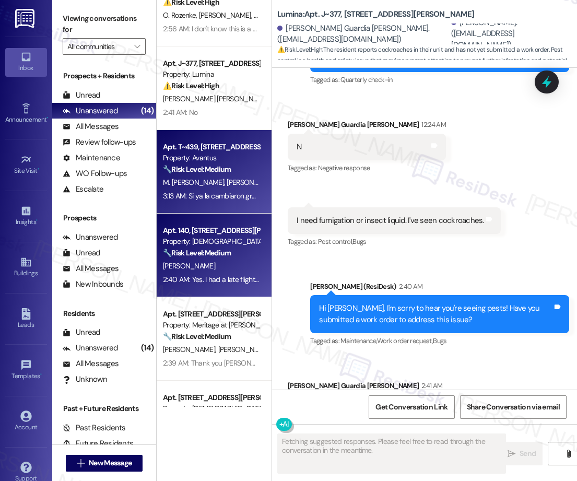
click at [226, 241] on div "Property: [DEMOGRAPHIC_DATA]" at bounding box center [211, 241] width 97 height 11
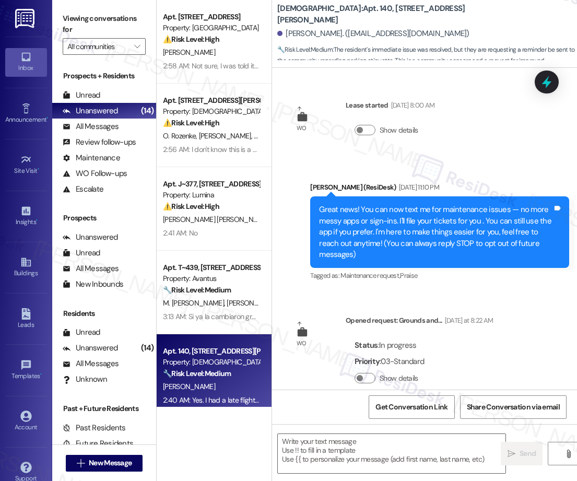
scroll to position [1249, 0]
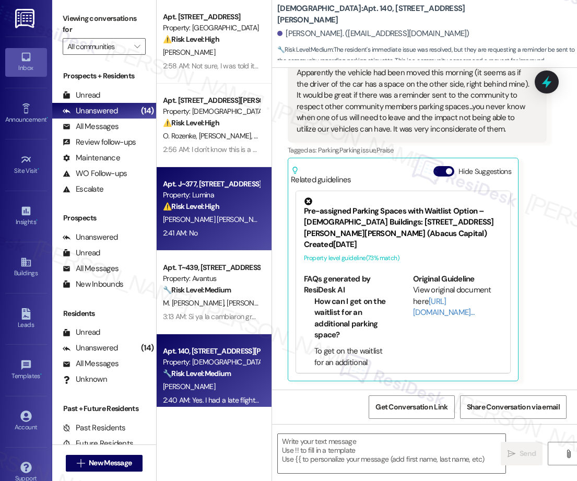
type textarea "Fetching suggested responses. Please feel free to read through the conversation…"
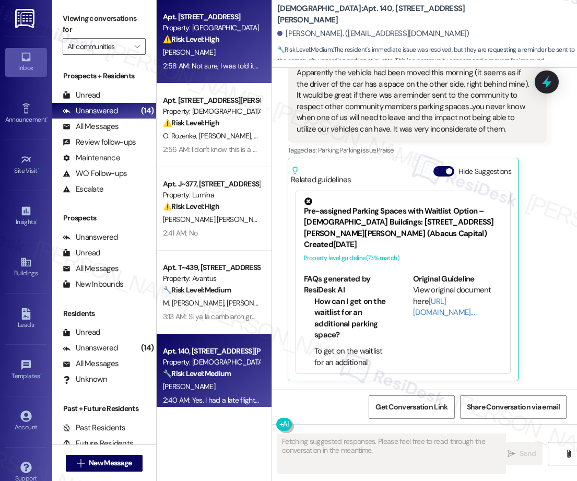
click at [221, 64] on div "2:58 AM: Not sure, I was told it was complete. Before this report they came out…" at bounding box center [308, 65] width 290 height 9
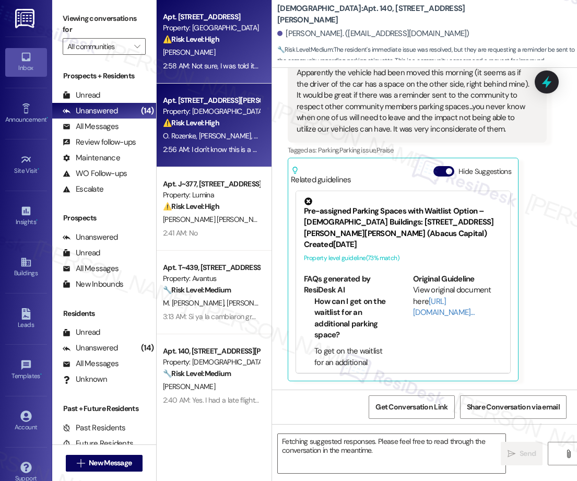
click at [224, 114] on div "Property: [DEMOGRAPHIC_DATA]" at bounding box center [211, 111] width 97 height 11
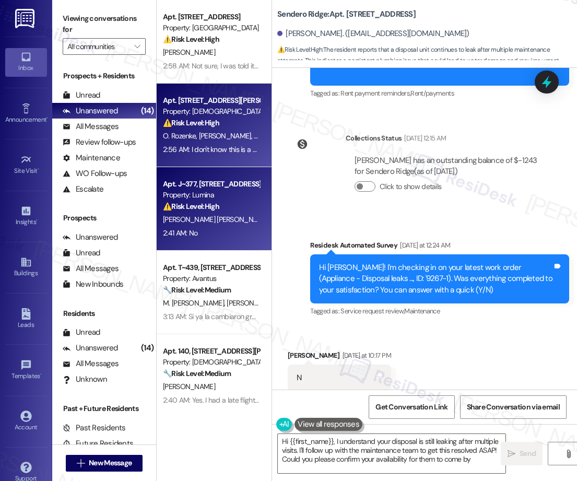
type textarea "Hi {{first_name}}, I understand your disposal is still leaking after multiple v…"
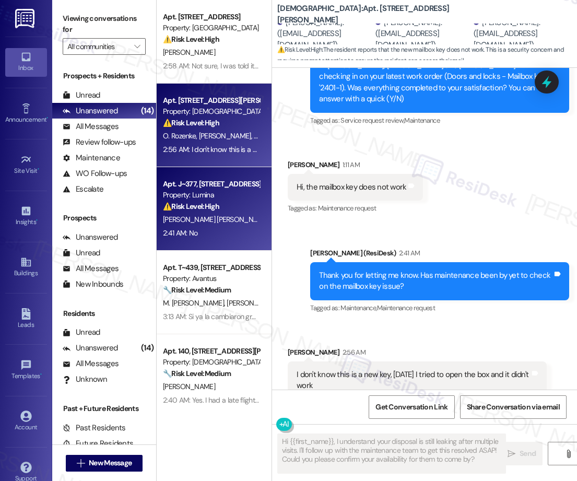
click at [211, 222] on span "[PERSON_NAME] [PERSON_NAME]" at bounding box center [217, 219] width 109 height 9
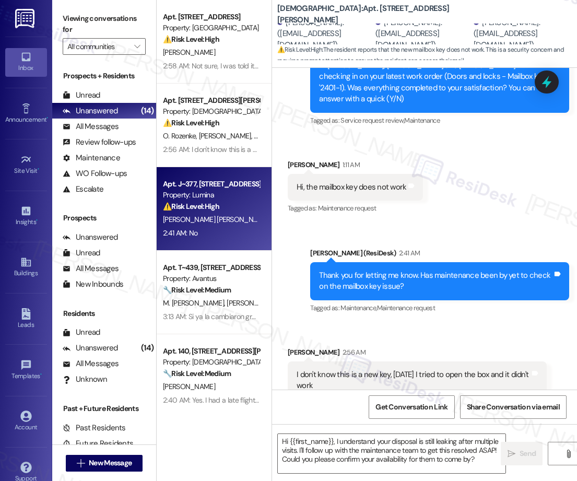
type textarea "Fetching suggested responses. Please feel free to read through the conversation…"
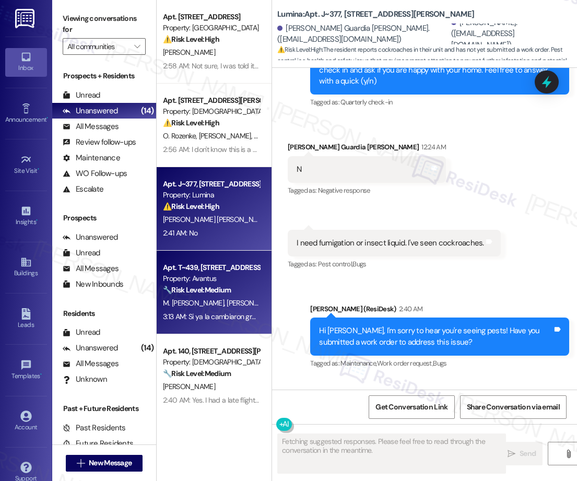
scroll to position [1005, 0]
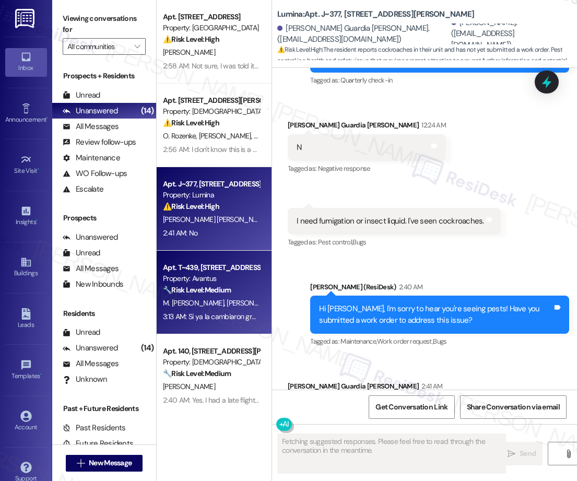
click at [243, 282] on div "Property: Avantus" at bounding box center [211, 278] width 97 height 11
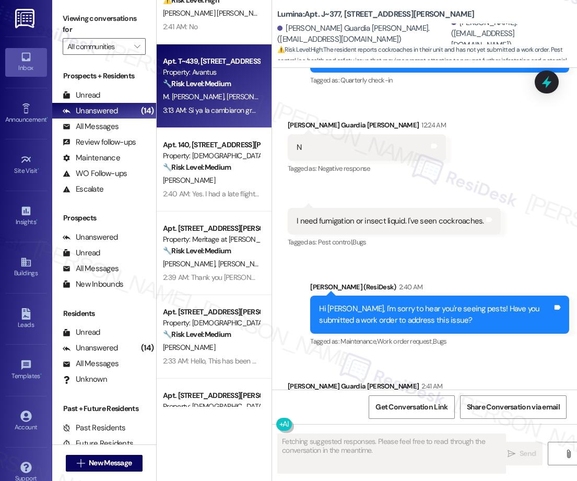
scroll to position [222, 0]
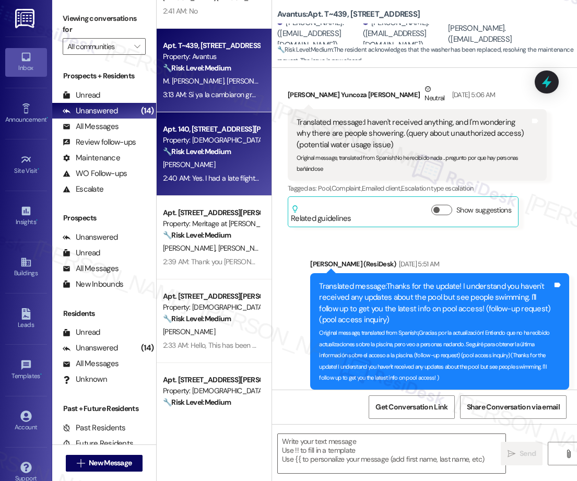
type textarea "Fetching suggested responses. Please feel free to read through the conversation…"
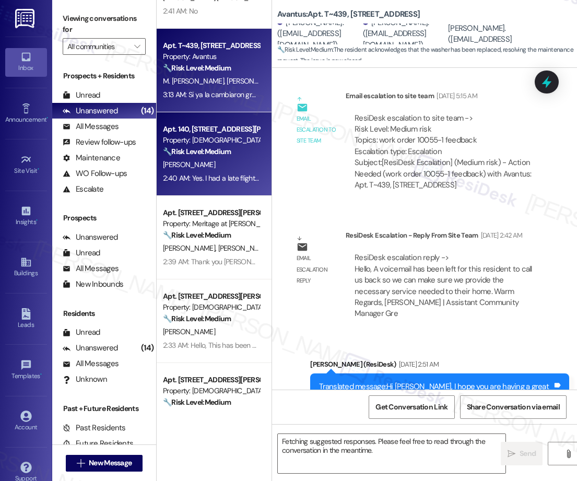
click at [232, 166] on div "[PERSON_NAME]" at bounding box center [211, 164] width 99 height 13
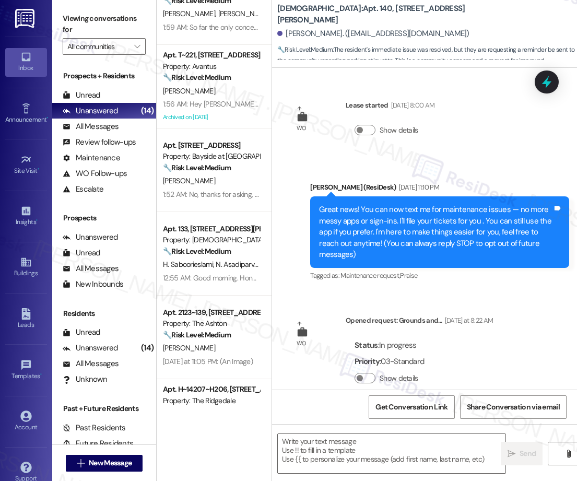
scroll to position [1248, 0]
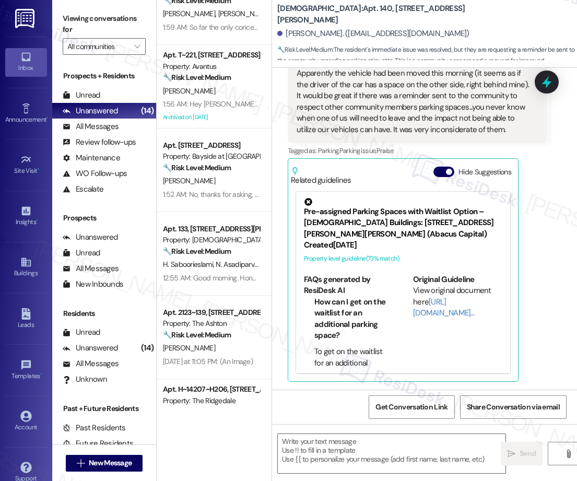
type textarea "Fetching suggested responses. Please feel free to read through the conversation…"
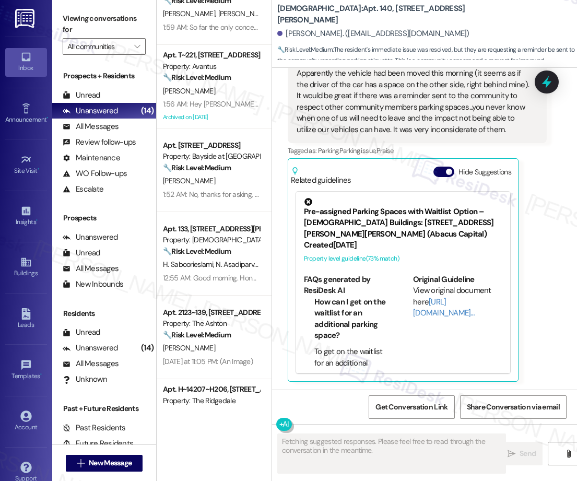
scroll to position [763, 0]
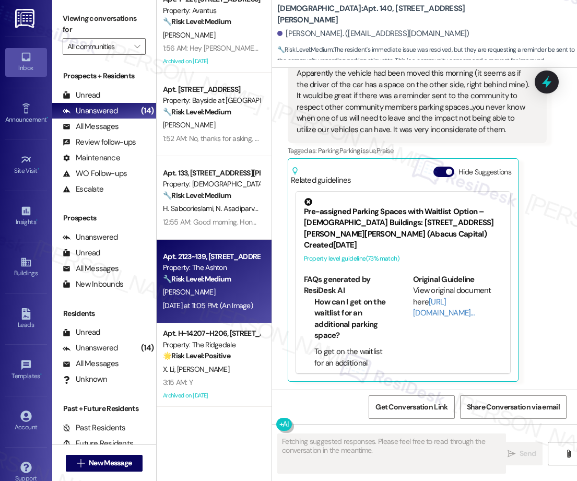
click at [210, 297] on div "Apt. 2123~139, [STREET_ADDRESS] Property: The Ashton 🔧 Risk Level: Medium The r…" at bounding box center [214, 282] width 115 height 84
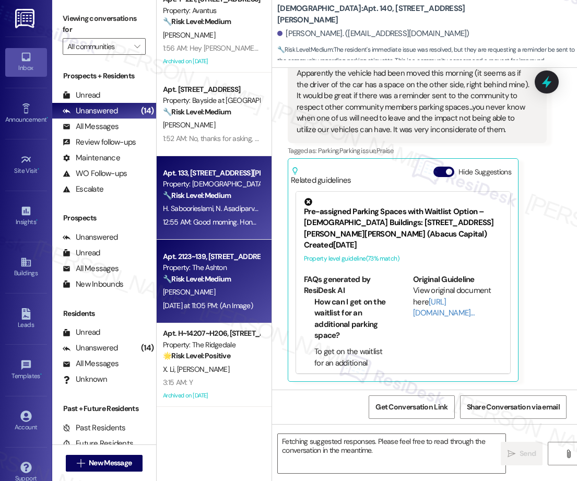
click at [198, 203] on div "H. Saboorieslami N. Asadiparvarmasouleh" at bounding box center [211, 208] width 99 height 13
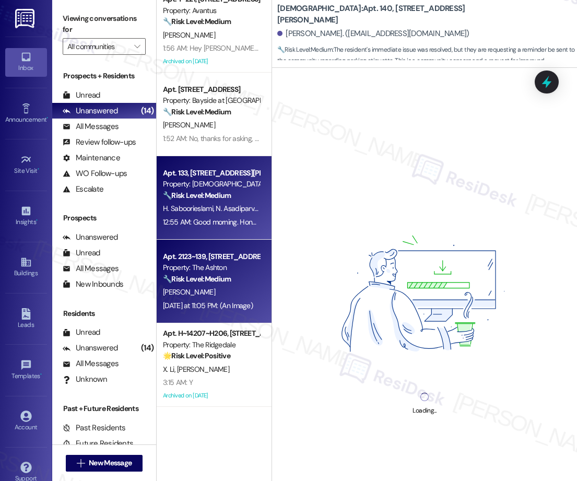
click at [220, 299] on div "[DATE] at 11:05 PM: (An Image) [DATE] at 11:05 PM: (An Image)" at bounding box center [211, 305] width 99 height 13
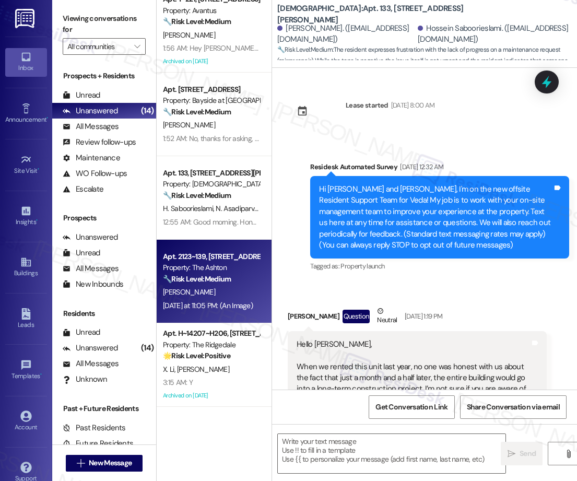
scroll to position [6838, 0]
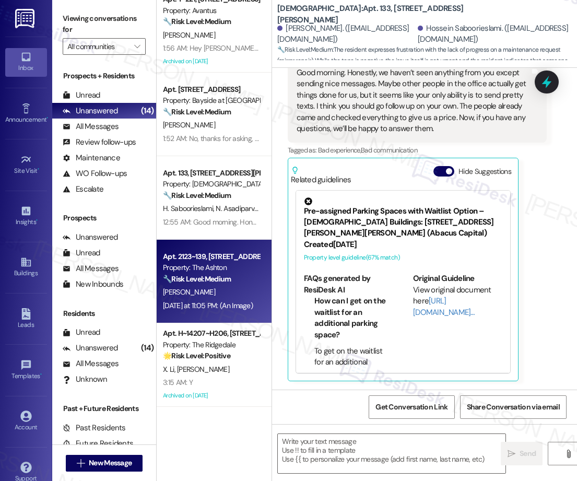
type textarea "Fetching suggested responses. Please feel free to read through the conversation…"
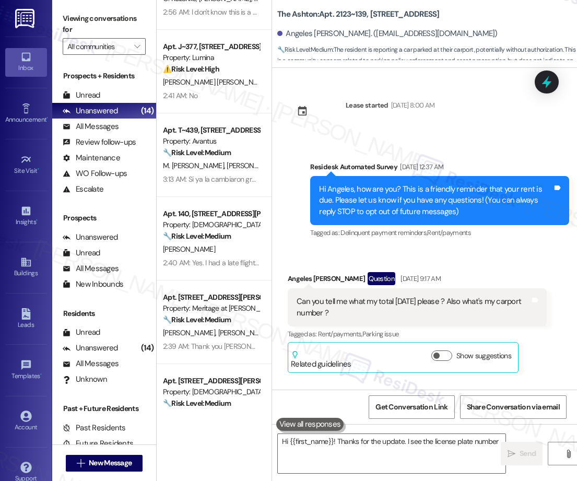
scroll to position [8964, 0]
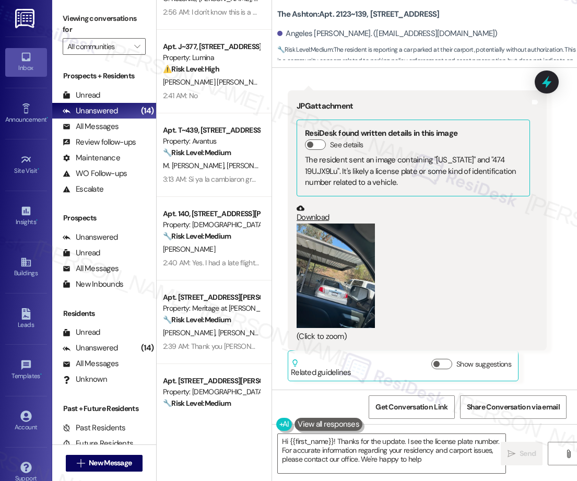
type textarea "Hi {{first_name}}! Thanks for the update. I see the license plate number. For a…"
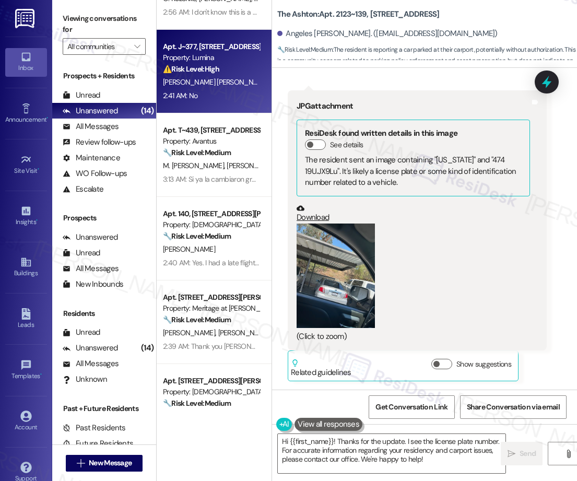
click at [213, 95] on div "2:41 AM: No 2:41 AM: No" at bounding box center [211, 95] width 99 height 13
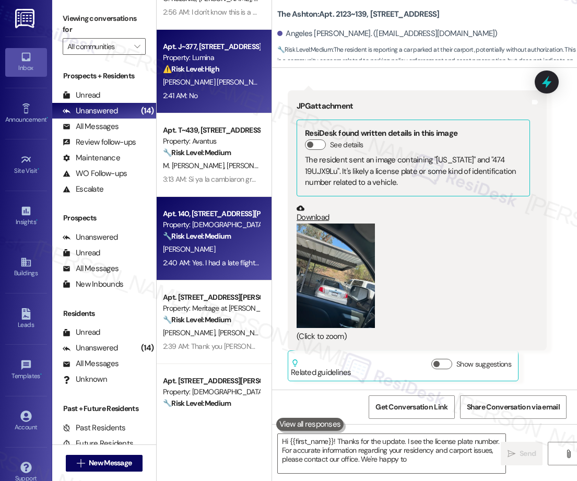
scroll to position [0, 0]
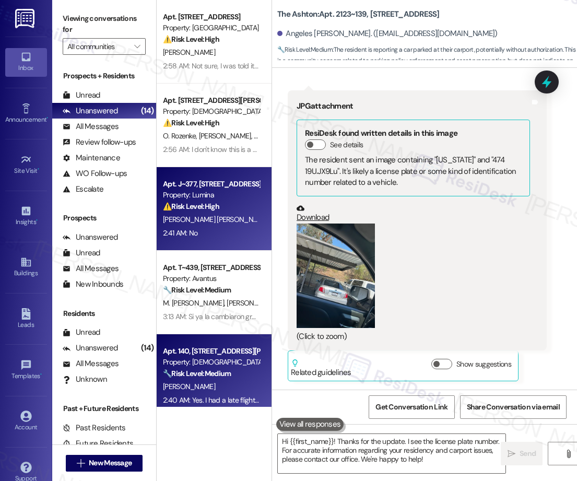
type textarea "Fetching suggested responses. Please feel free to read through the conversation…"
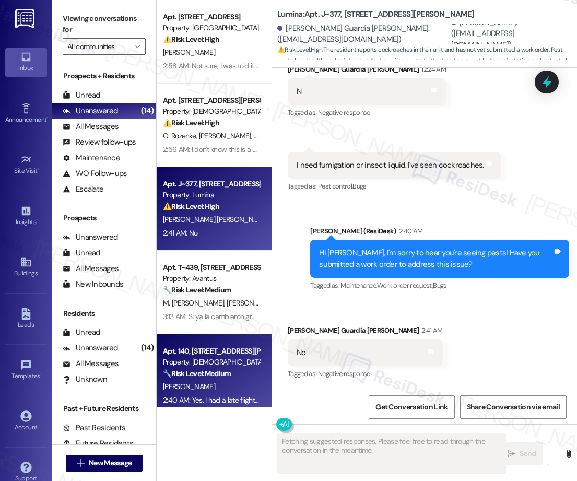
scroll to position [1005, 0]
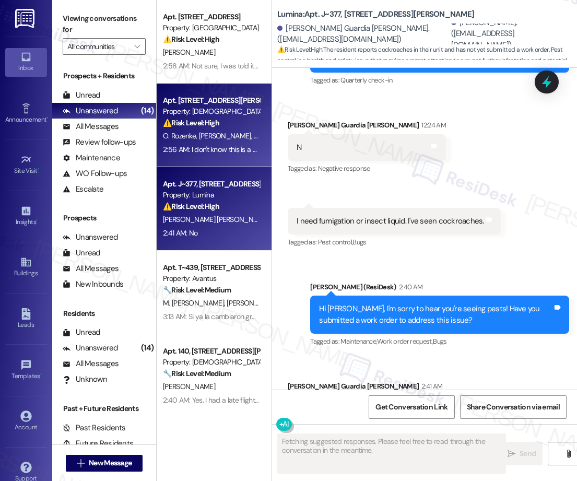
click at [207, 98] on div "Apt. [STREET_ADDRESS][PERSON_NAME]" at bounding box center [211, 100] width 97 height 11
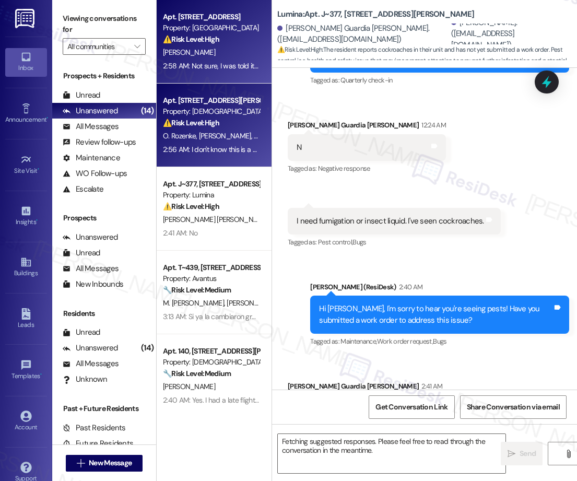
click at [205, 62] on div "2:58 AM: Not sure, I was told it was complete. Before this report they came out…" at bounding box center [308, 65] width 290 height 9
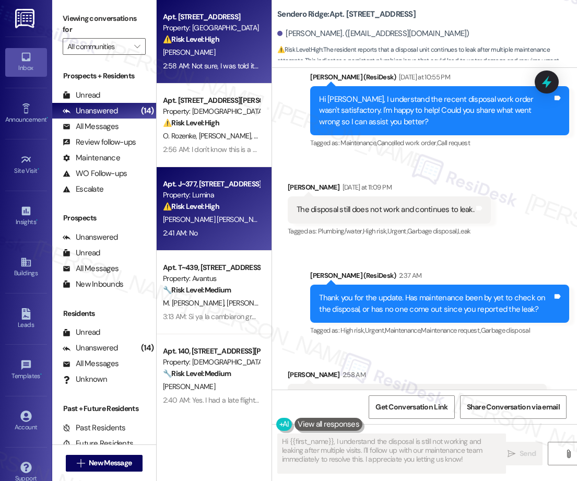
scroll to position [1147, 0]
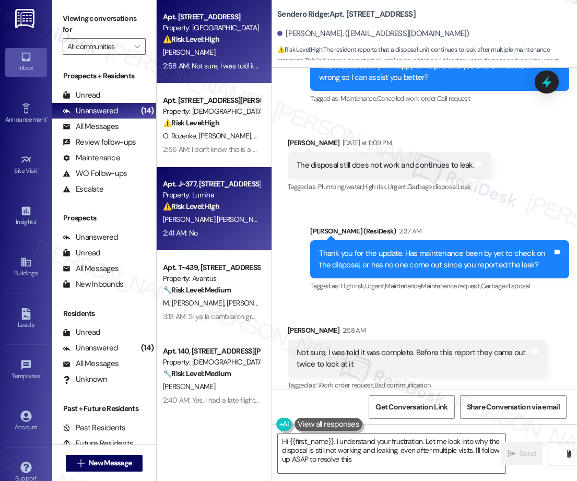
type textarea "Hi {{first_name}}, I understand your frustration. Let me look into why the disp…"
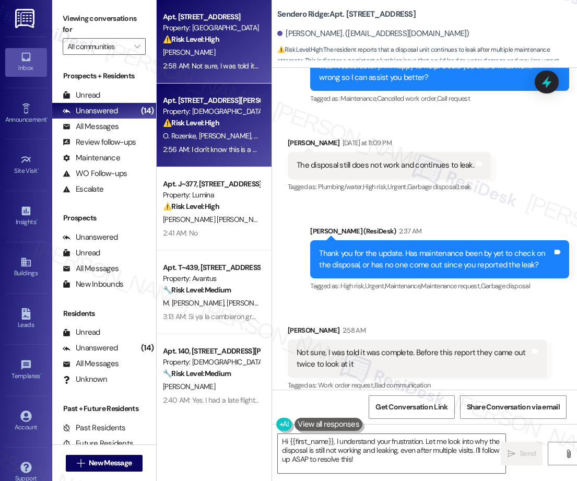
click at [195, 125] on strong "⚠️ Risk Level: High" at bounding box center [191, 122] width 56 height 9
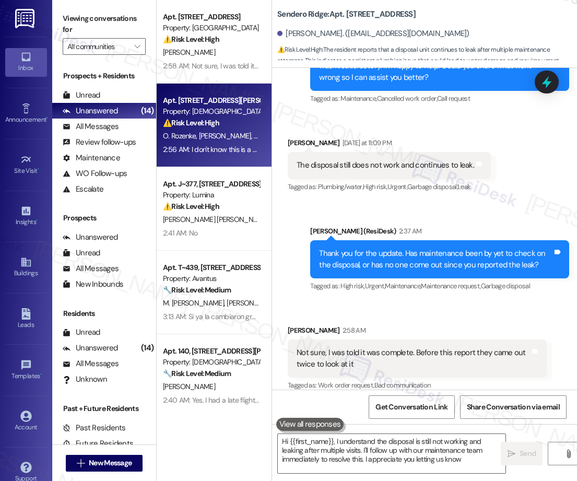
type textarea "Hi {{first_name}}, I understand the disposal is still not working and leaking a…"
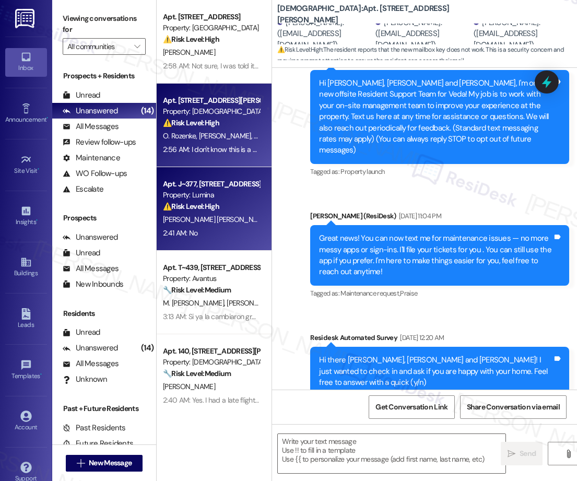
type textarea "Fetching suggested responses. Please feel free to read through the conversation…"
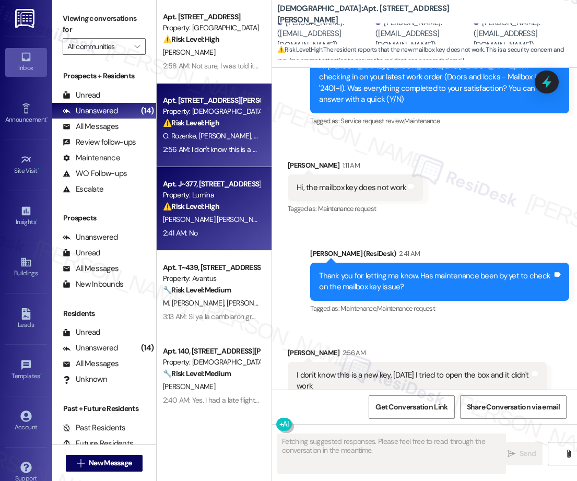
click at [238, 233] on div "2:41 AM: No 2:41 AM: No" at bounding box center [211, 233] width 99 height 13
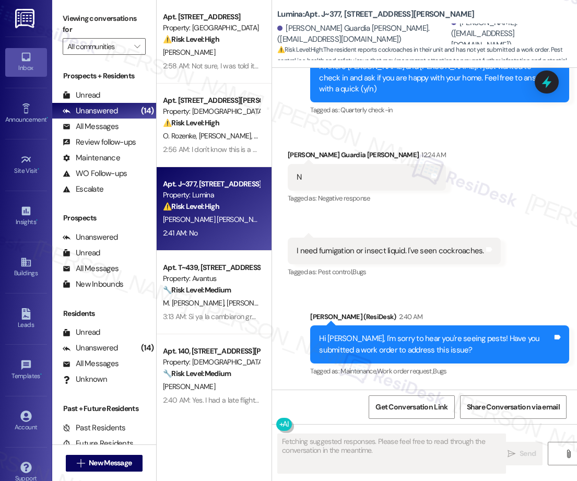
scroll to position [1005, 0]
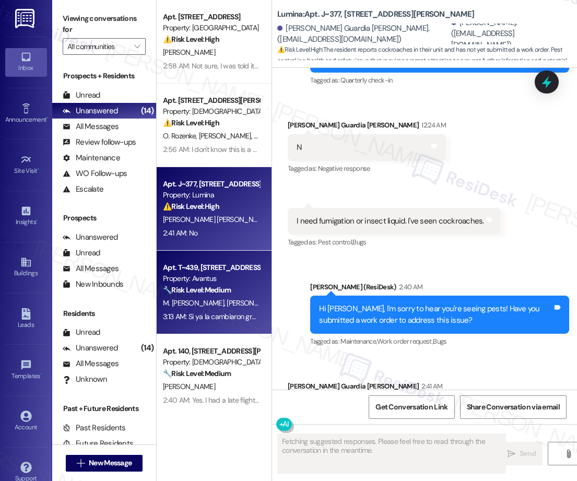
click at [240, 321] on div "3:13 AM: Si ya la cambiaron gracias 3:13 AM: Si ya la cambiaron gracias" at bounding box center [215, 316] width 105 height 9
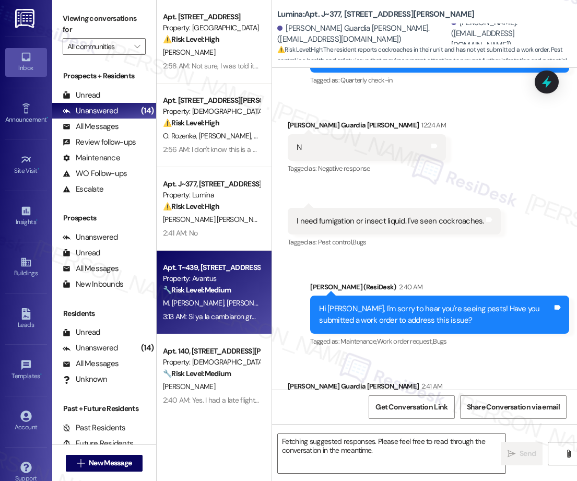
click at [222, 365] on div "Property: [DEMOGRAPHIC_DATA]" at bounding box center [211, 362] width 97 height 11
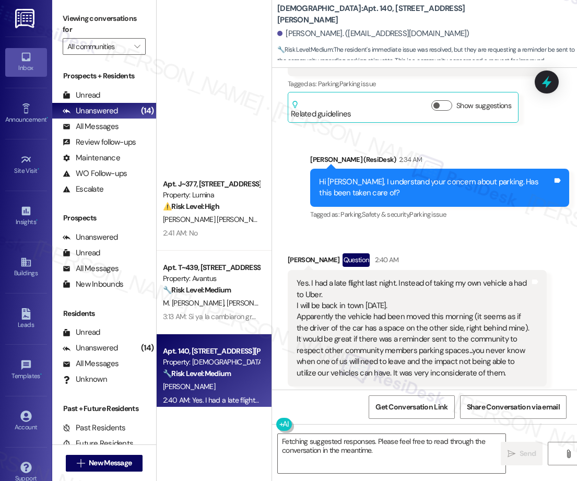
scroll to position [418, 0]
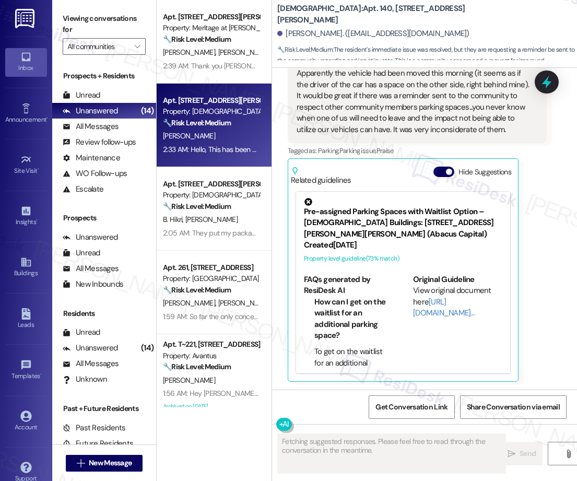
click at [185, 126] on strong "🔧 Risk Level: Medium" at bounding box center [197, 122] width 68 height 9
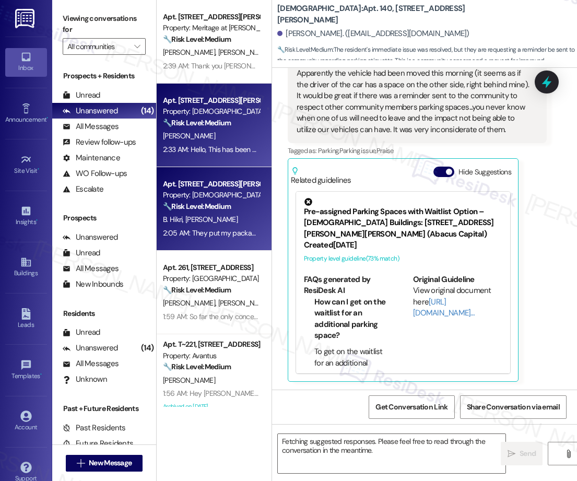
click at [216, 211] on div "🔧 Risk Level: Medium The resident is confirming that maintenance fixed the issu…" at bounding box center [211, 206] width 97 height 11
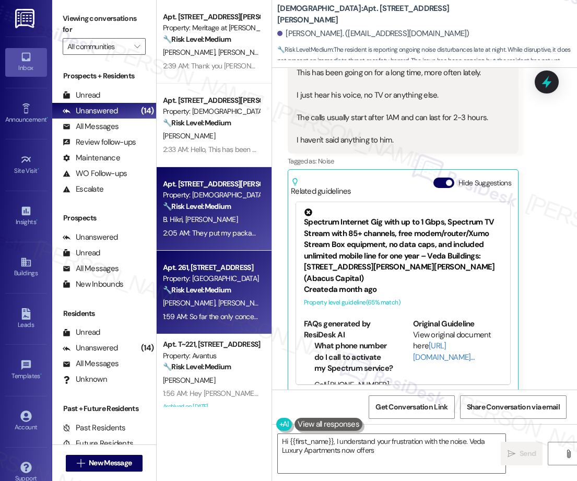
type textarea "Hi {{first_name}}, I understand your frustration with the noise. Veda Luxury Ap…"
click at [222, 284] on div "🔧 Risk Level: Medium The resident is asking about the installation of a gate. T…" at bounding box center [211, 289] width 97 height 11
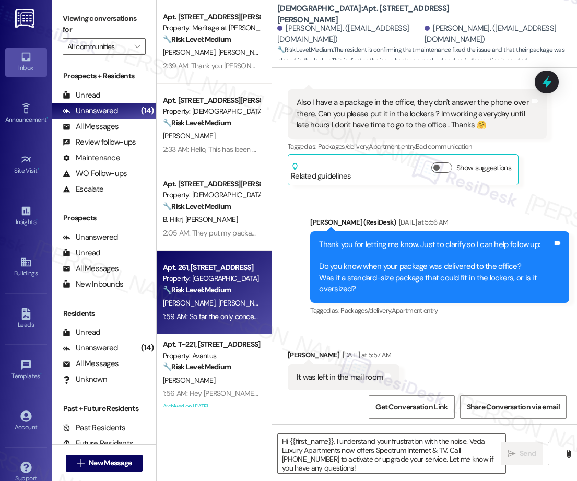
type textarea "Fetching suggested responses. Please feel free to read through the conversation…"
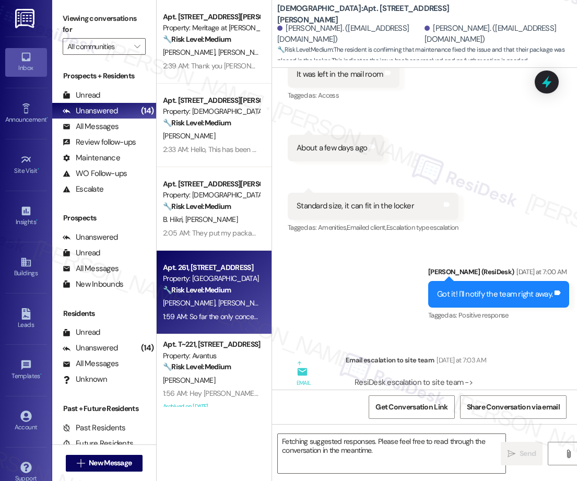
scroll to position [960, 0]
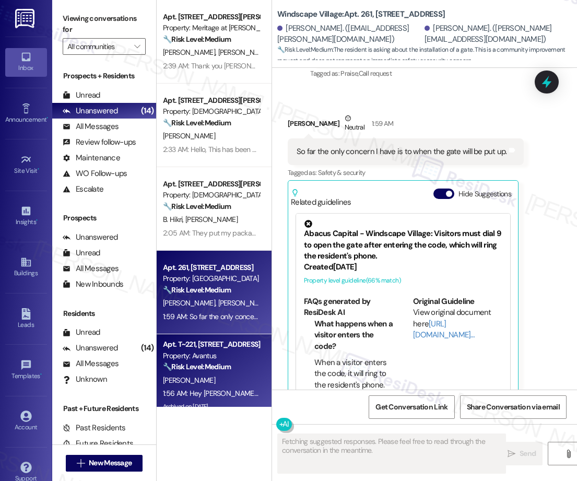
click at [218, 346] on div "Apt. T~221, [STREET_ADDRESS]" at bounding box center [211, 344] width 97 height 11
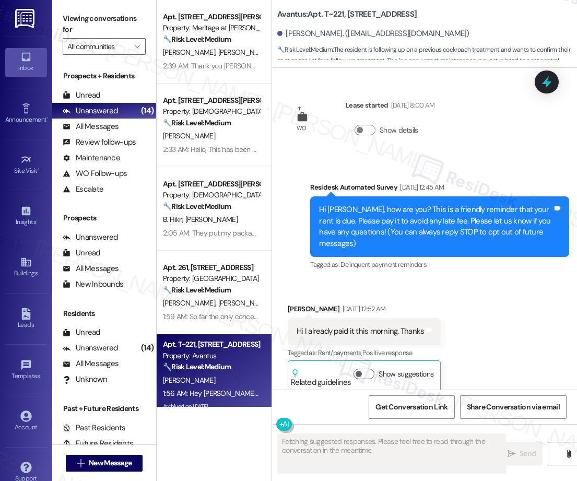
scroll to position [34070, 0]
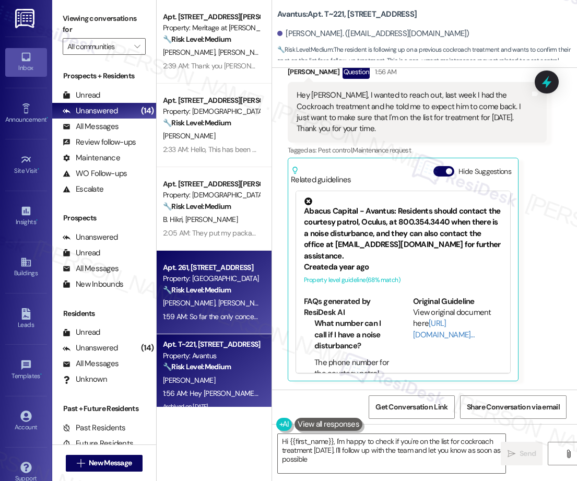
type textarea "Hi {{first_name}}, I'm happy to check if you're on the list for cockroach treat…"
click at [224, 301] on span "[PERSON_NAME] [PERSON_NAME]" at bounding box center [271, 302] width 106 height 9
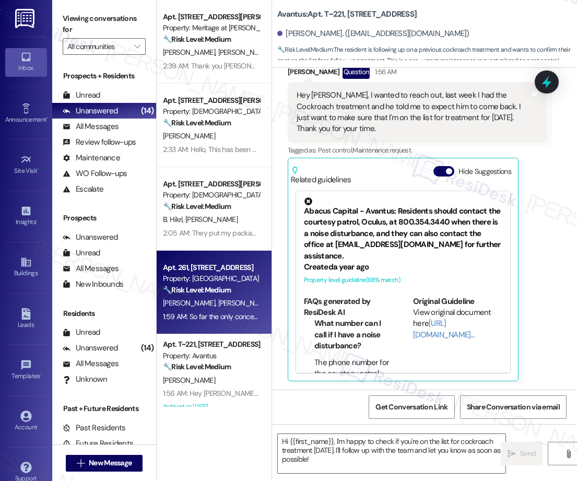
type textarea "Fetching suggested responses. Please feel free to read through the conversation…"
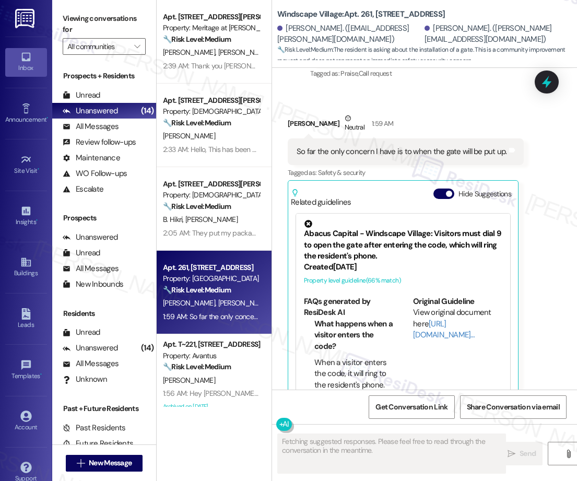
scroll to position [959, 0]
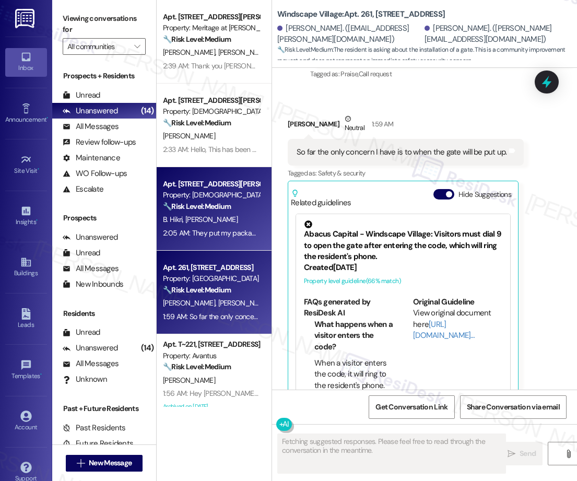
click at [188, 204] on strong "🔧 Risk Level: Medium" at bounding box center [197, 205] width 68 height 9
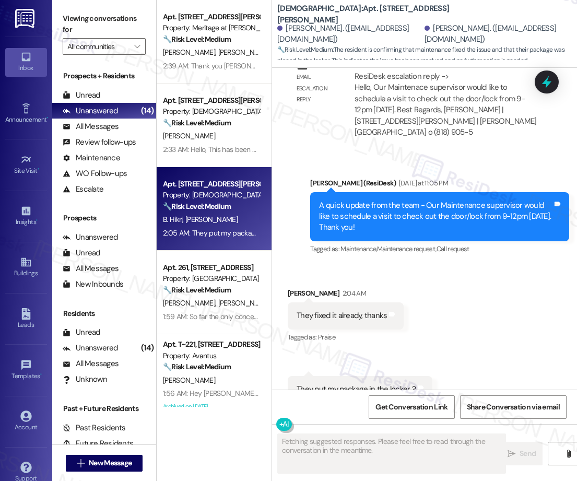
scroll to position [1785, 0]
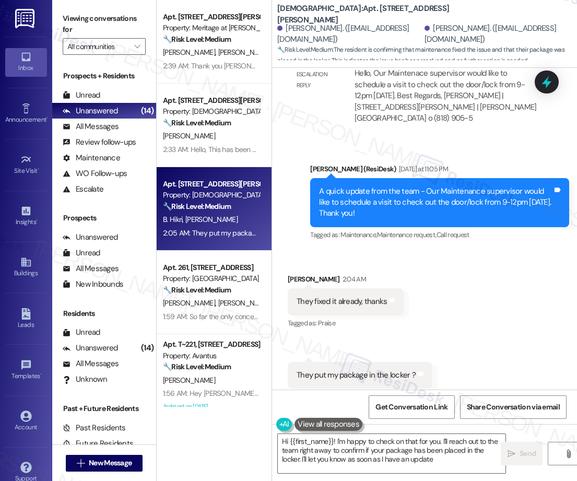
type textarea "Hi {{first_name}}! I'm happy to check on that for you. I'll reach out to the te…"
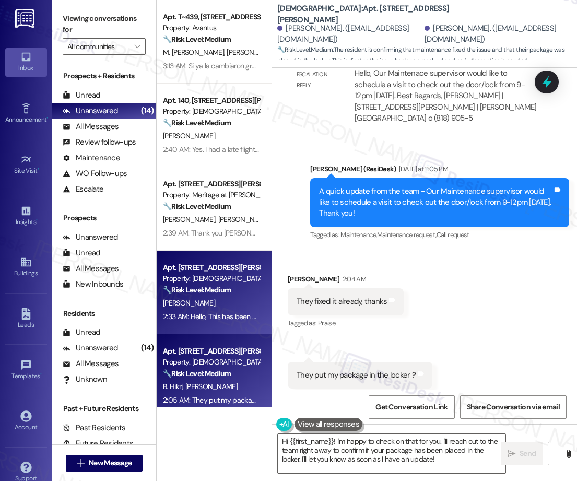
click at [182, 300] on span "[PERSON_NAME]" at bounding box center [189, 302] width 52 height 9
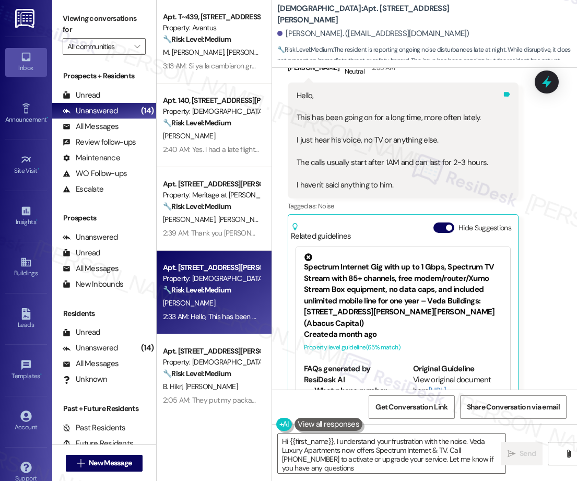
type textarea "Hi {{first_name}}, I understand your frustration with the noise. Veda Luxury Ap…"
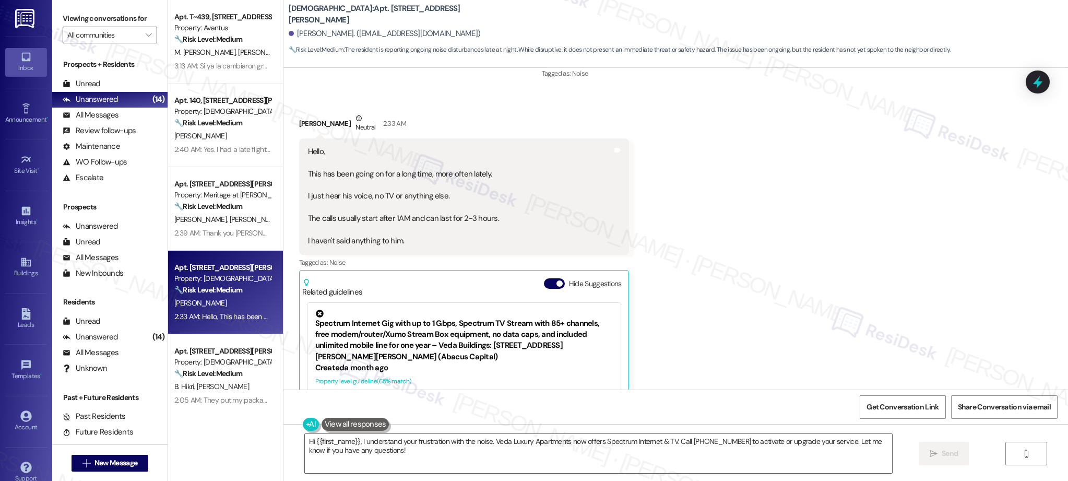
scroll to position [396, 0]
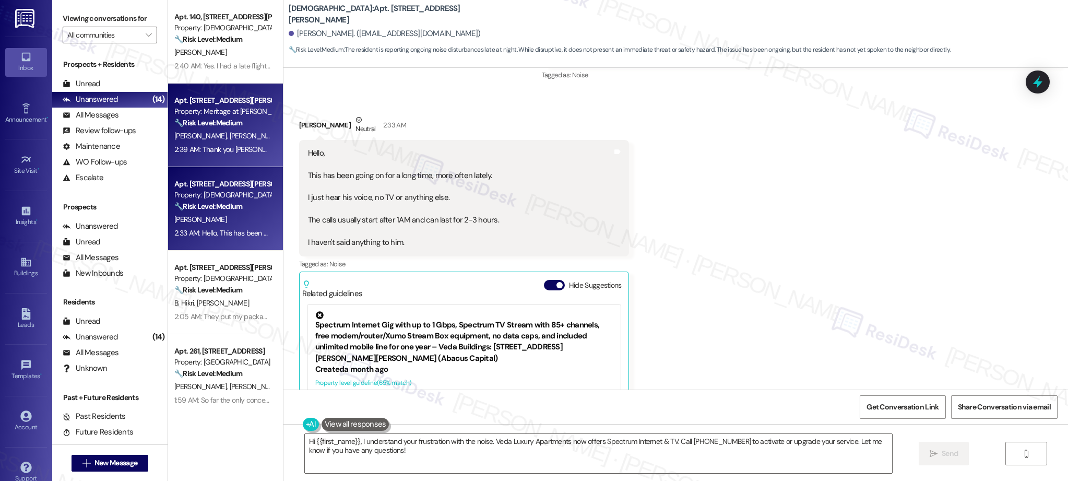
click at [207, 148] on div "2:39 AM: Thank you [PERSON_NAME]. I've left a note on the garbage bag displayin…" at bounding box center [586, 149] width 825 height 9
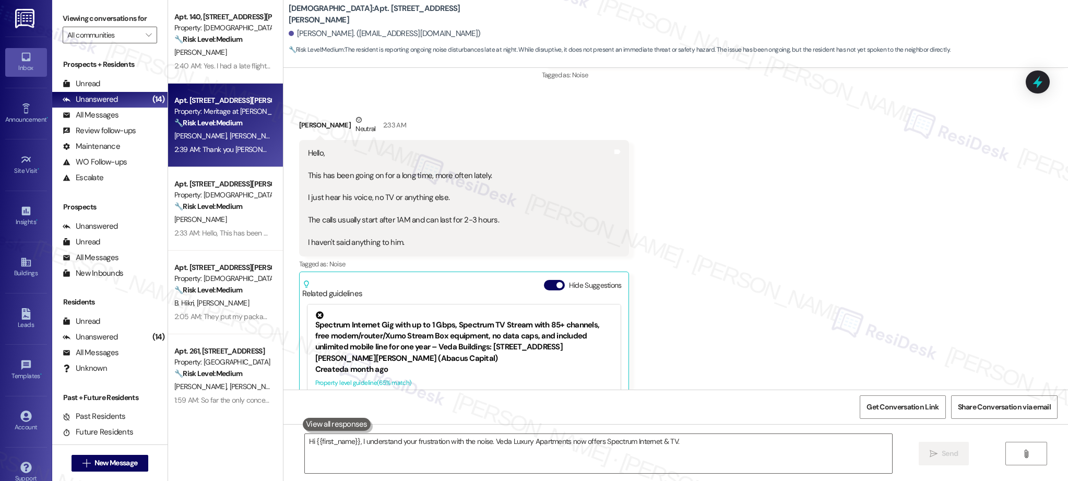
scroll to position [283, 0]
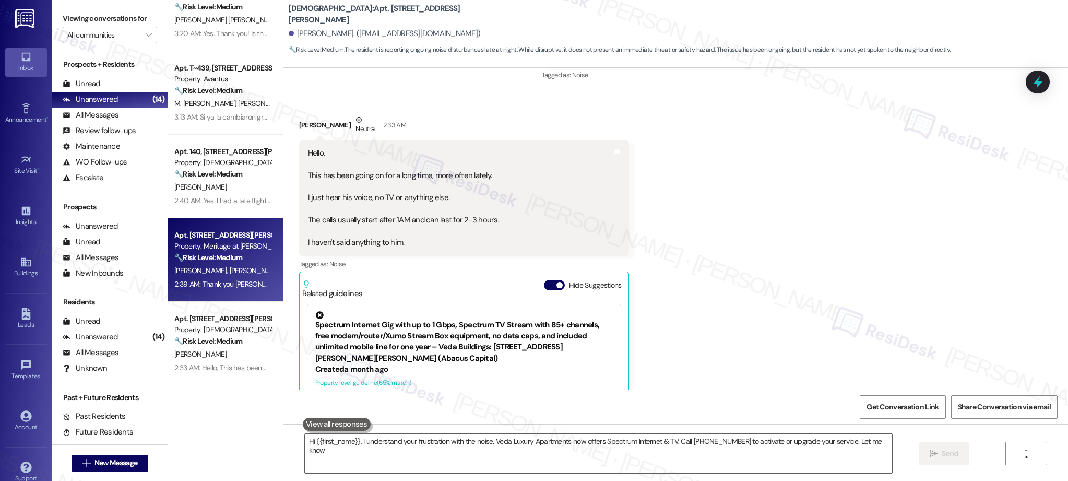
type textarea "Hi {{first_name}}, I understand your frustration with the noise. Veda Luxury Ap…"
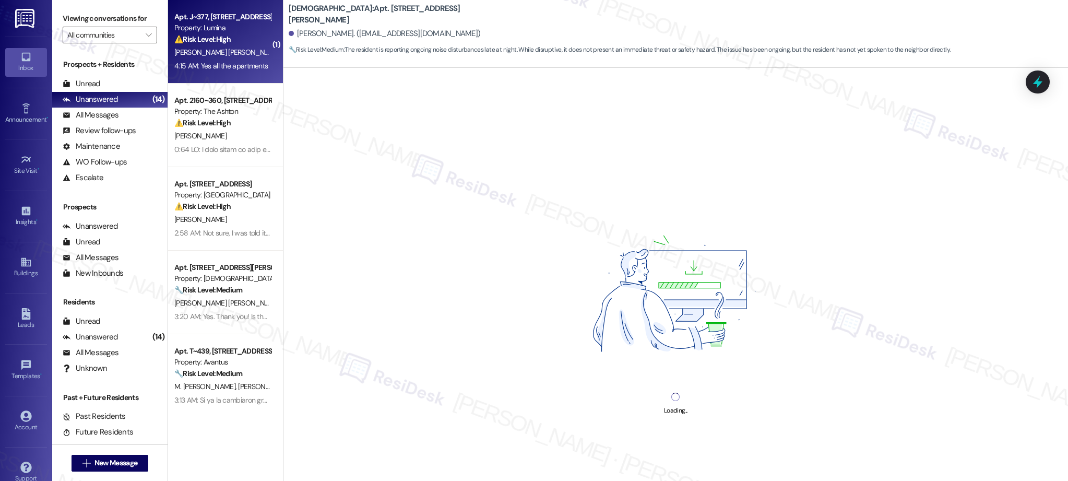
click at [199, 72] on div "4:15 AM: Yes all the apartments 4:15 AM: Yes all the apartments" at bounding box center [222, 66] width 99 height 13
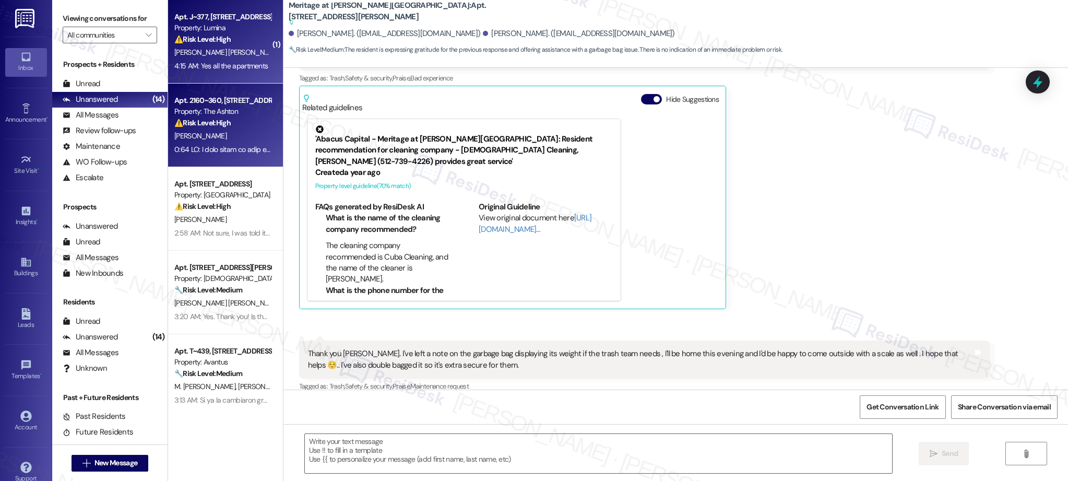
click at [209, 134] on div "[PERSON_NAME]" at bounding box center [222, 135] width 99 height 13
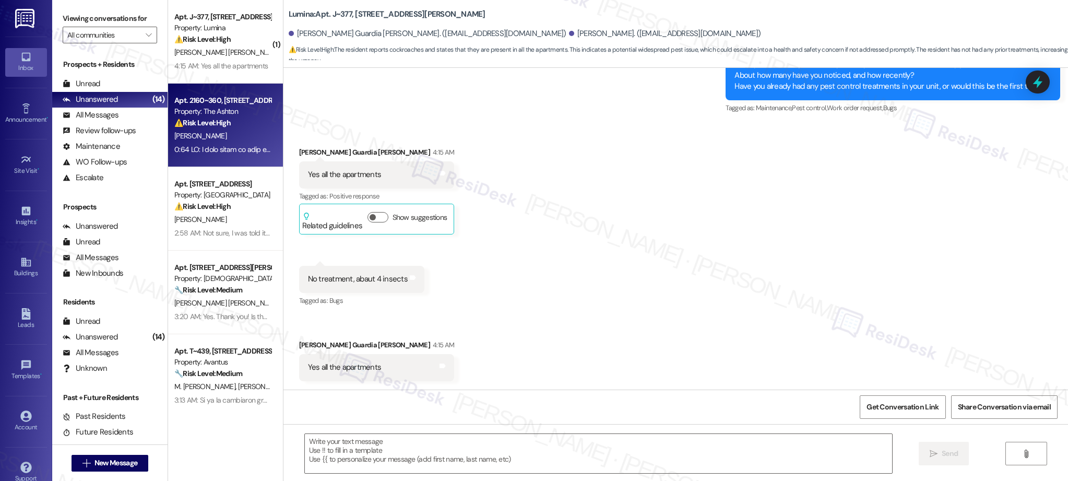
type textarea "Fetching suggested responses. Please feel free to read through the conversation…"
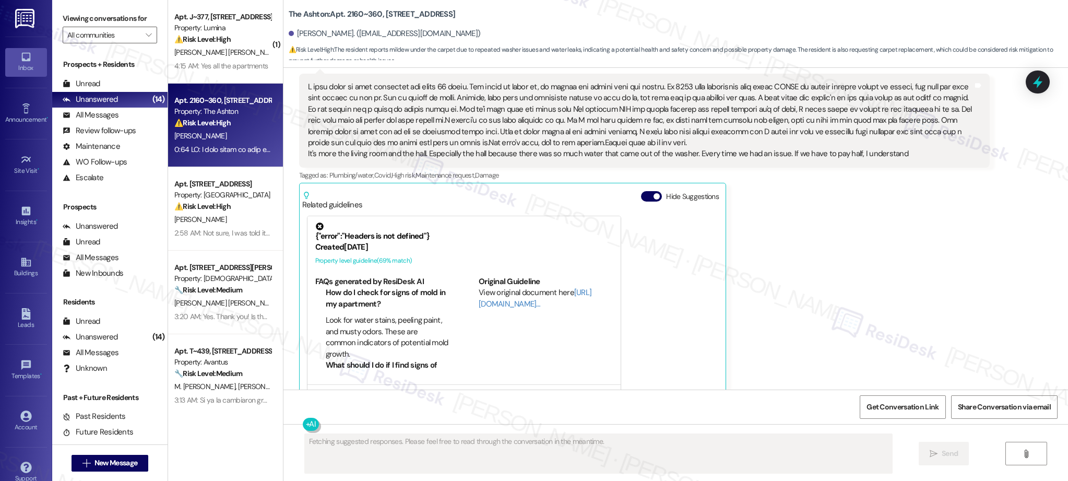
scroll to position [1552, 0]
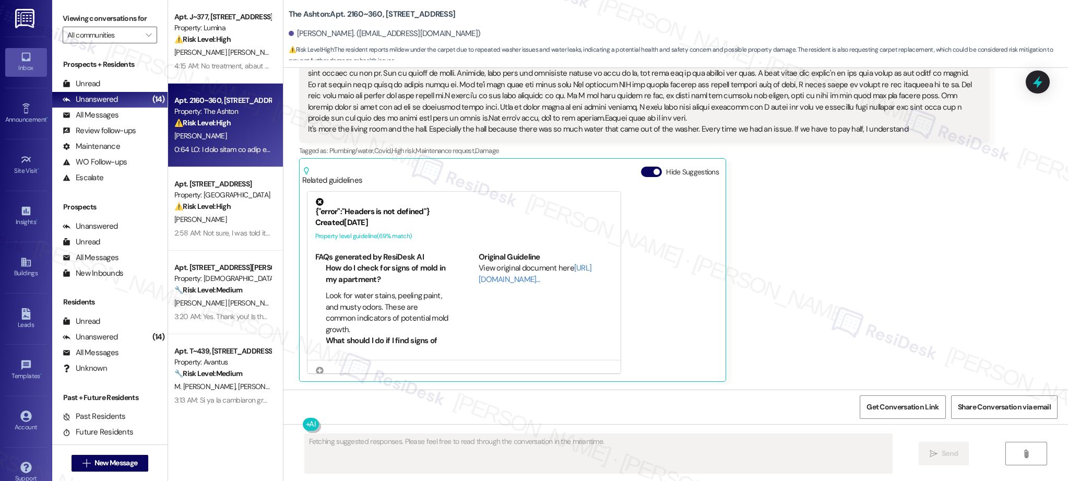
click at [205, 328] on div "Apt. [STREET_ADDRESS][PERSON_NAME] Property: [DEMOGRAPHIC_DATA] 🔧 Risk Level: M…" at bounding box center [225, 293] width 115 height 84
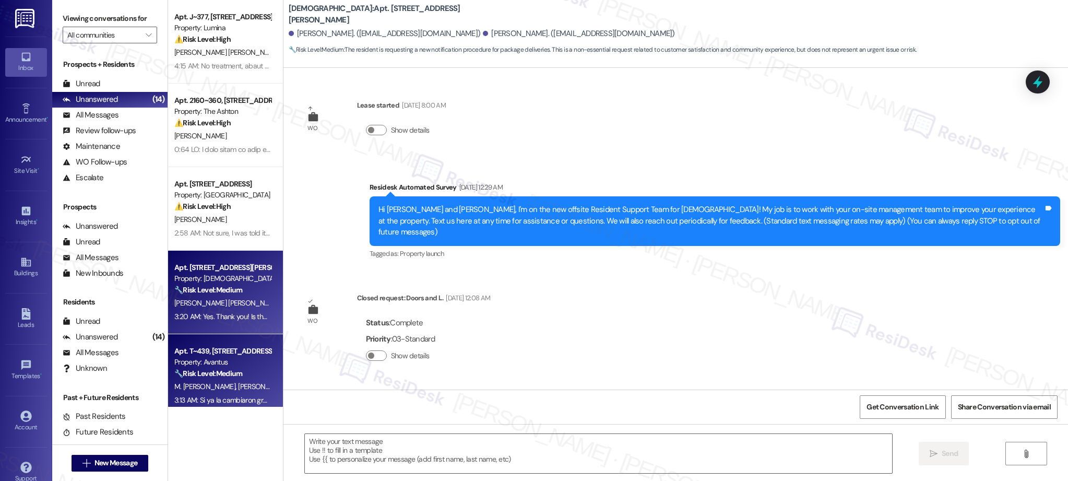
scroll to position [4046, 0]
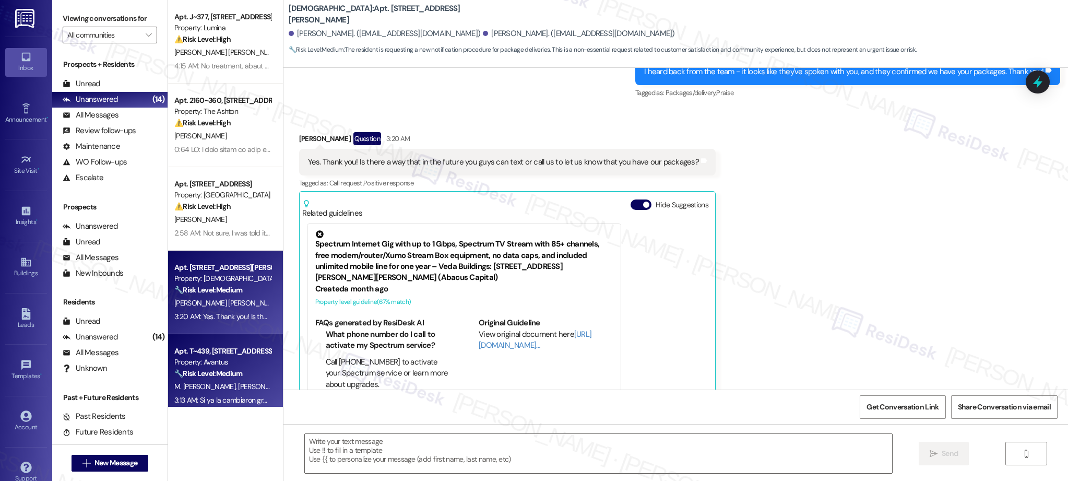
type textarea "Fetching suggested responses. Please feel free to read through the conversation…"
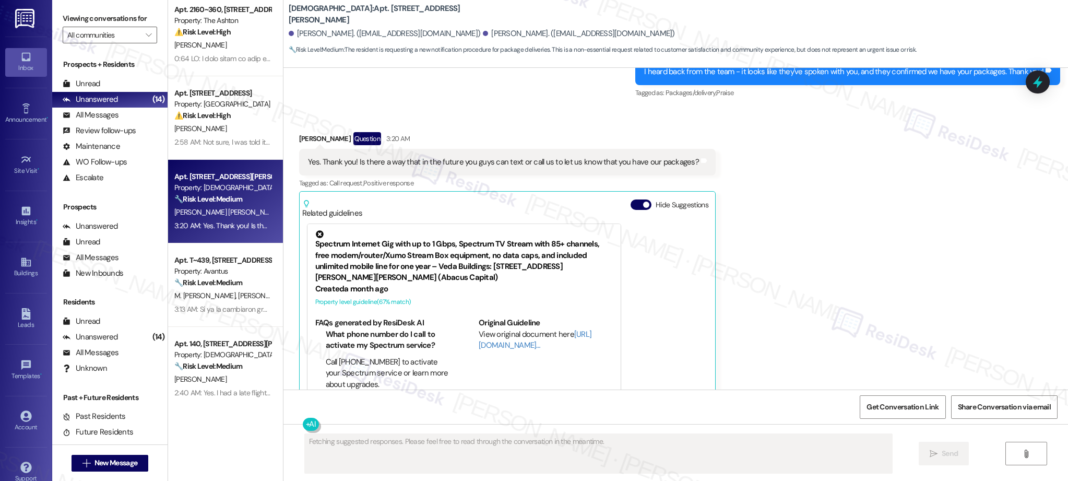
click at [201, 300] on div "Apt. J~377, [STREET_ADDRESS][PERSON_NAME] Property: Lumina ⚠️ Risk Level: High …" at bounding box center [225, 203] width 115 height 407
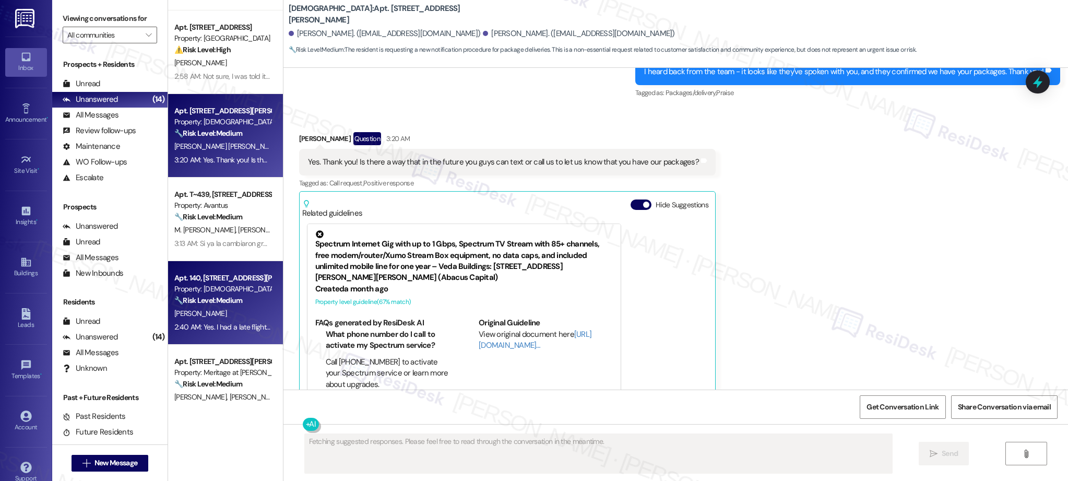
click at [236, 303] on div "🔧 Risk Level: Medium The resident's immediate issue was resolved, but they are …" at bounding box center [222, 300] width 97 height 11
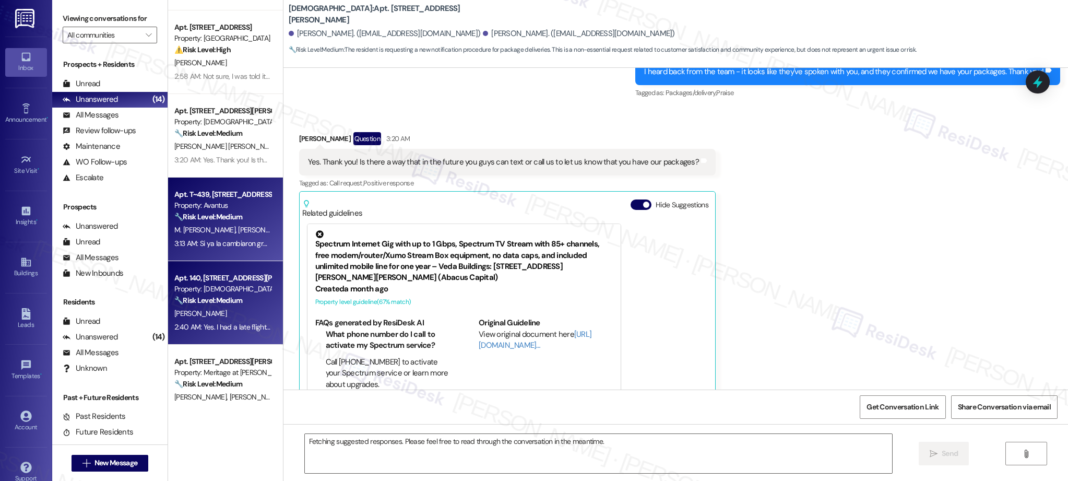
click at [215, 239] on div "3:13 AM: Si ya la cambiaron gracias 3:13 AM: Si ya la cambiaron gracias" at bounding box center [226, 243] width 105 height 9
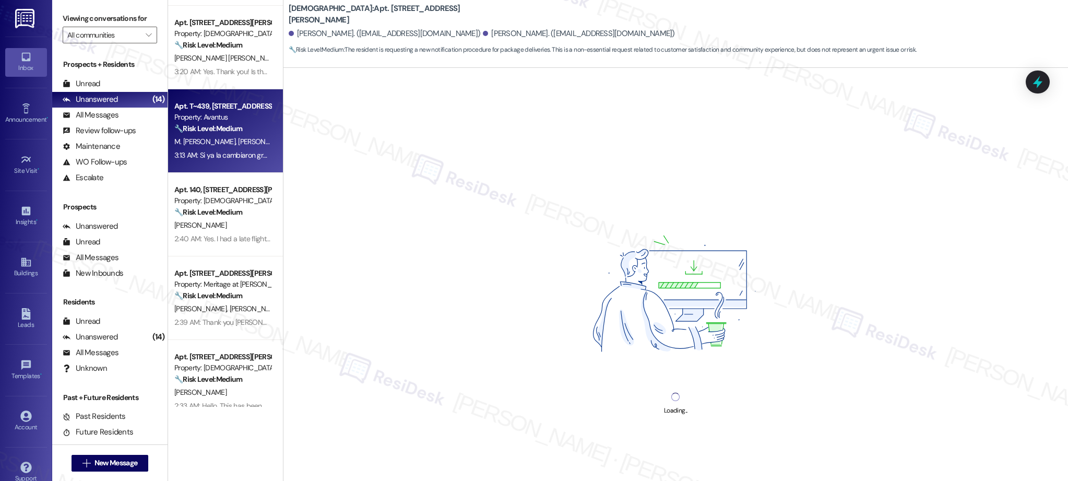
scroll to position [326, 0]
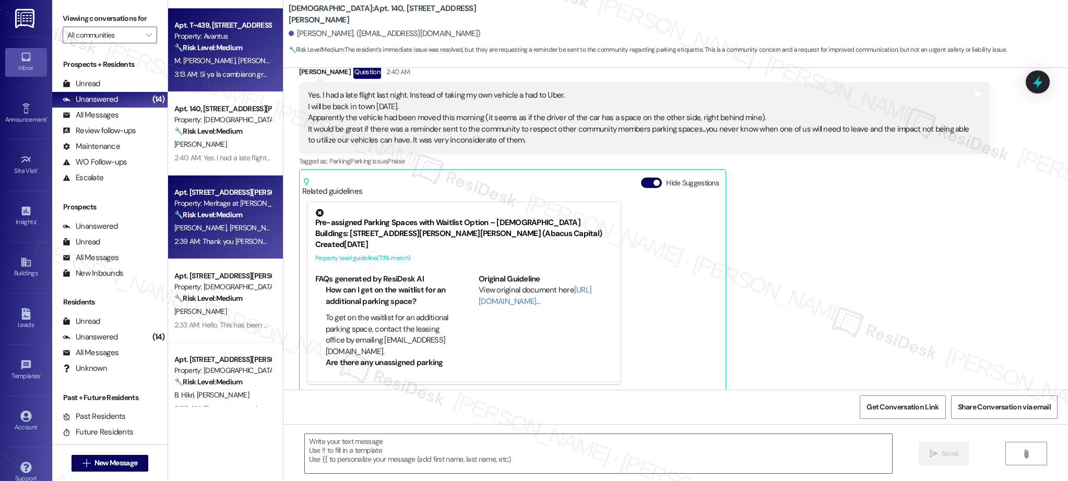
click at [224, 232] on div "[PERSON_NAME] [PERSON_NAME]" at bounding box center [222, 227] width 99 height 13
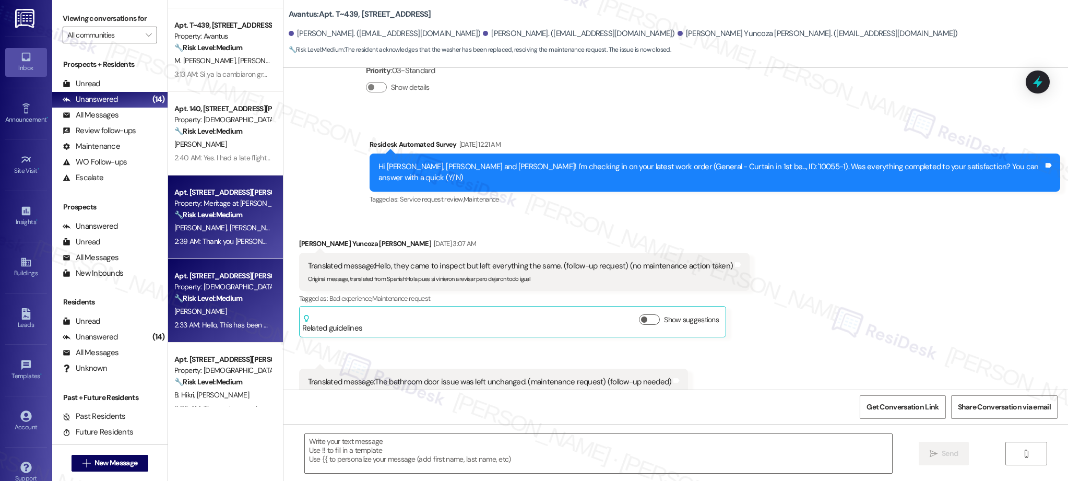
click at [213, 292] on div "Property: [DEMOGRAPHIC_DATA]" at bounding box center [222, 286] width 97 height 11
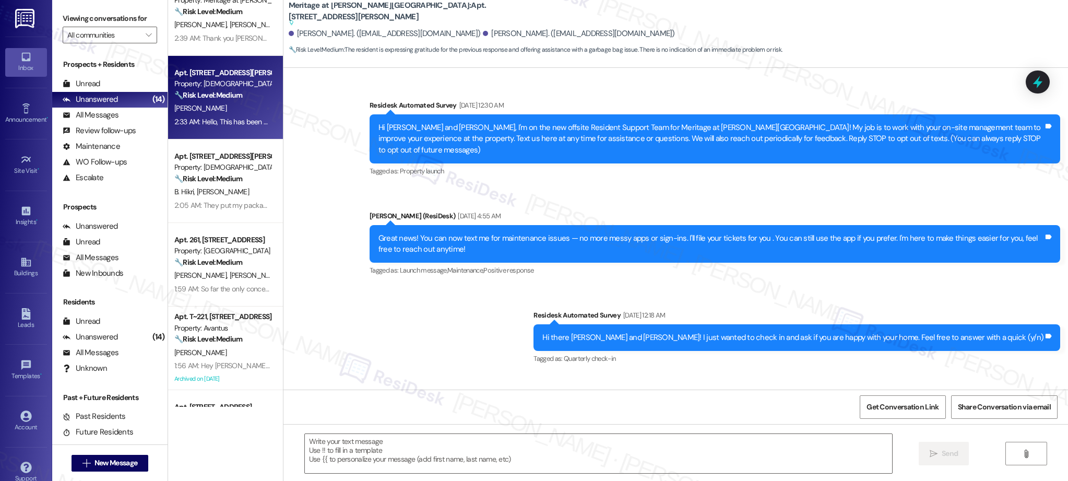
scroll to position [0, 0]
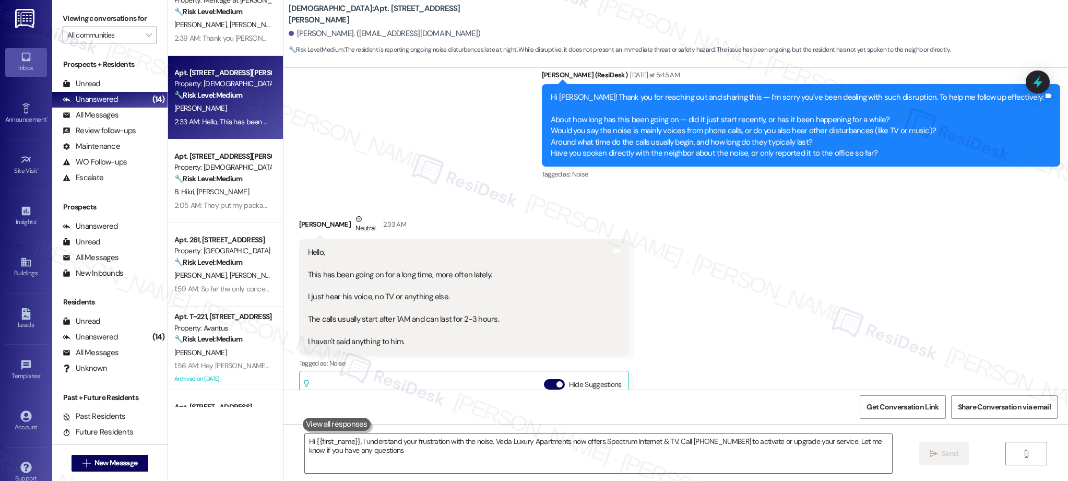
type textarea "Hi {{first_name}}, I understand your frustration with the noise. Veda Luxury Ap…"
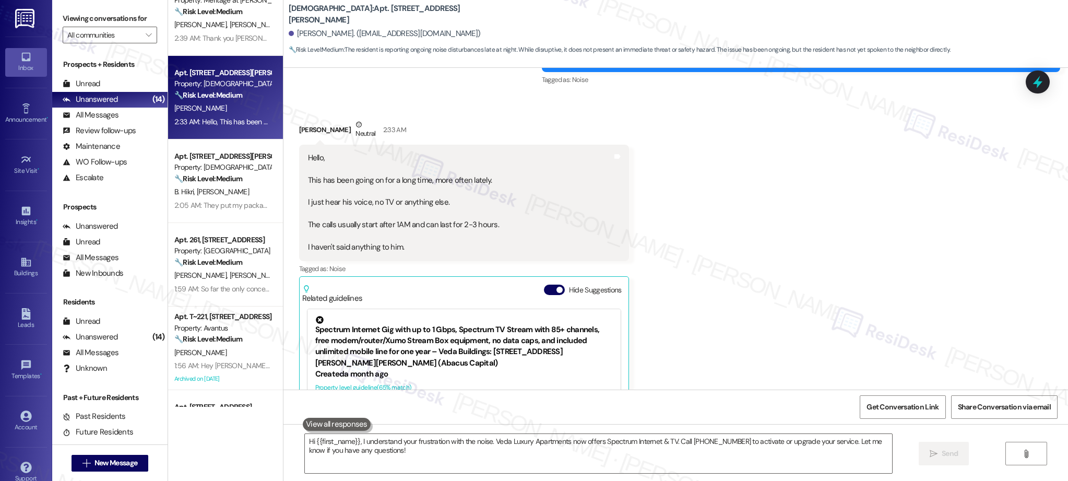
scroll to position [509, 0]
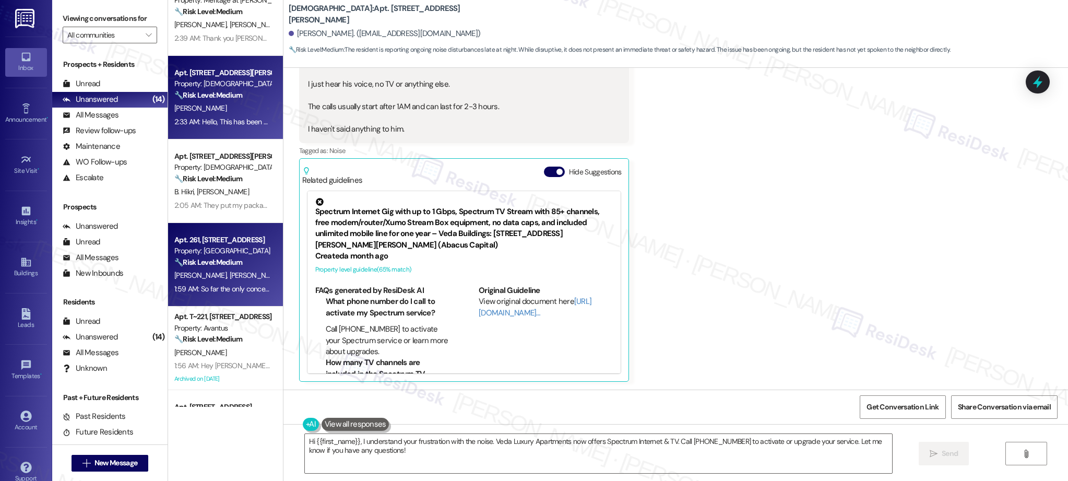
click at [205, 284] on div "1:59 AM: So far the only concern I have is to when the gate will be put up. 1:5…" at bounding box center [284, 288] width 220 height 9
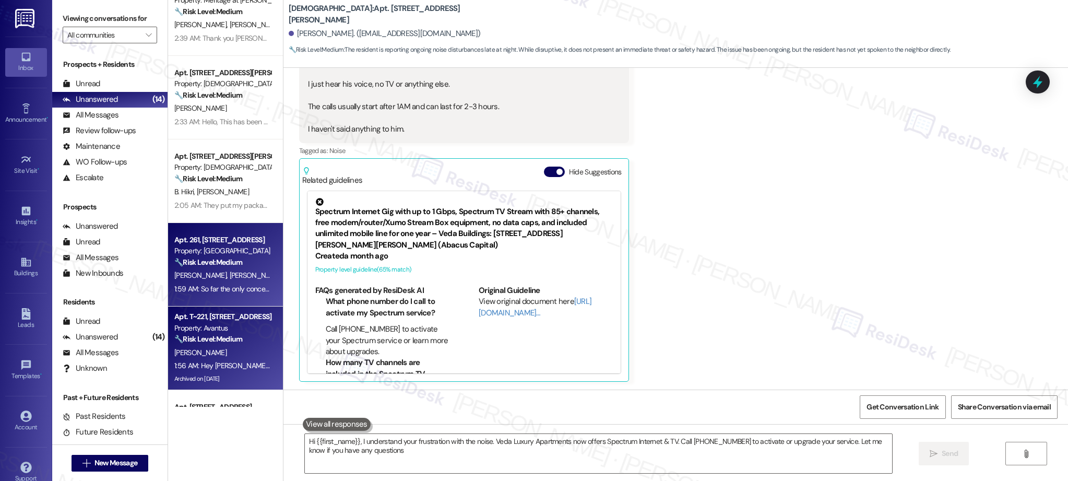
type textarea "Hi {{first_name}}, I understand your frustration with the noise. Veda Luxury Ap…"
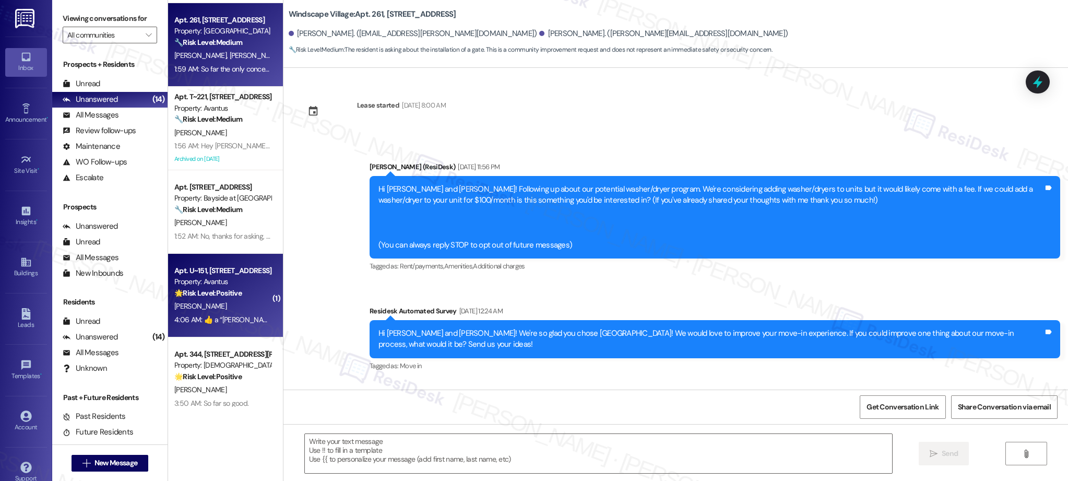
click at [219, 306] on div "[PERSON_NAME]" at bounding box center [222, 306] width 99 height 13
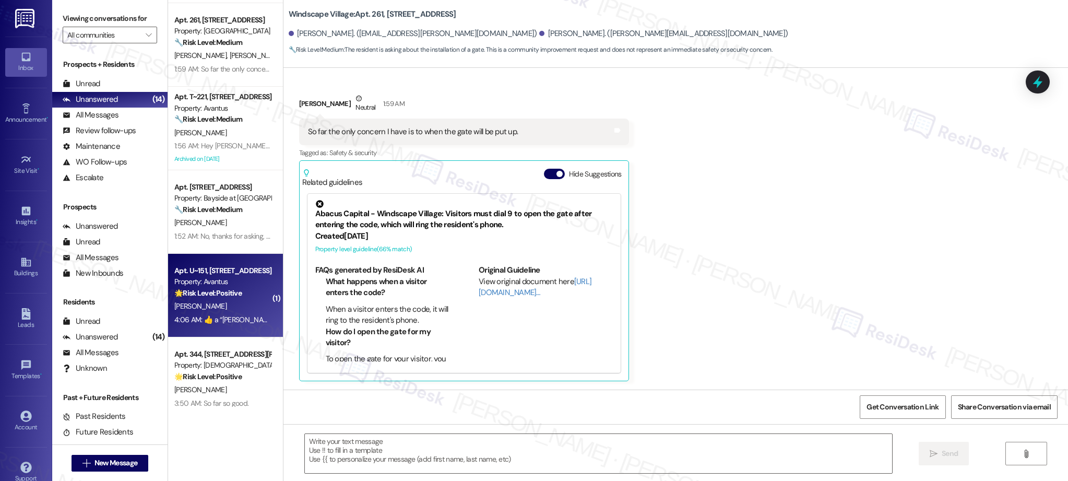
click at [211, 213] on strong "🔧 Risk Level: Medium" at bounding box center [208, 209] width 68 height 9
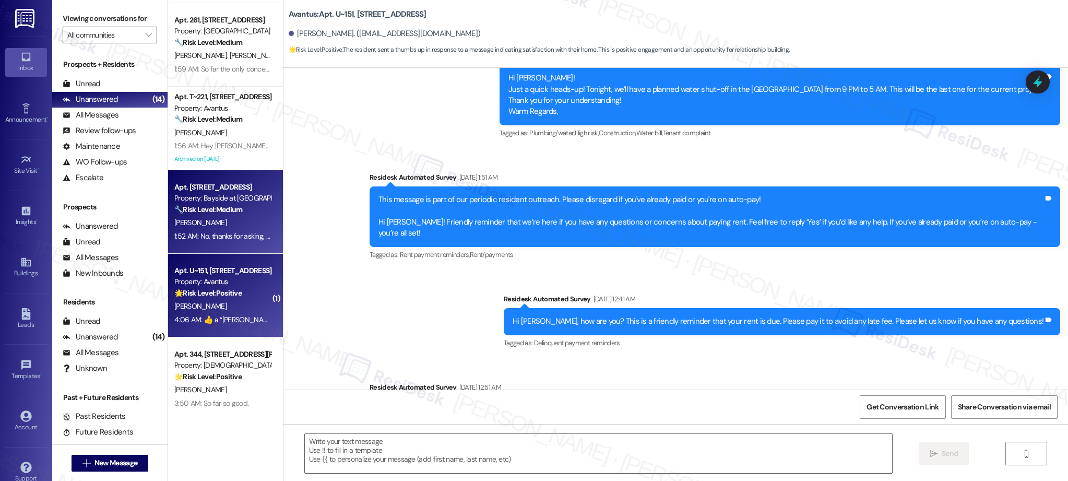
scroll to position [846, 0]
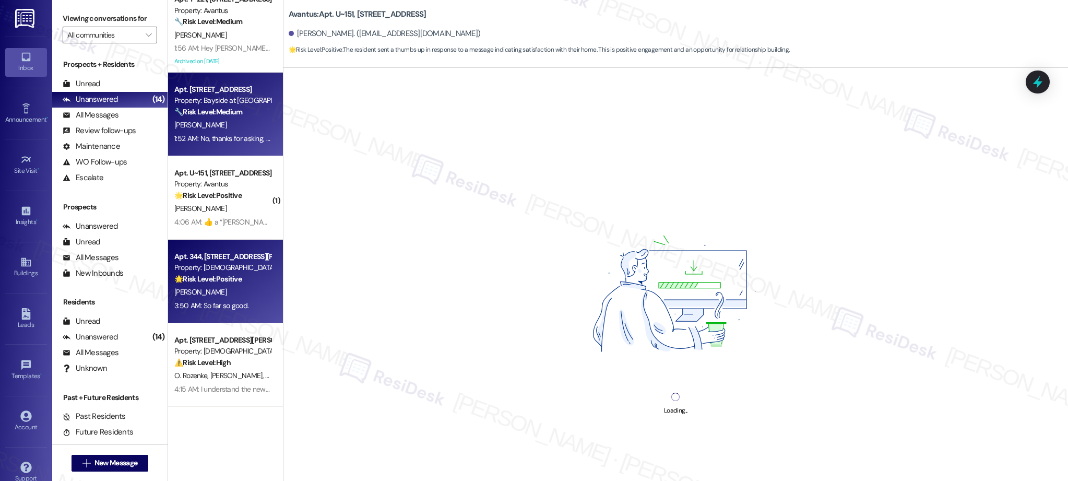
click at [216, 280] on strong "🌟 Risk Level: Positive" at bounding box center [207, 278] width 67 height 9
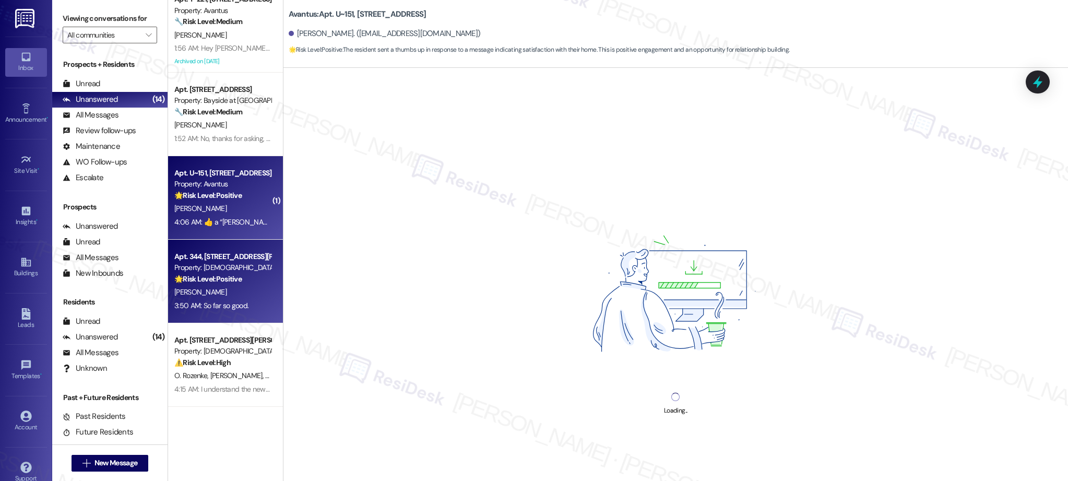
click at [211, 220] on div "4:06 AM:  ​👍​ a “ [PERSON_NAME] (Avantus): Thanks for the thumbs up! Glad to he…" at bounding box center [466, 221] width 584 height 9
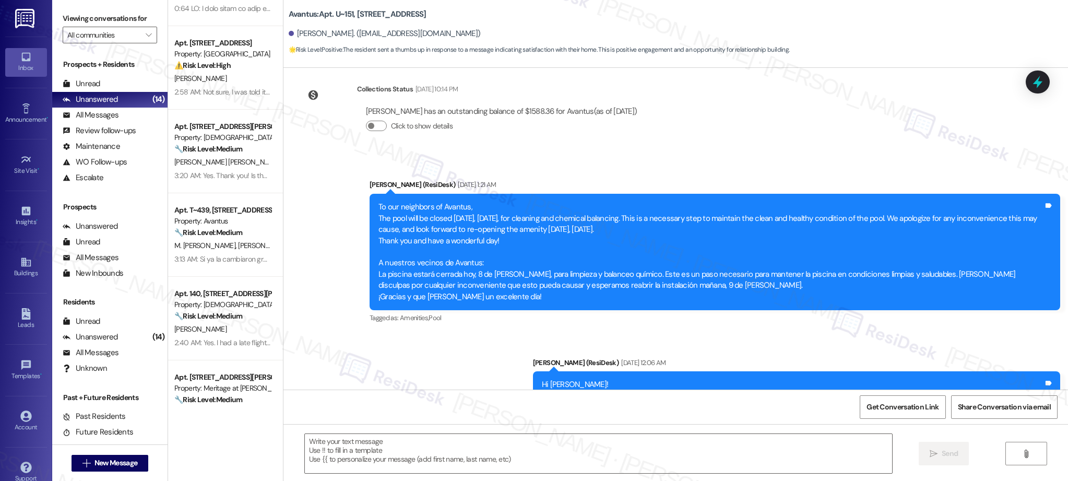
scroll to position [93, 0]
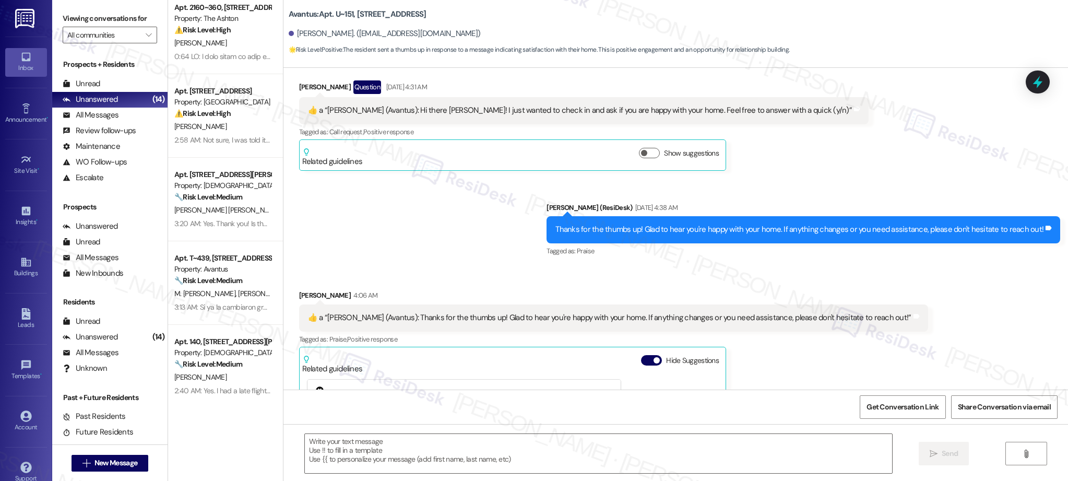
type textarea "Fetching suggested responses. Please feel free to read through the conversation…"
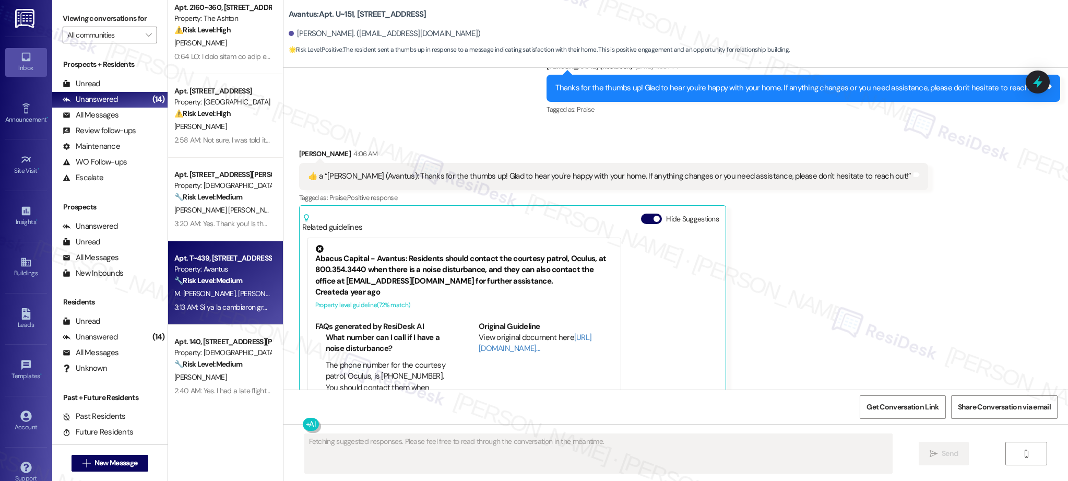
scroll to position [2369, 0]
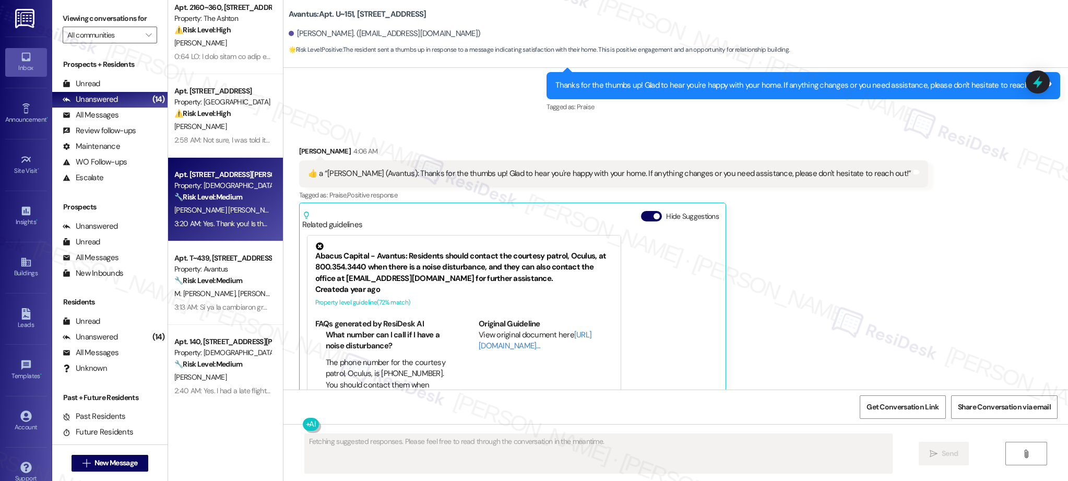
click at [215, 229] on div "3:20 AM: Yes. Thank you! Is there a way that in the future you guys can text or…" at bounding box center [222, 223] width 99 height 13
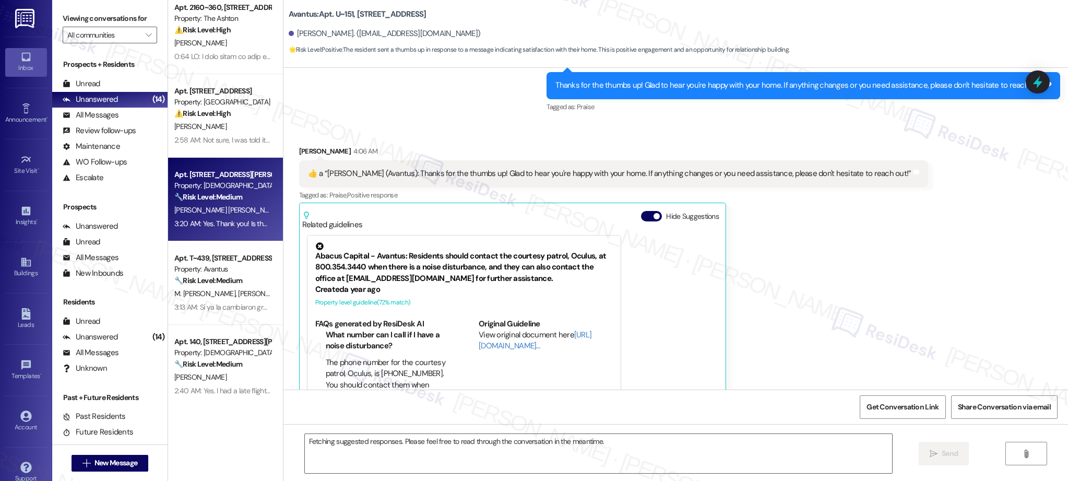
scroll to position [0, 0]
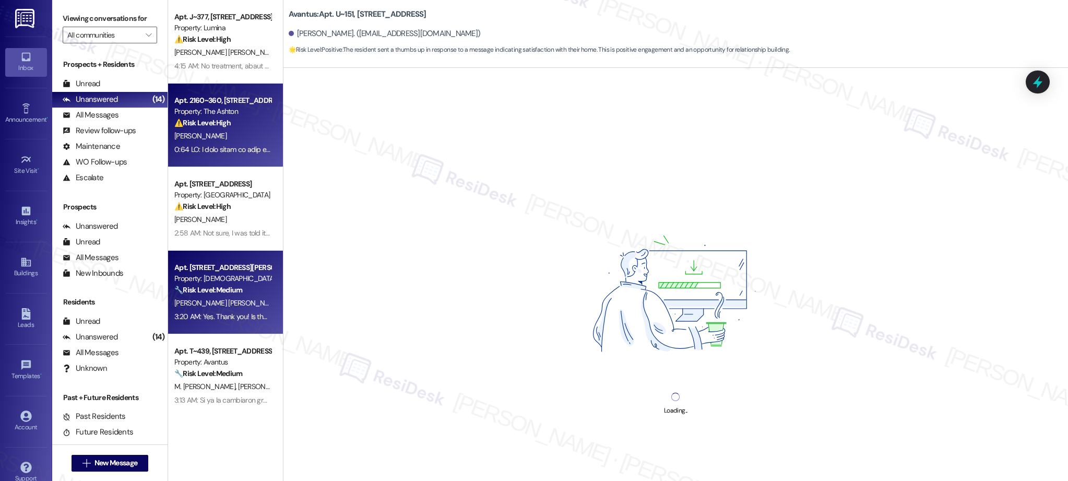
click at [211, 155] on div at bounding box center [222, 149] width 99 height 13
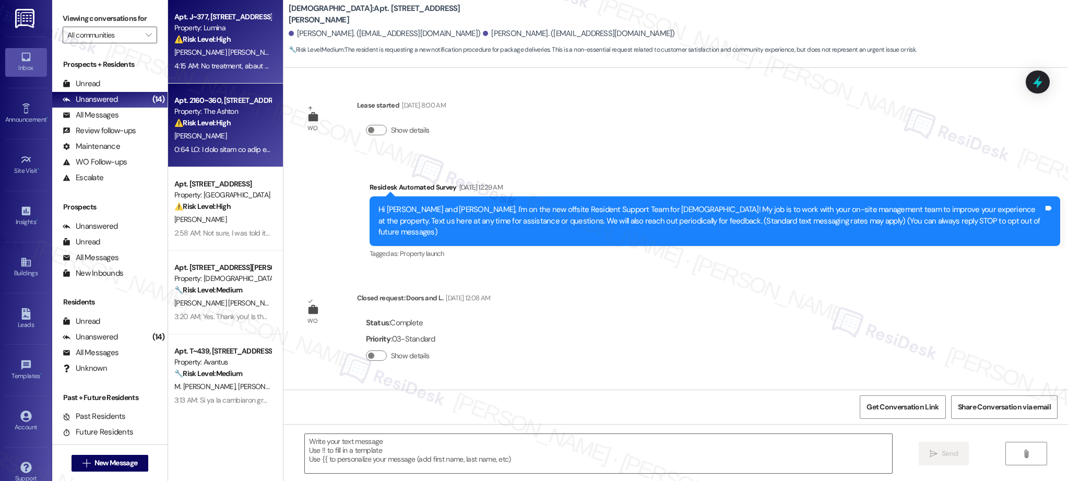
scroll to position [4046, 0]
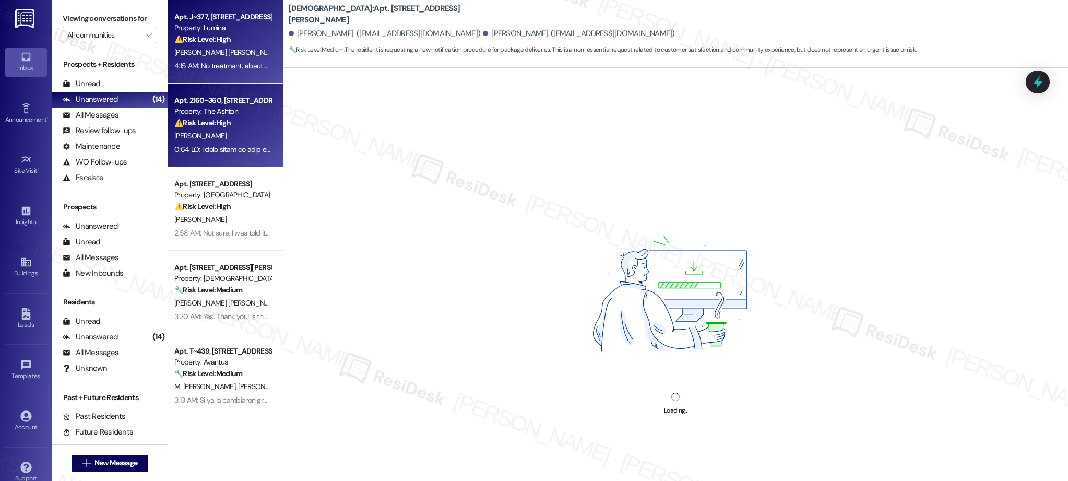
click at [283, 50] on span "[PERSON_NAME] De La Guardia [PERSON_NAME]" at bounding box center [358, 52] width 151 height 9
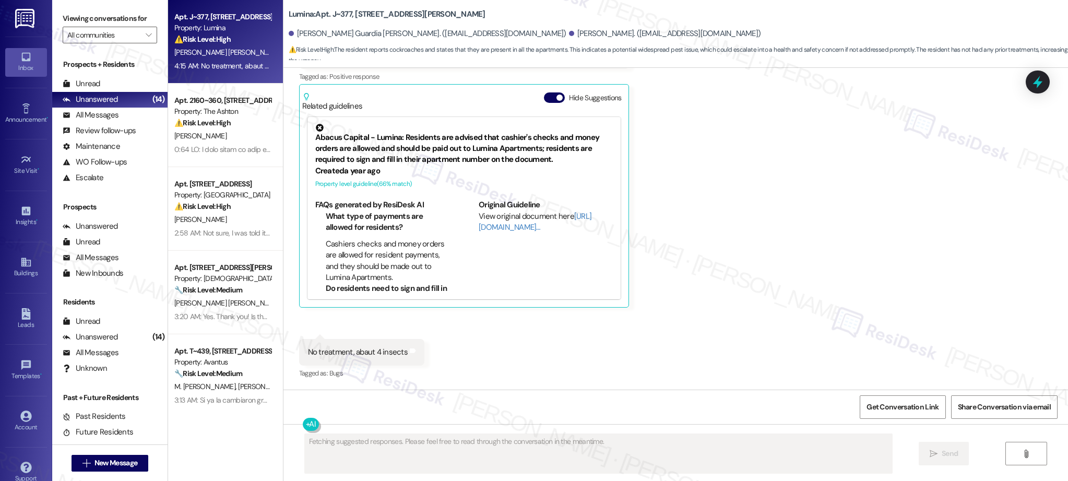
scroll to position [1400, 0]
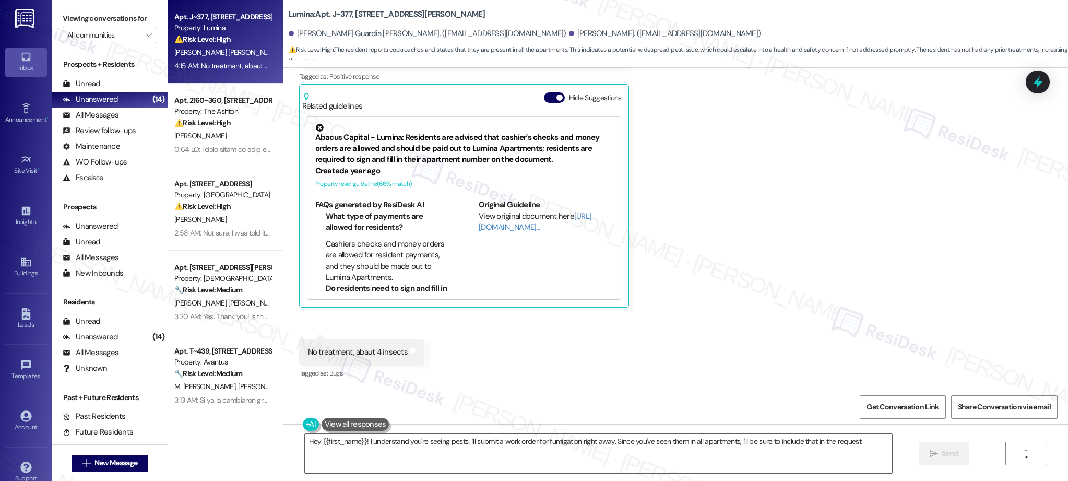
type textarea "Hey {{first_name}}! I understand you're seeing pests. I'll submit a work order …"
click at [576, 194] on div "Received via SMS [PERSON_NAME] Guardia [PERSON_NAME] 4:15 AM Yes all the apartm…" at bounding box center [675, 196] width 785 height 385
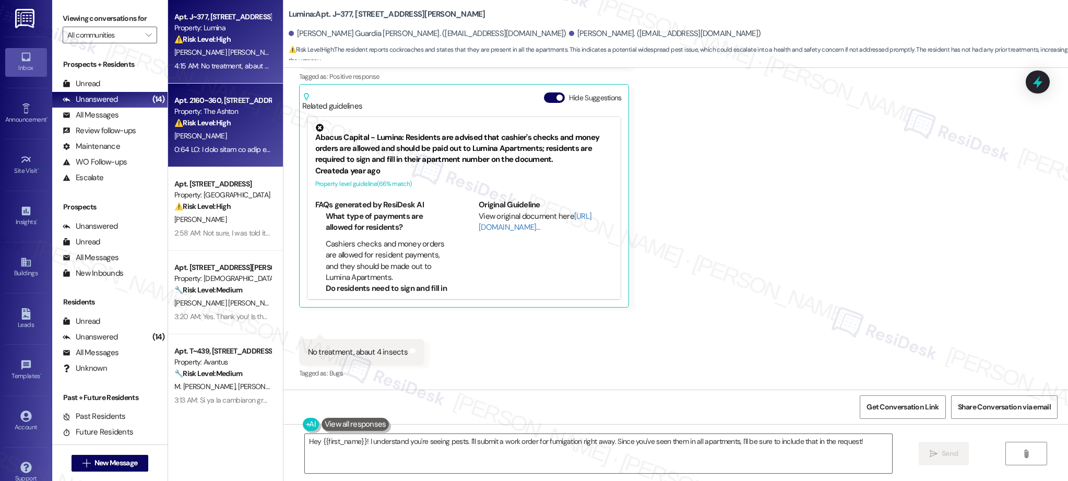
click at [240, 141] on div "[PERSON_NAME]" at bounding box center [222, 135] width 99 height 13
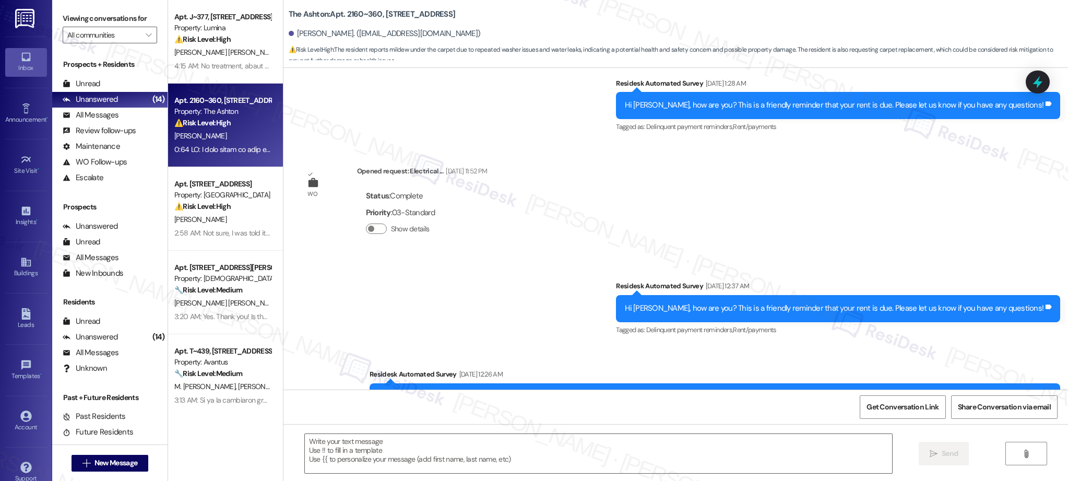
type textarea "Fetching suggested responses. Please feel free to read through the conversation…"
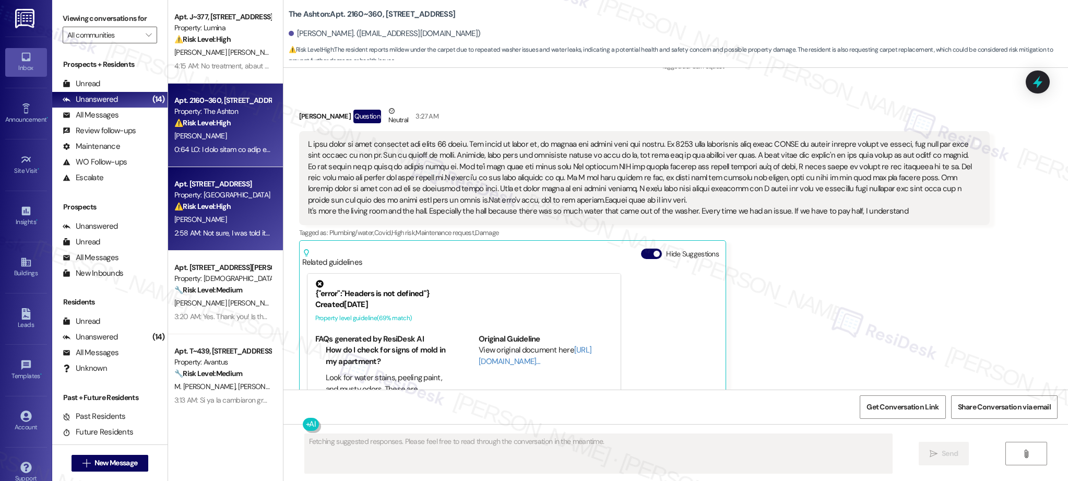
scroll to position [1433, 0]
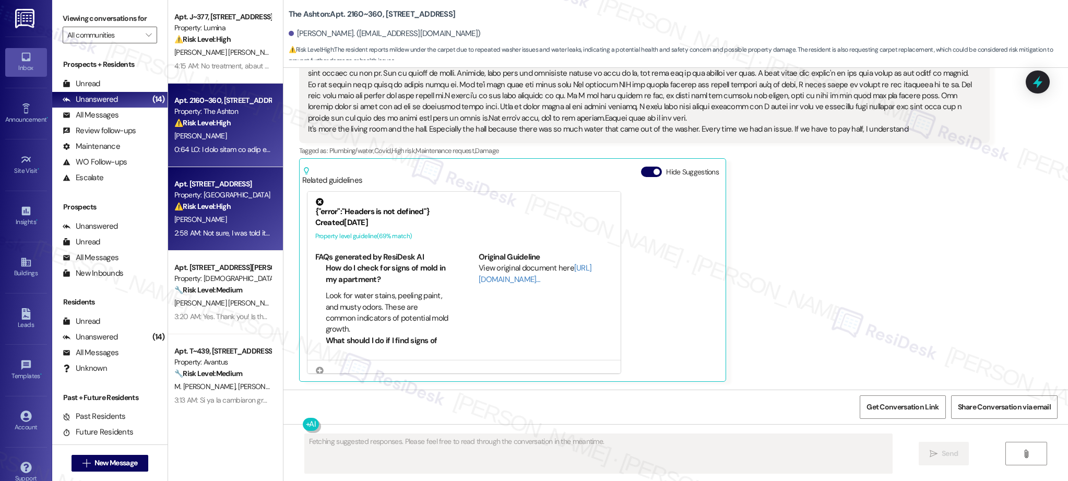
click at [203, 206] on strong "⚠️ Risk Level: High" at bounding box center [202, 205] width 56 height 9
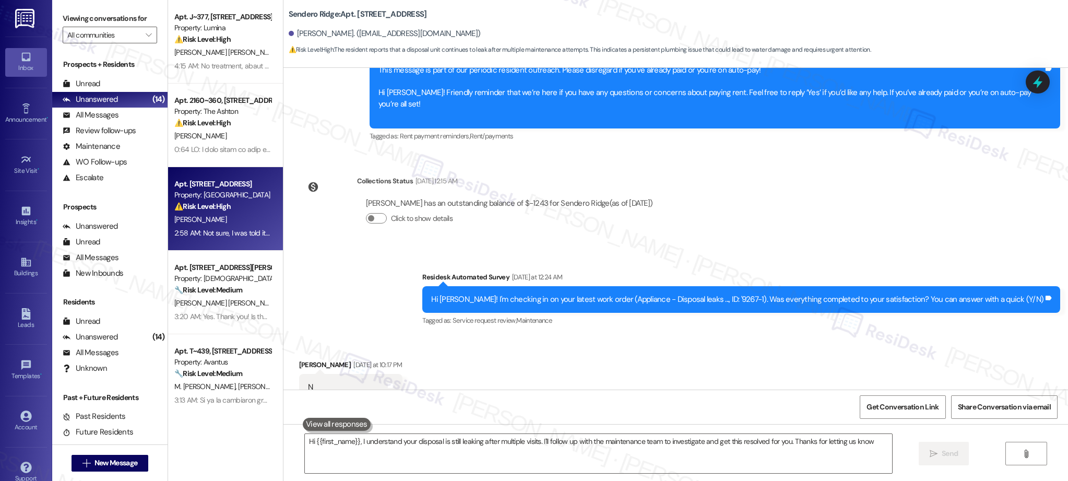
type textarea "Hi {{first_name}}, I understand your disposal is still leaking after multiple v…"
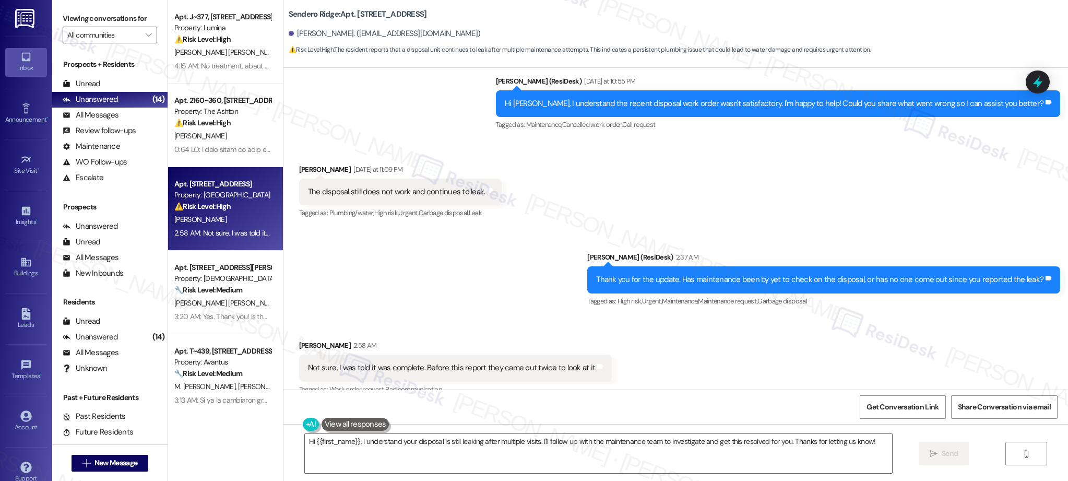
scroll to position [946, 0]
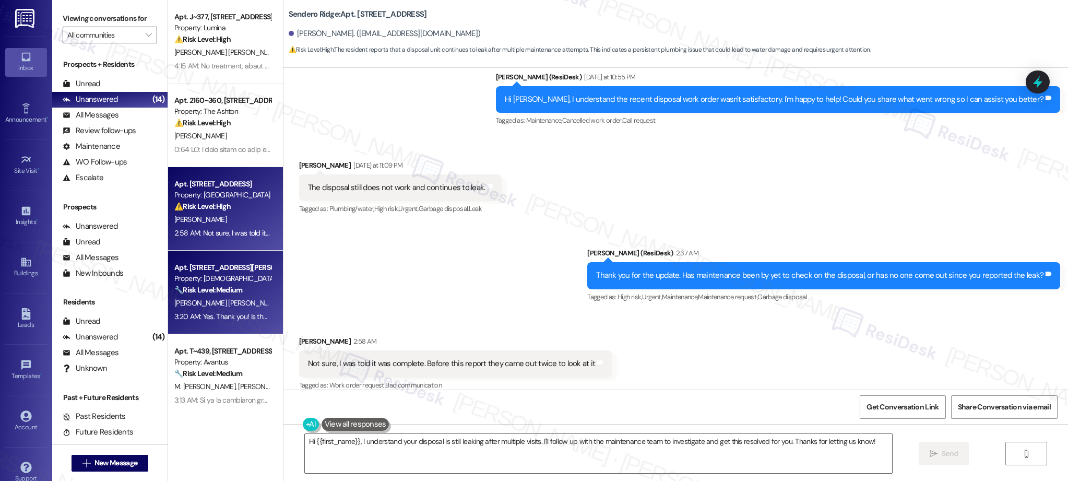
click at [198, 313] on div "3:20 AM: Yes. Thank you! Is there a way that in the future you guys can text or…" at bounding box center [368, 316] width 388 height 9
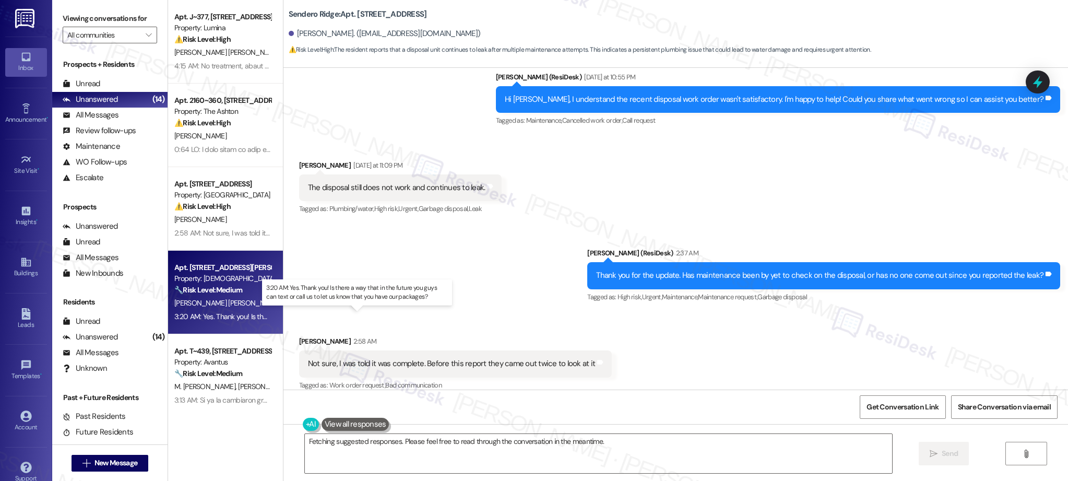
scroll to position [4046, 0]
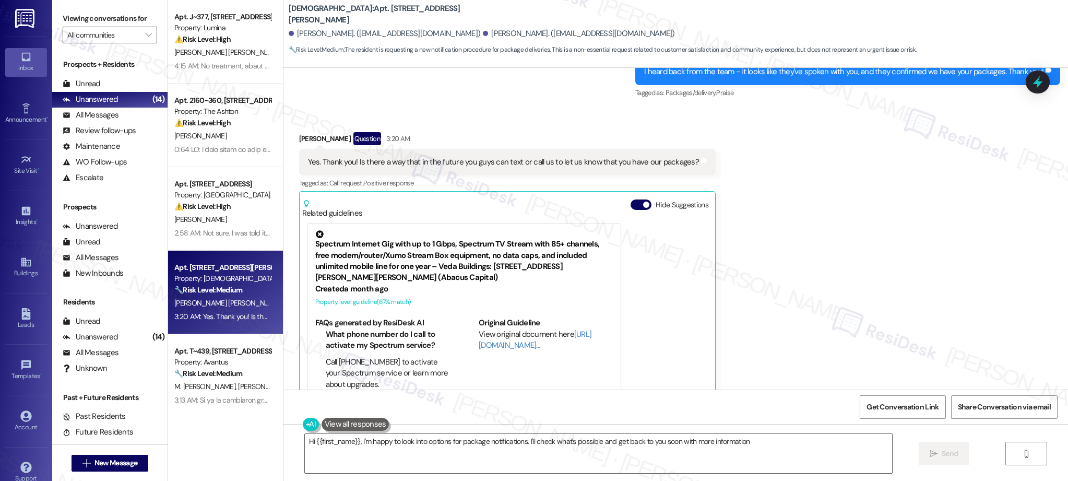
type textarea "Hi {{first_name}}, I'm happy to look into options for package notifications. I'…"
